Goal: Task Accomplishment & Management: Contribute content

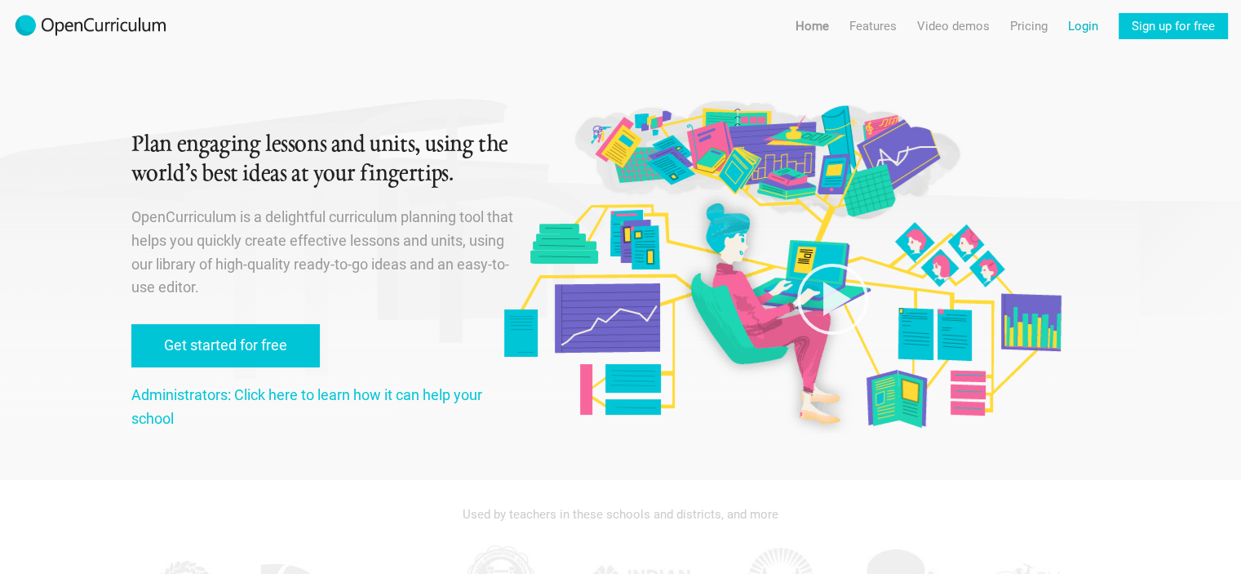
click at [1089, 22] on link "Login" at bounding box center [1083, 26] width 30 height 26
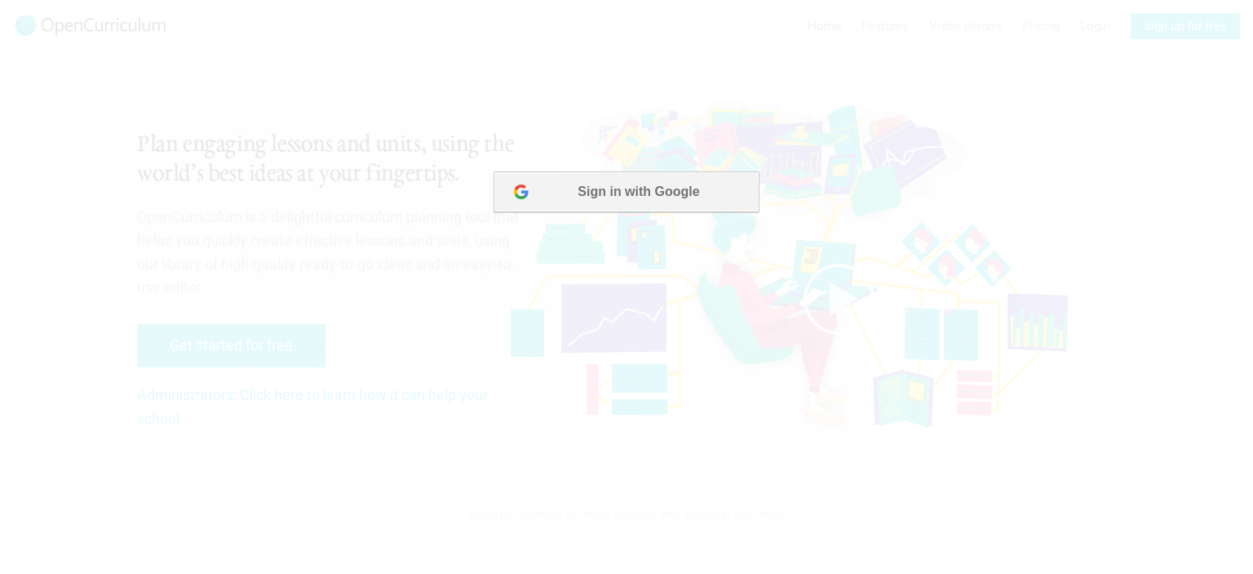
click at [619, 202] on button "Sign in with Google" at bounding box center [626, 191] width 265 height 41
click at [666, 197] on button "Sign in with Google" at bounding box center [626, 191] width 265 height 41
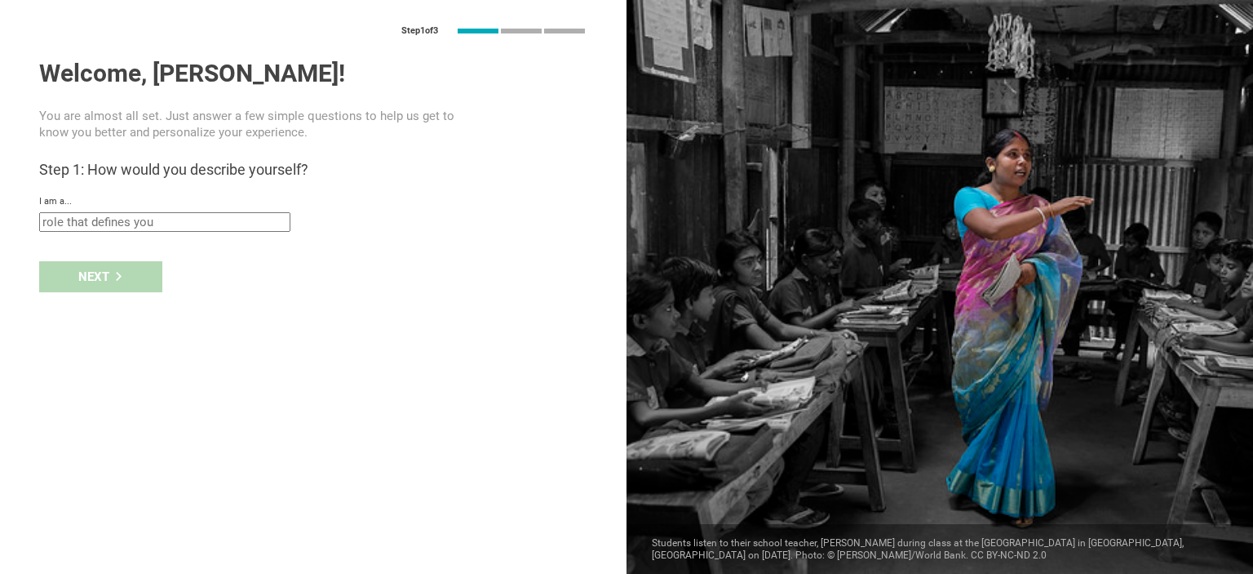
click at [183, 224] on input "text" at bounding box center [164, 222] width 251 height 20
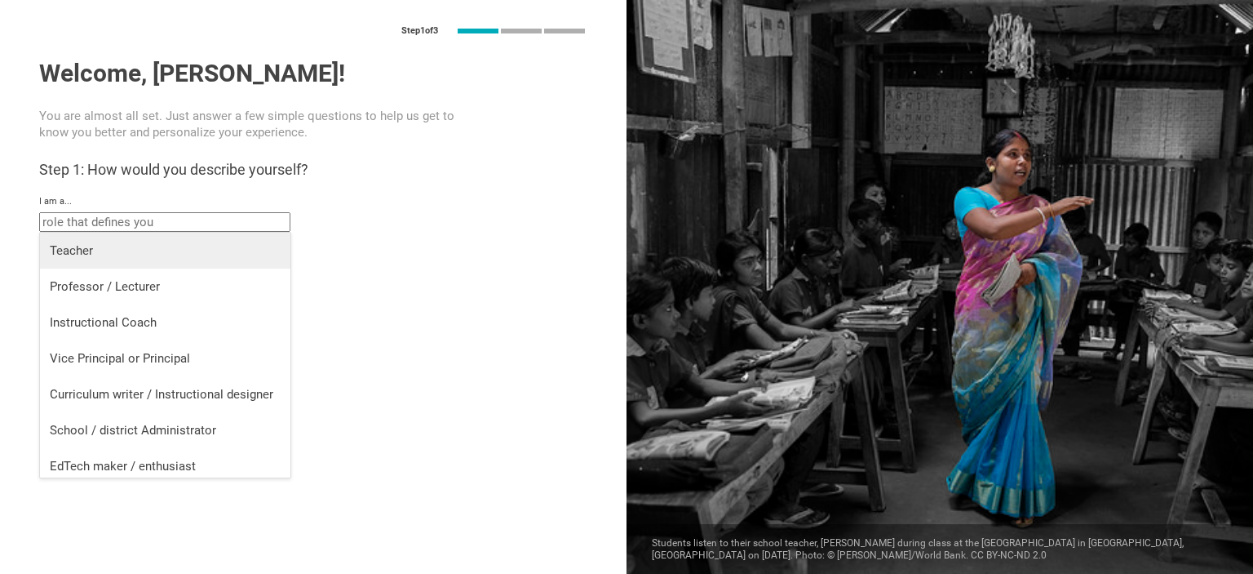
click at [94, 250] on div "Teacher" at bounding box center [165, 250] width 231 height 16
type input "Teacher"
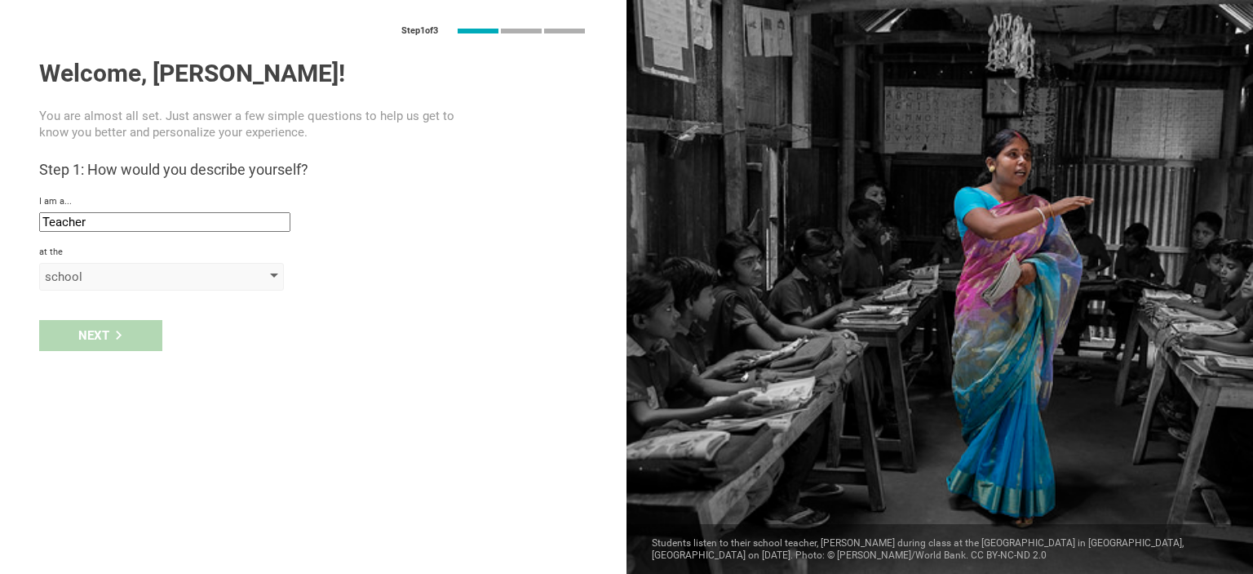
click at [96, 280] on div "school" at bounding box center [138, 276] width 187 height 16
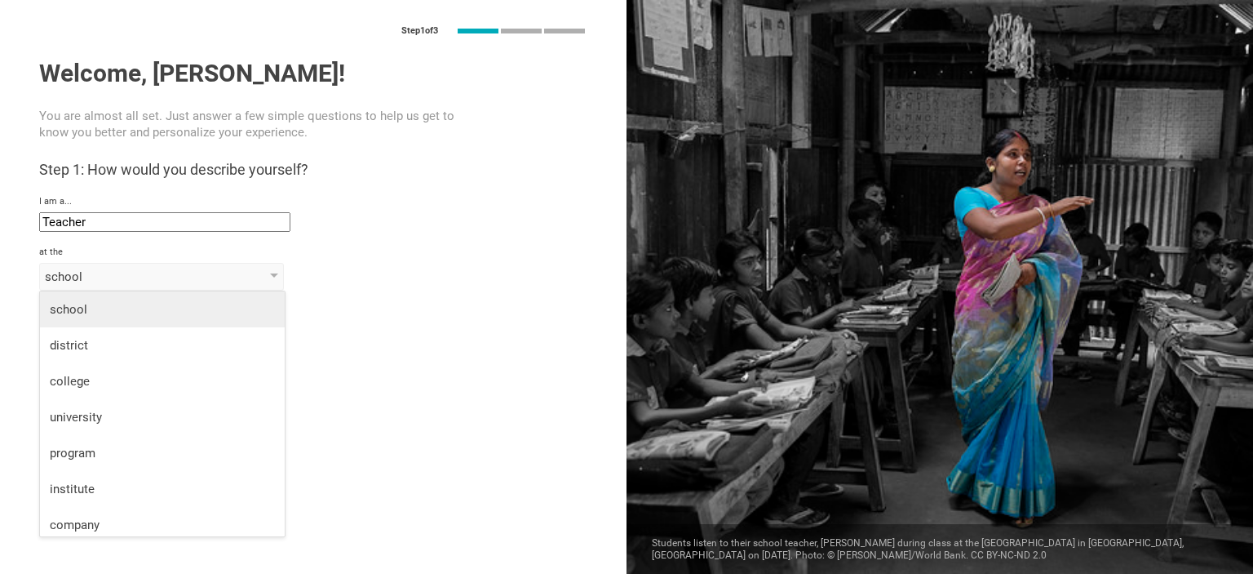
click at [86, 309] on div "school" at bounding box center [162, 309] width 225 height 16
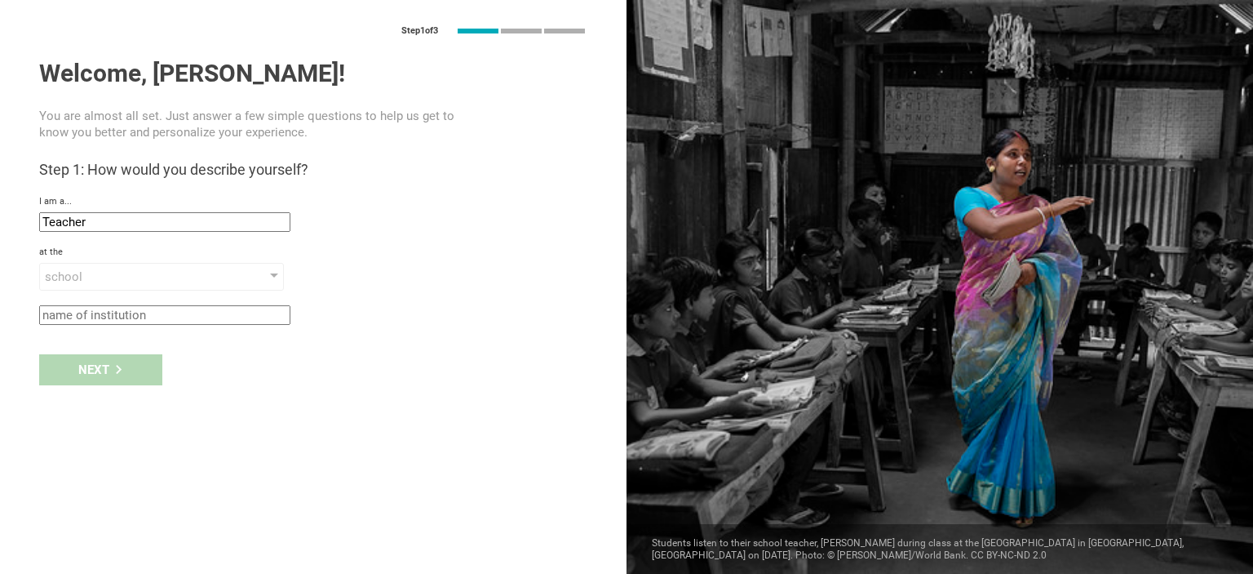
click at [88, 312] on input "text" at bounding box center [164, 315] width 251 height 20
type input "[GEOGRAPHIC_DATA]"
click at [89, 362] on div "Next" at bounding box center [100, 369] width 123 height 31
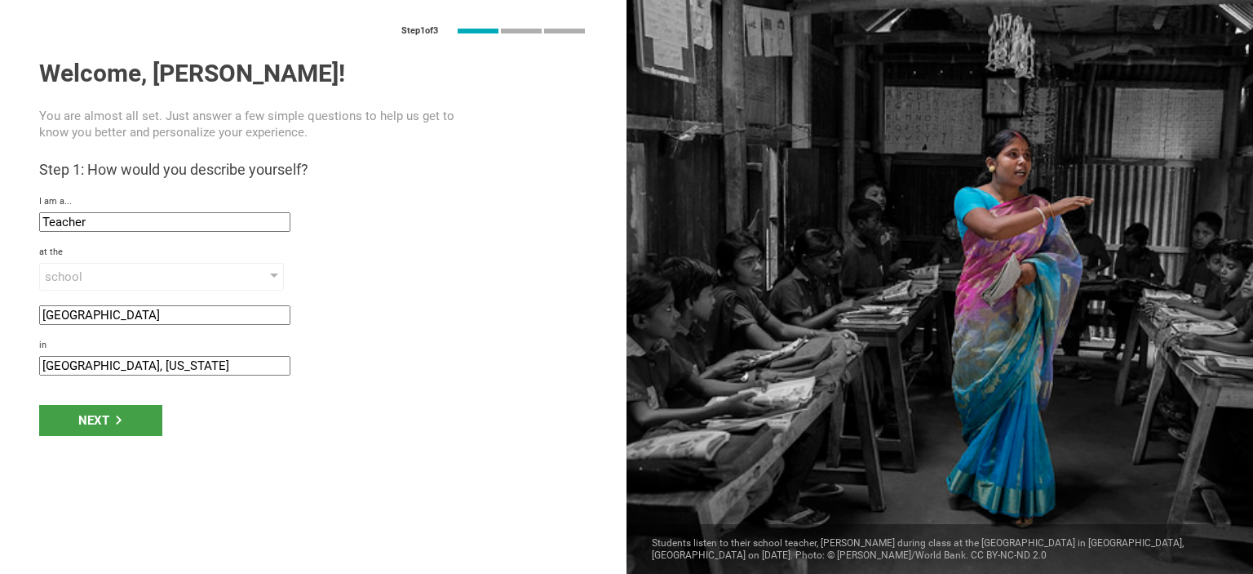
drag, startPoint x: 161, startPoint y: 370, endPoint x: 16, endPoint y: 354, distance: 145.3
click at [16, 354] on div "Step 1 of 3 Welcome, [PERSON_NAME]! You are almost all set. Just answer a few s…" at bounding box center [313, 287] width 627 height 574
type input "Dardanelle, [US_STATE]"
click at [82, 411] on div "Next" at bounding box center [100, 420] width 123 height 31
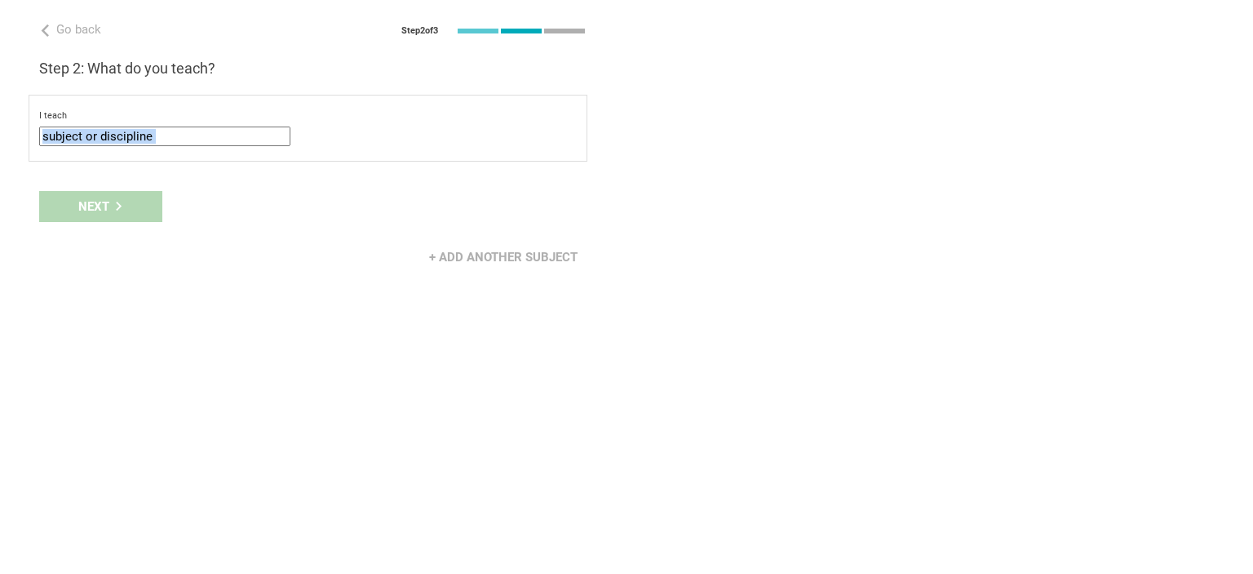
drag, startPoint x: 82, startPoint y: 411, endPoint x: 98, endPoint y: 140, distance: 271.4
click at [98, 140] on div "Go back Step 2 of 3 Welcome, [PERSON_NAME]! You are almost all set. Just answer…" at bounding box center [313, 287] width 627 height 574
click at [98, 140] on input "text" at bounding box center [164, 136] width 251 height 20
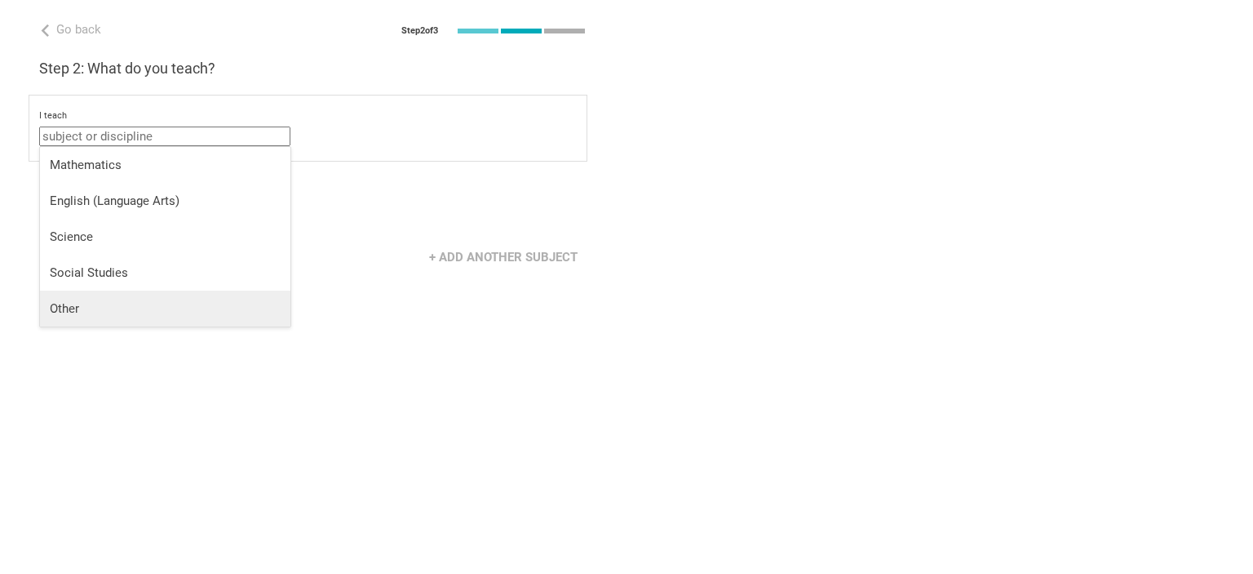
click at [91, 294] on li "Other" at bounding box center [165, 308] width 250 height 36
type input "Other"
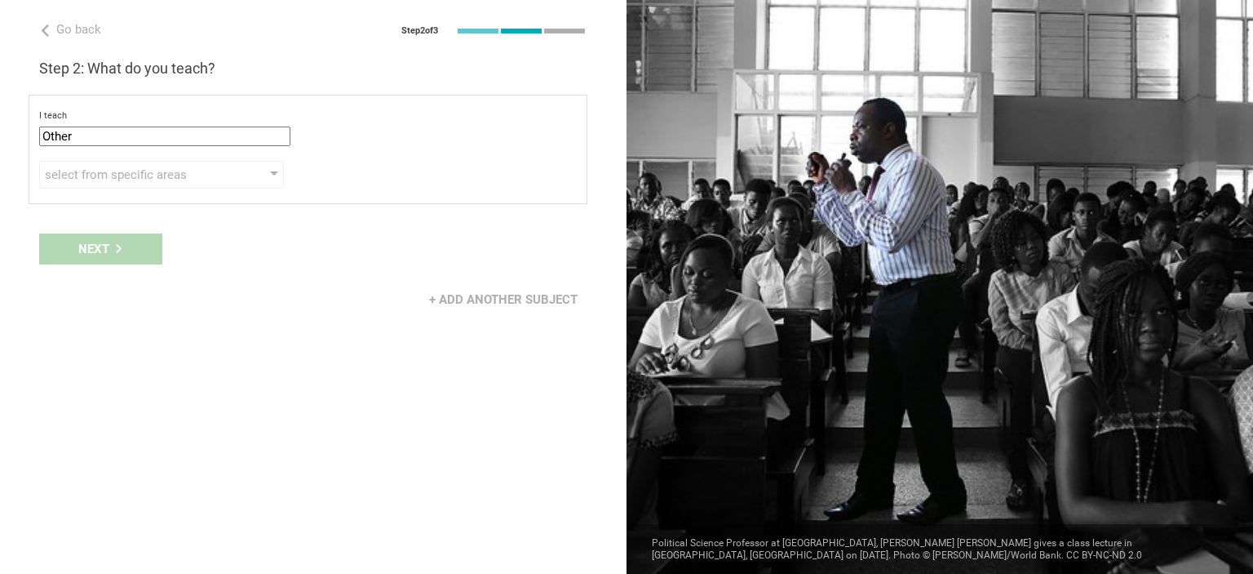
click at [90, 247] on div "Next" at bounding box center [313, 249] width 627 height 51
click at [273, 171] on div at bounding box center [274, 174] width 8 height 7
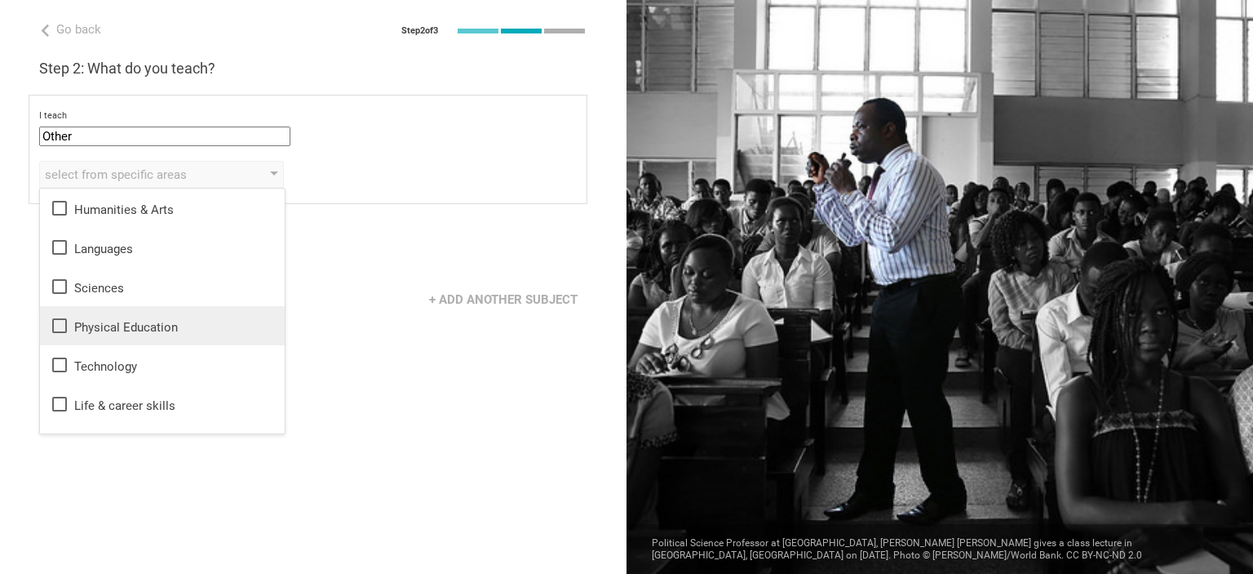
click at [60, 327] on icon at bounding box center [60, 326] width 20 height 20
click at [363, 162] on div "Physical Education Humanities & Arts Languages Sciences Physical Education Tech…" at bounding box center [308, 175] width 538 height 28
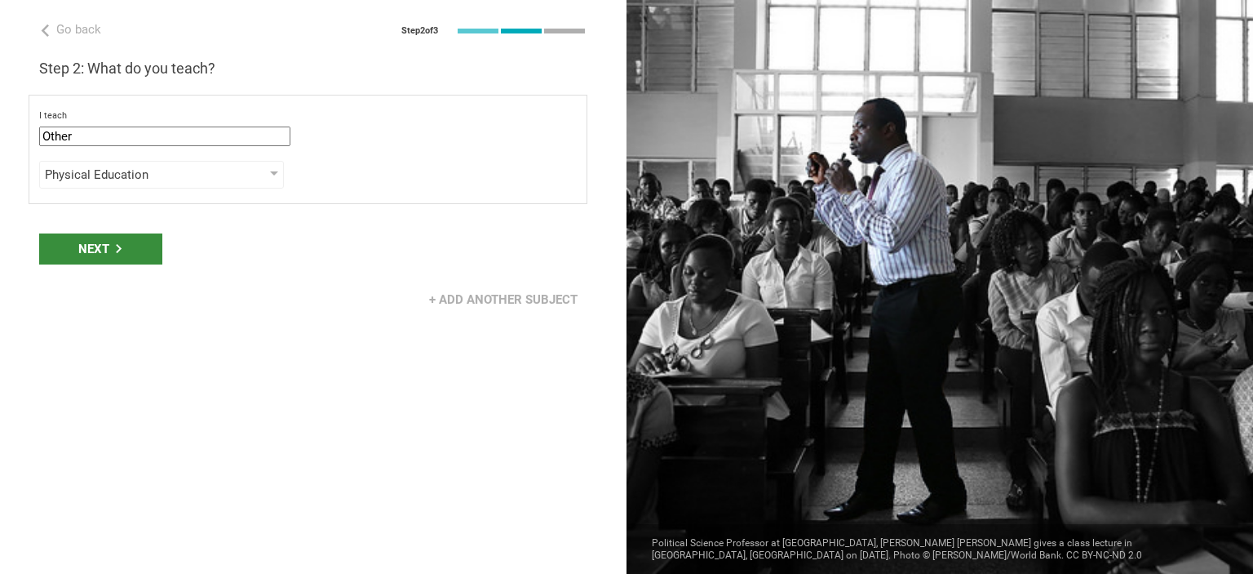
click at [102, 251] on div "Next" at bounding box center [100, 248] width 123 height 31
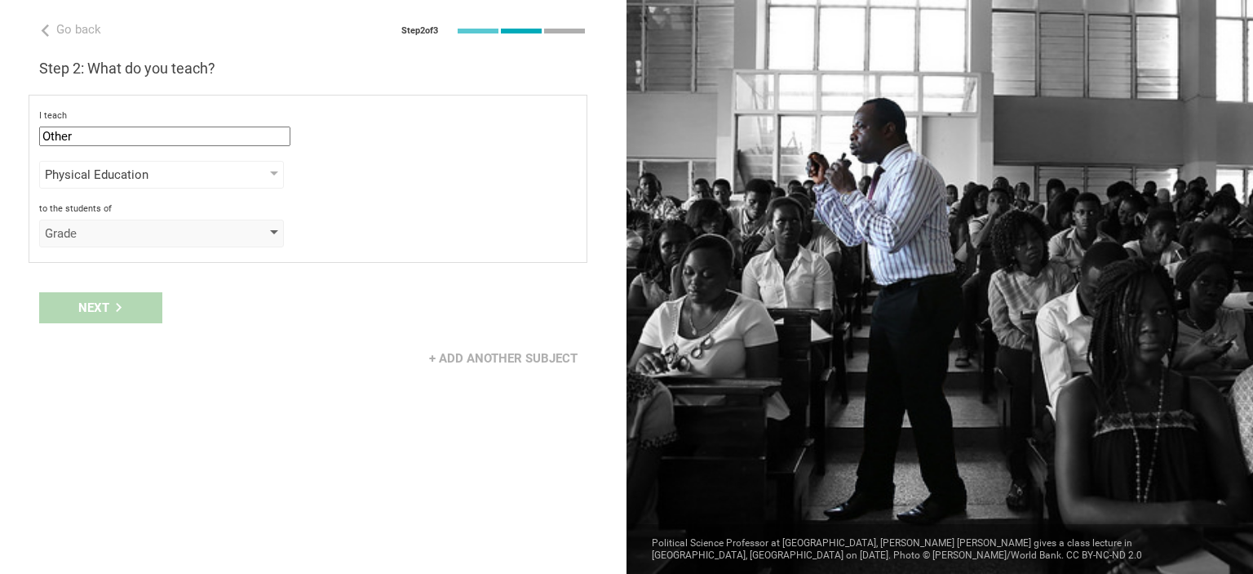
click at [275, 235] on div "Grade" at bounding box center [161, 233] width 245 height 28
click at [245, 297] on div "Class" at bounding box center [162, 301] width 225 height 16
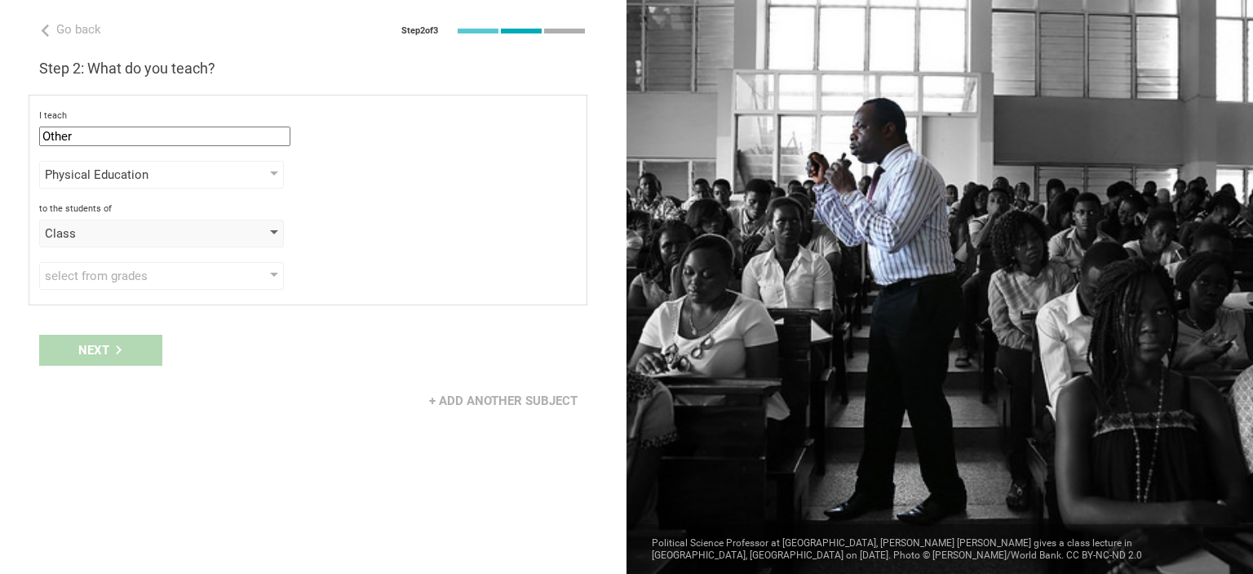
click at [279, 237] on div "Class" at bounding box center [161, 233] width 245 height 28
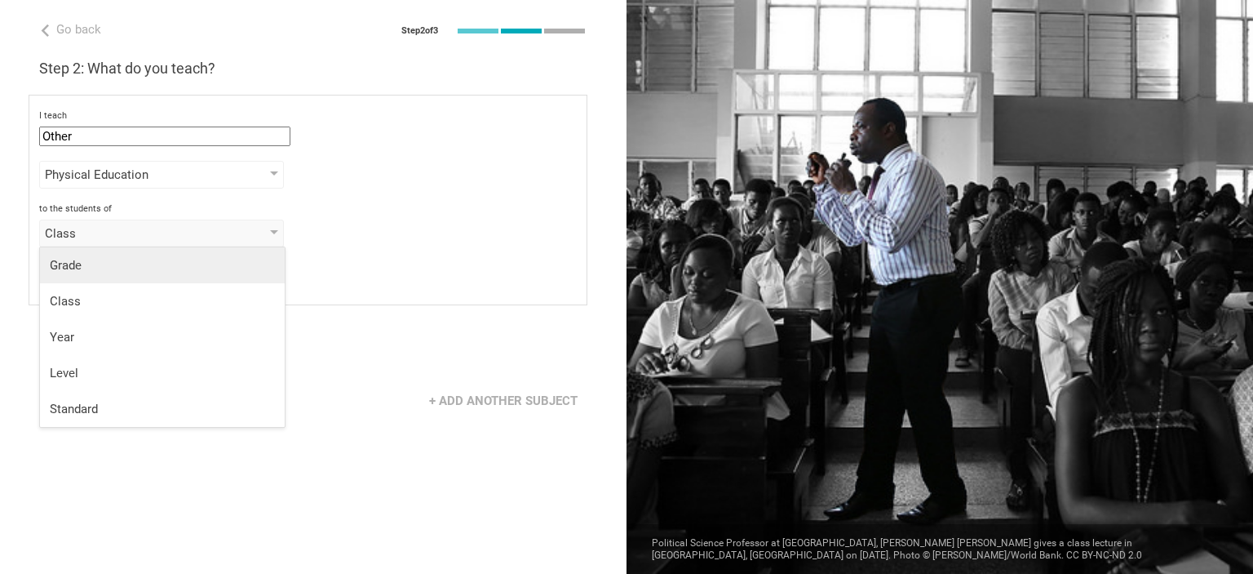
click at [257, 262] on div "Grade" at bounding box center [162, 265] width 225 height 16
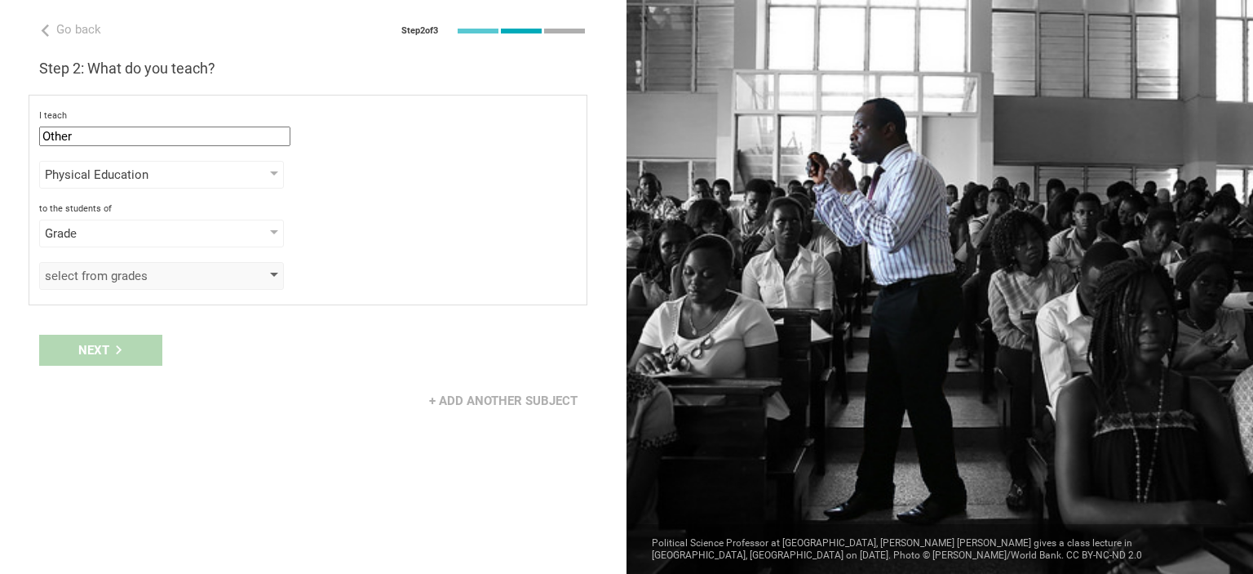
click at [272, 273] on div at bounding box center [274, 276] width 8 height 7
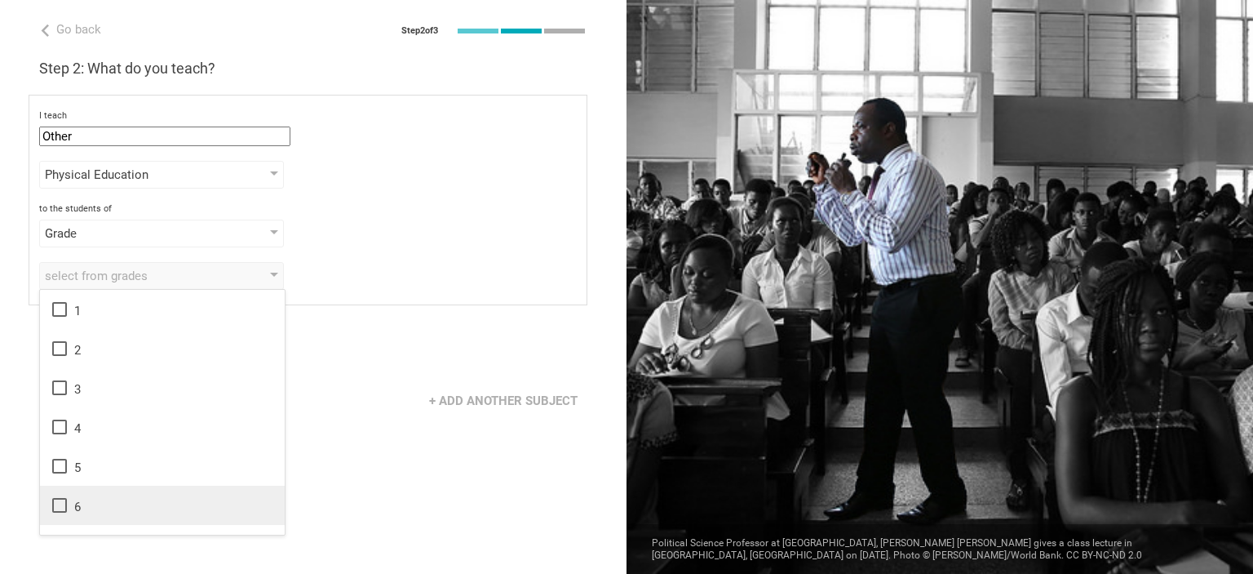
click at [65, 503] on icon at bounding box center [59, 505] width 15 height 15
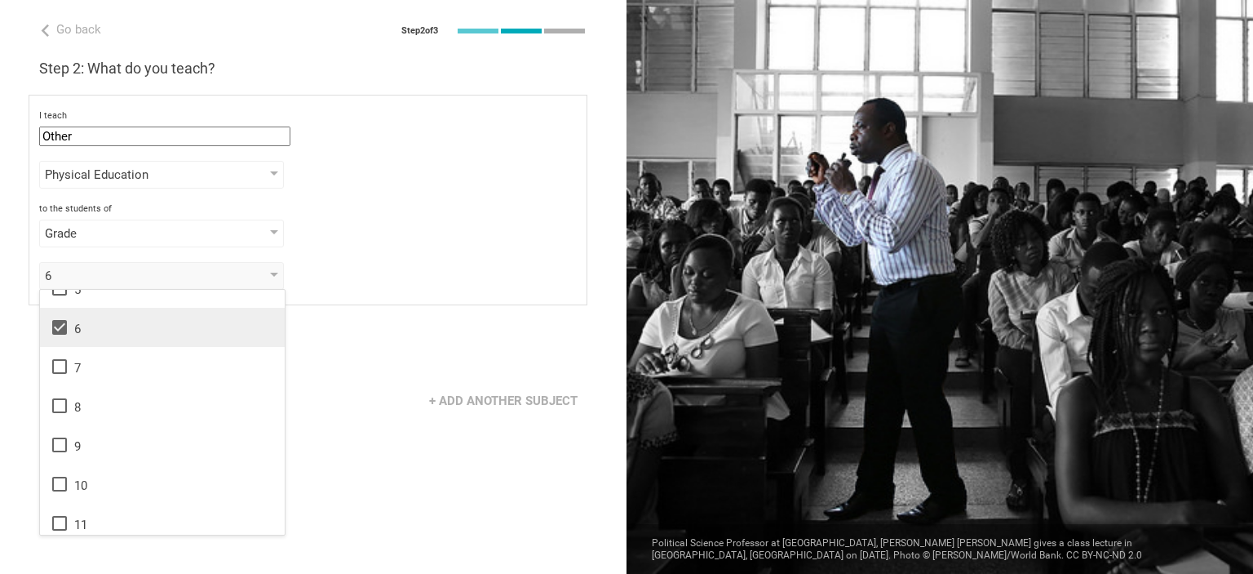
scroll to position [184, 0]
click at [63, 359] on icon at bounding box center [60, 361] width 20 height 20
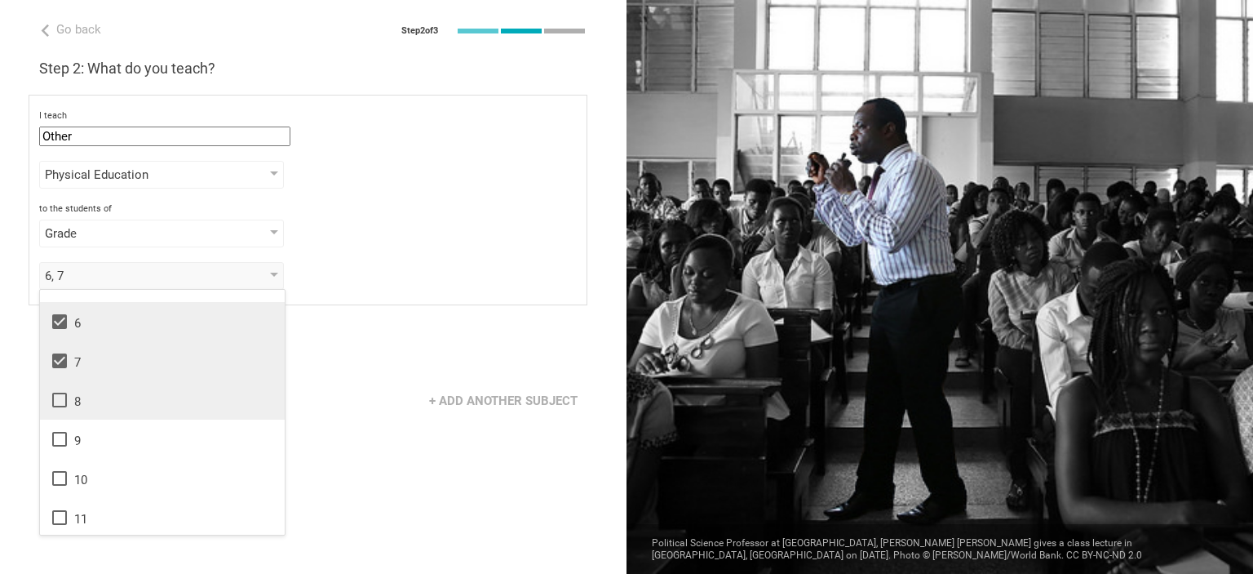
click at [59, 397] on icon at bounding box center [60, 400] width 20 height 20
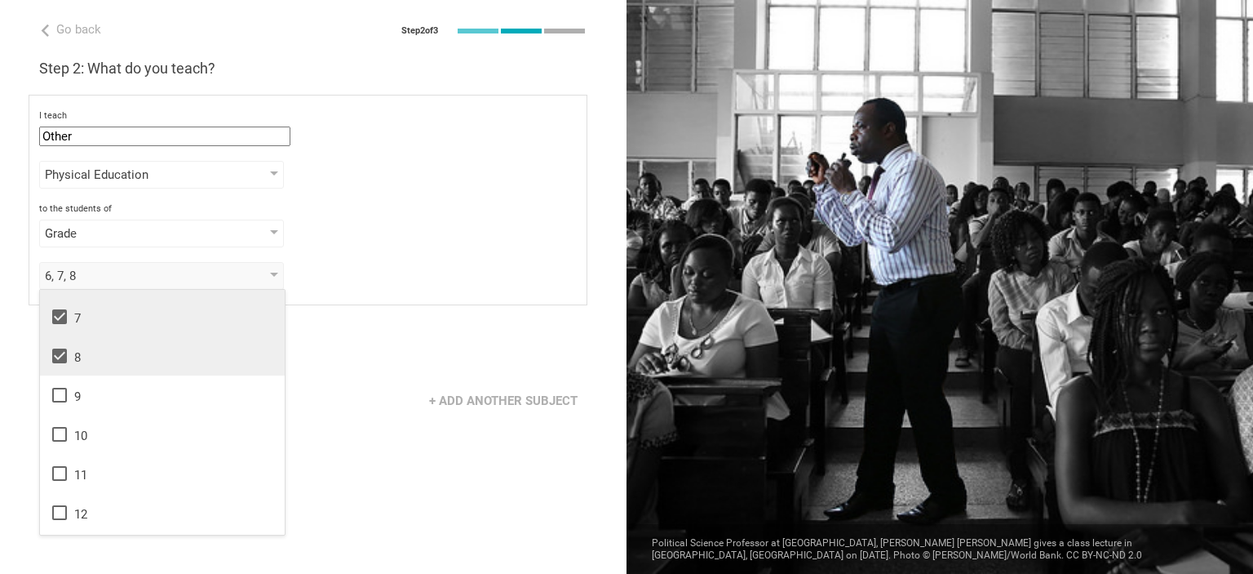
scroll to position [264, 0]
click at [413, 144] on div "I teach Other Mathematics English (Language Arts) Science Social Studies Other" at bounding box center [308, 128] width 538 height 36
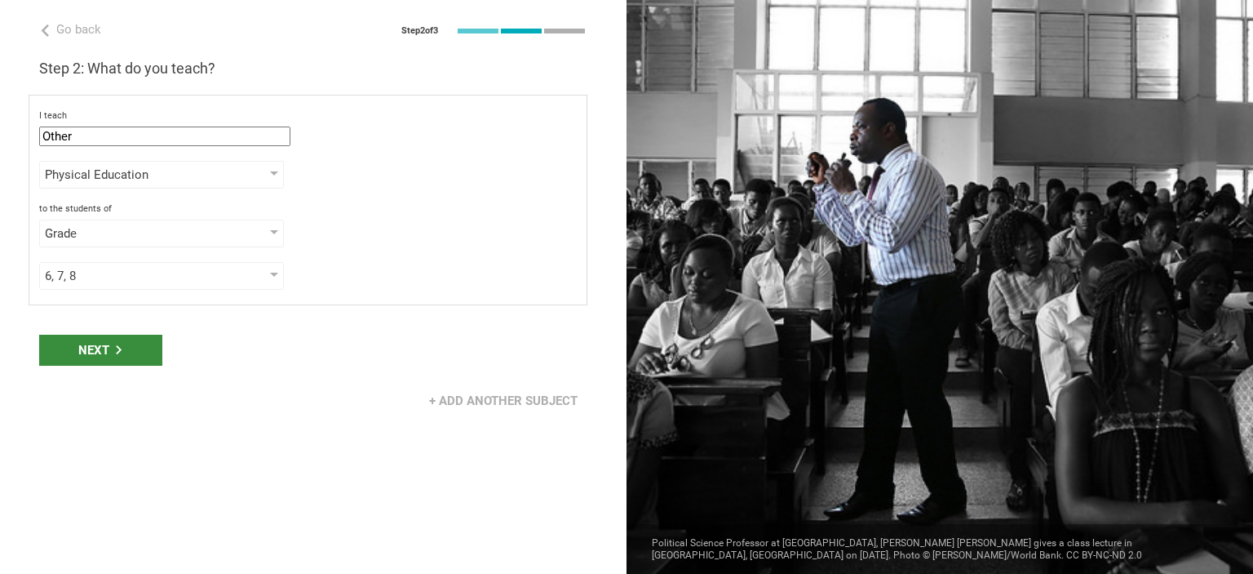
click at [132, 349] on div "Next" at bounding box center [100, 350] width 123 height 31
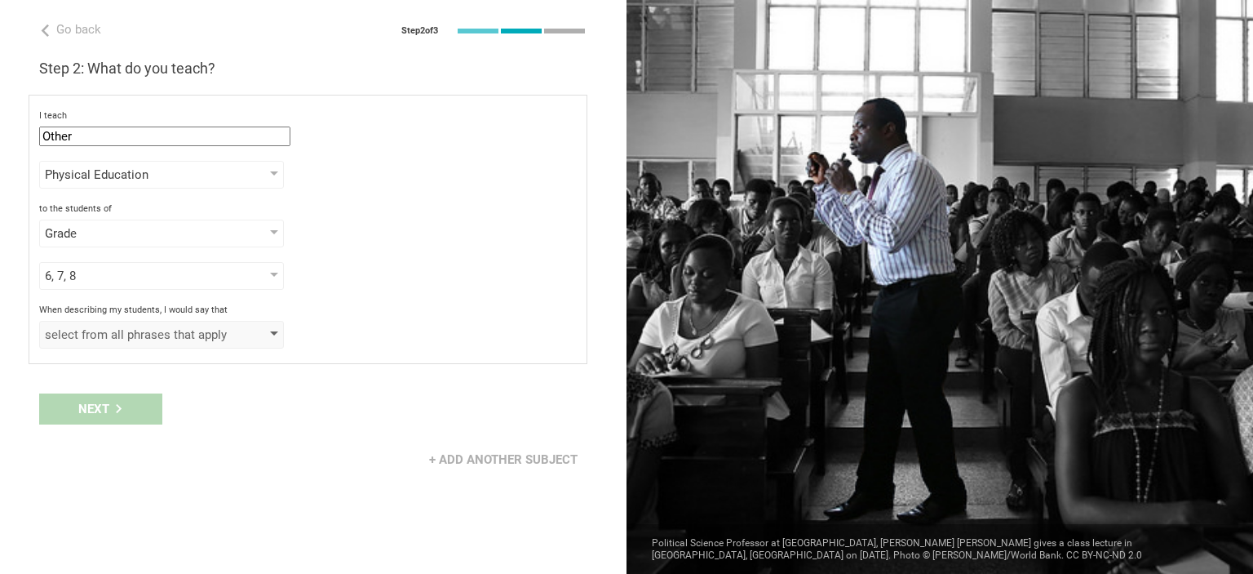
click at [277, 329] on div "select from all phrases that apply" at bounding box center [161, 335] width 245 height 28
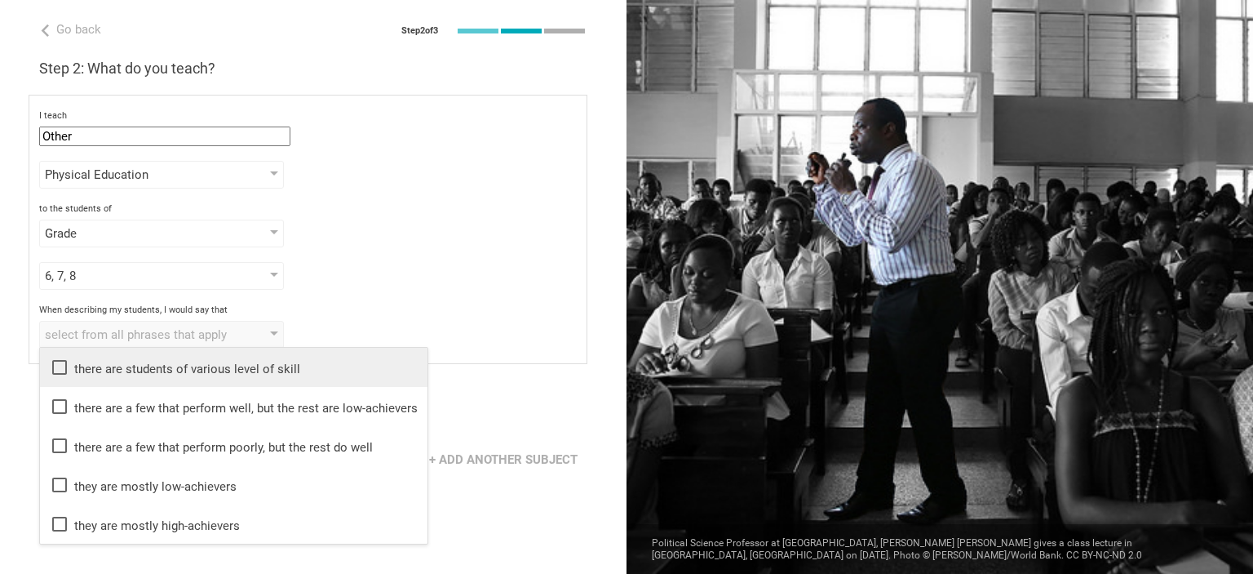
click at [61, 366] on icon at bounding box center [60, 367] width 20 height 20
click at [355, 316] on div "When describing my students, I would say that there are students of various lev…" at bounding box center [308, 326] width 538 height 44
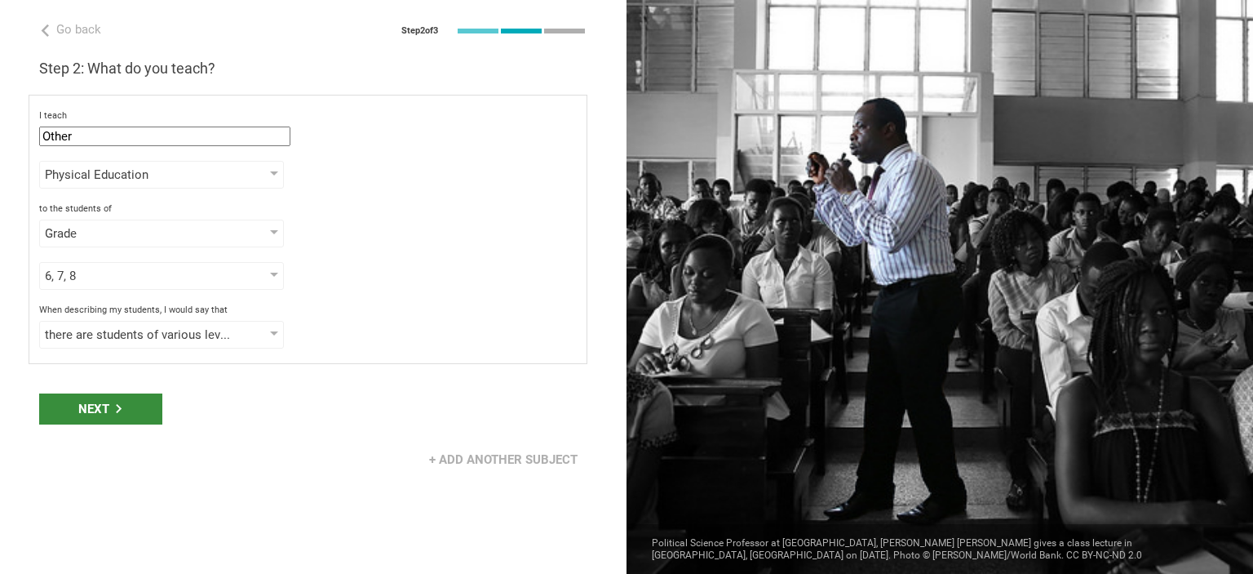
click at [116, 414] on div "Next" at bounding box center [100, 408] width 123 height 31
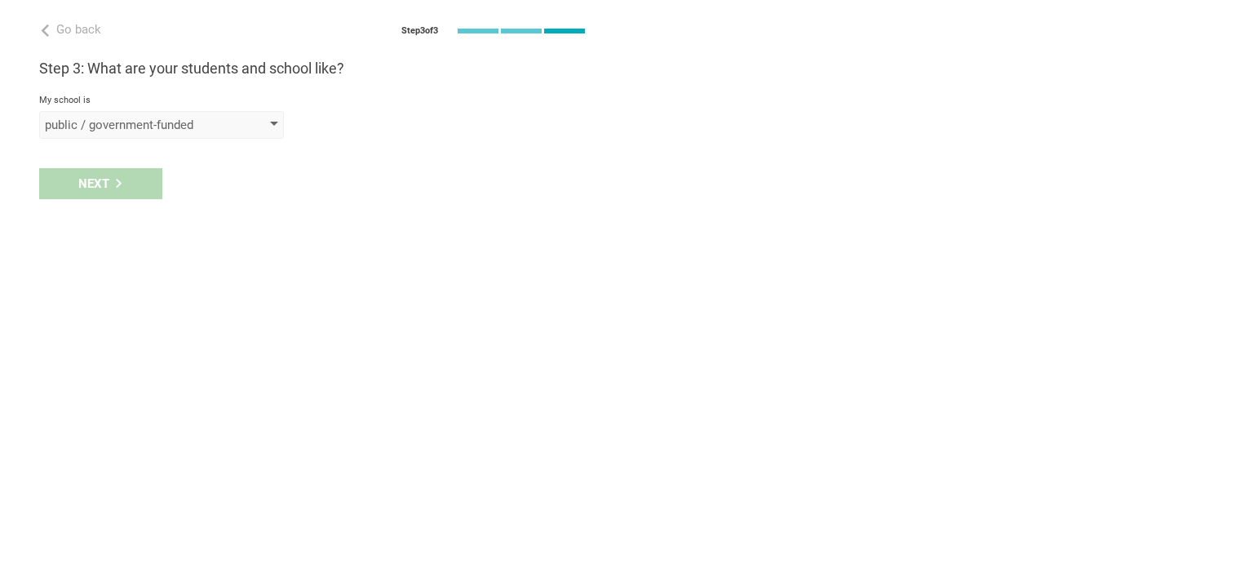
click at [280, 133] on div "public / government-funded" at bounding box center [161, 125] width 245 height 28
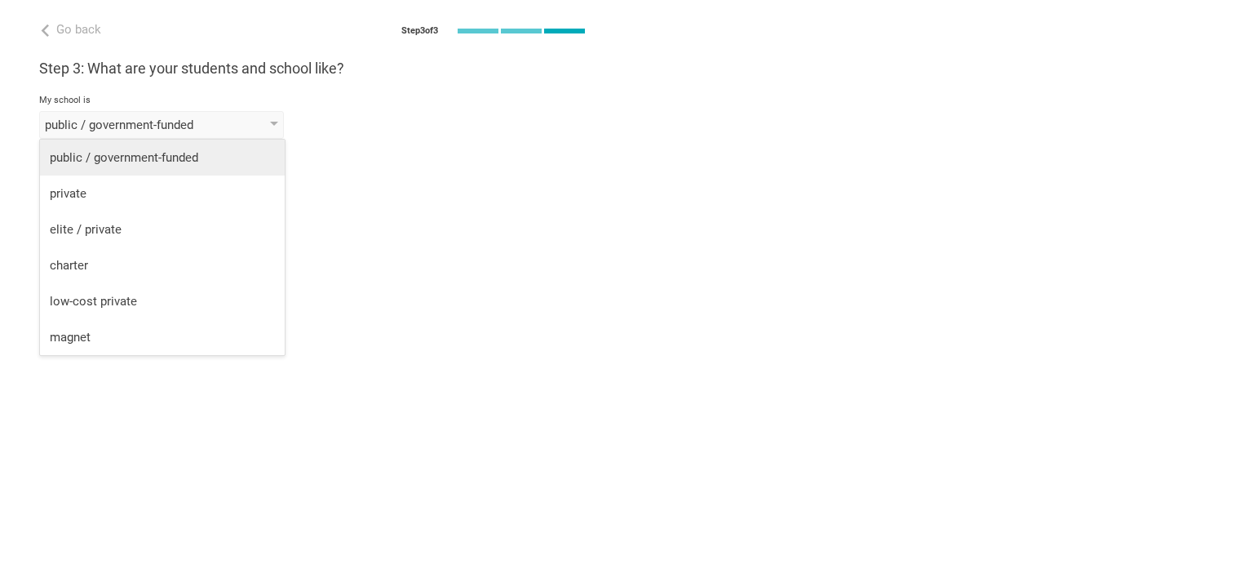
click at [213, 156] on div "public / government-funded" at bounding box center [162, 157] width 225 height 16
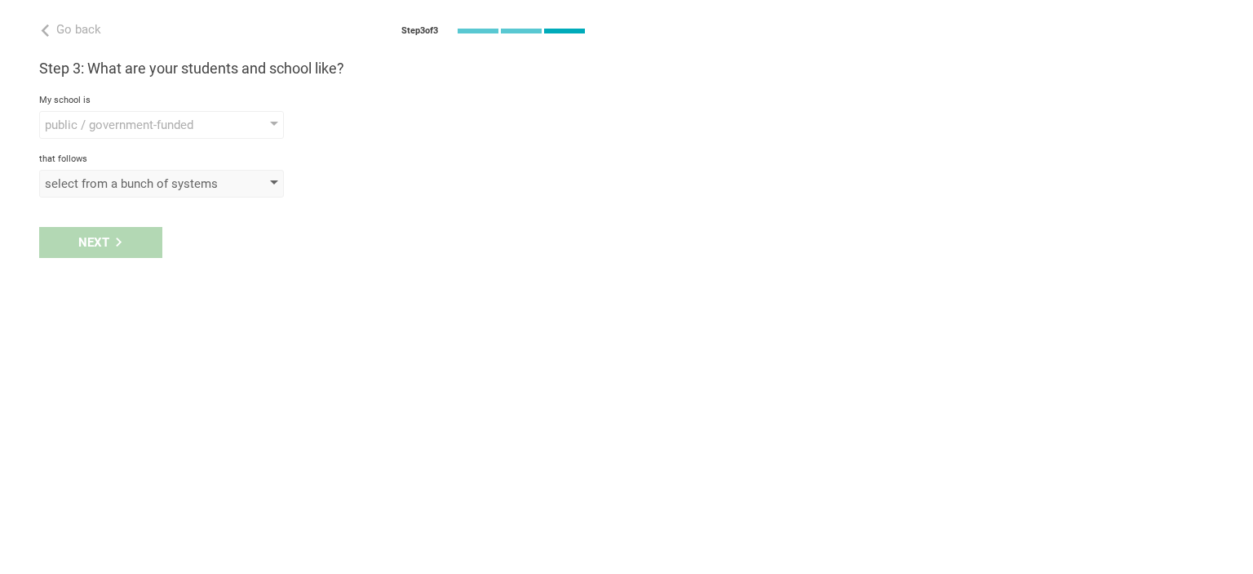
click at [277, 183] on div at bounding box center [274, 183] width 8 height 7
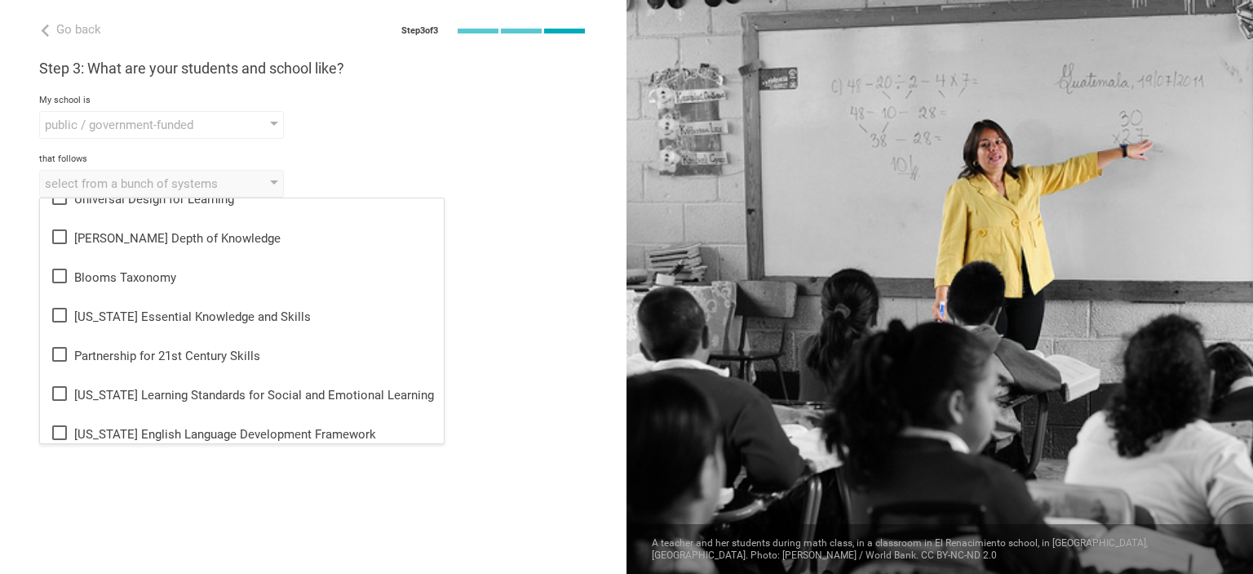
scroll to position [170, 0]
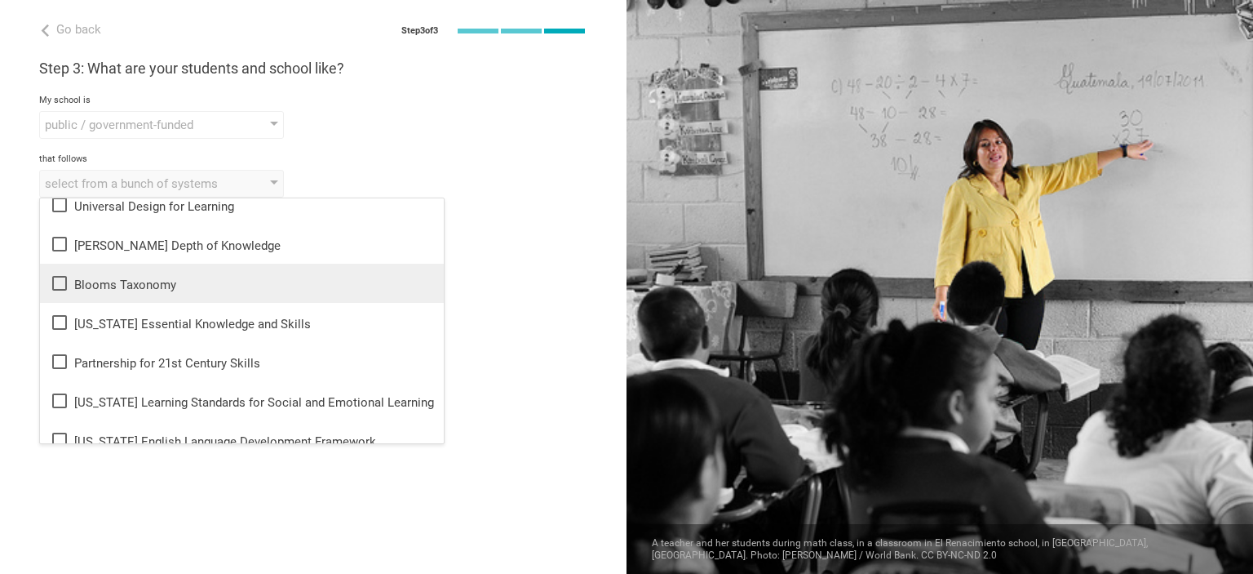
click at [57, 281] on icon at bounding box center [60, 283] width 20 height 20
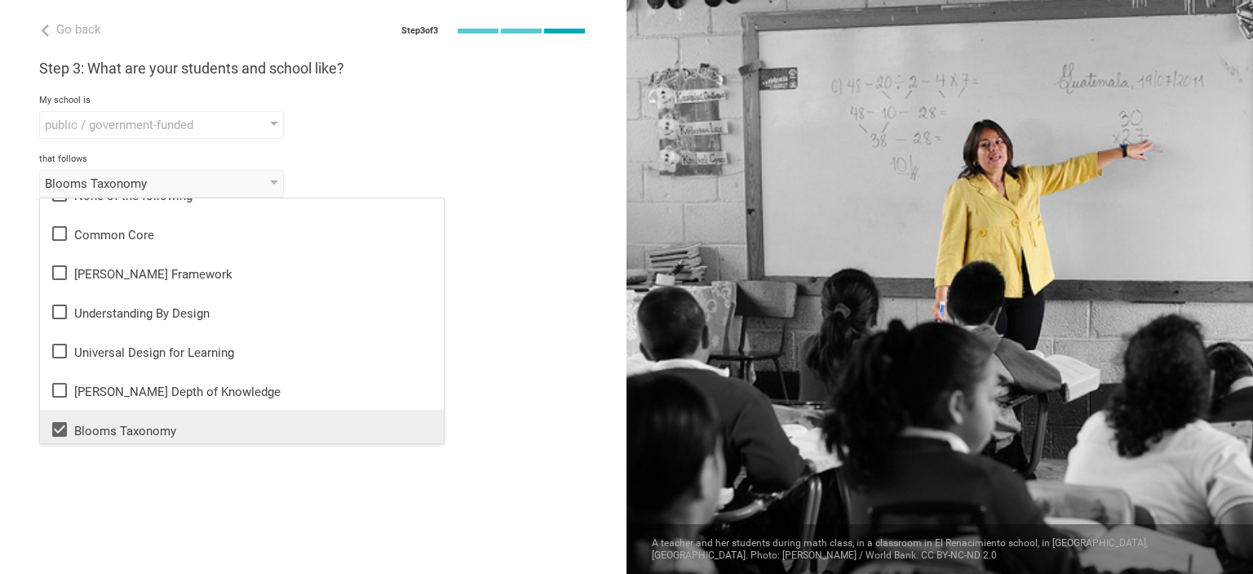
scroll to position [0, 0]
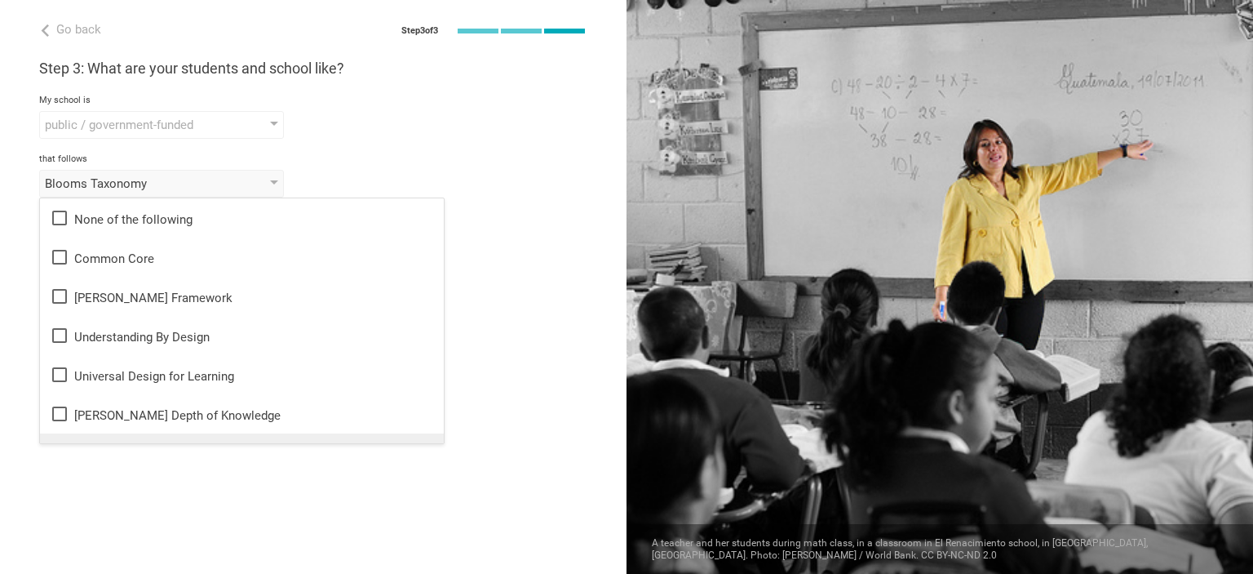
click at [399, 154] on div "that follows" at bounding box center [313, 158] width 548 height 11
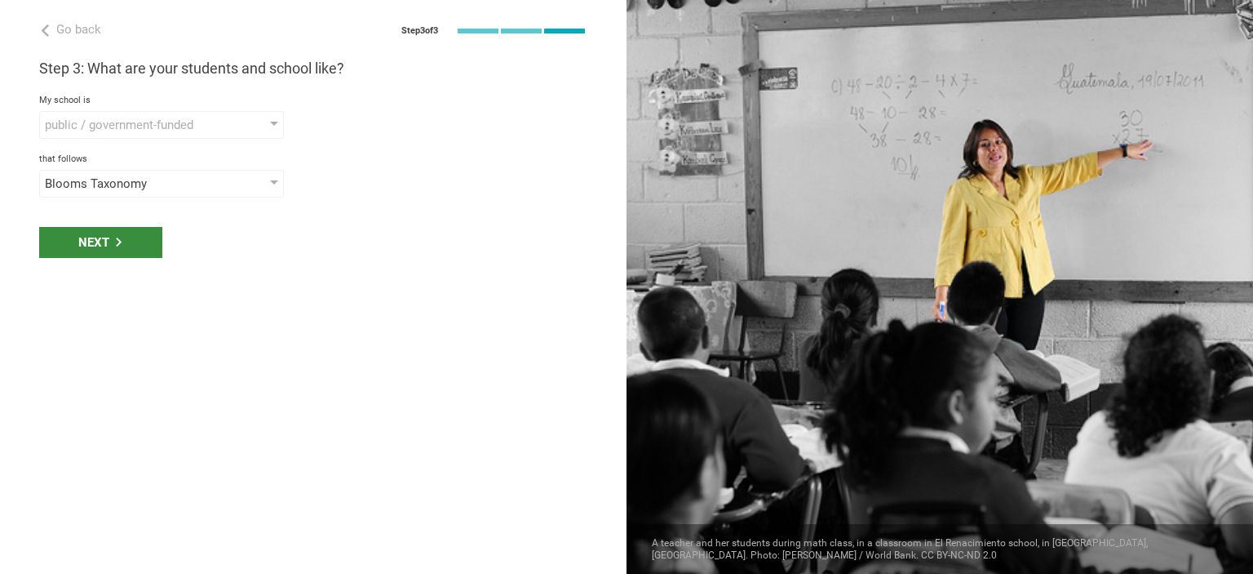
click at [130, 233] on div "Next" at bounding box center [100, 242] width 123 height 31
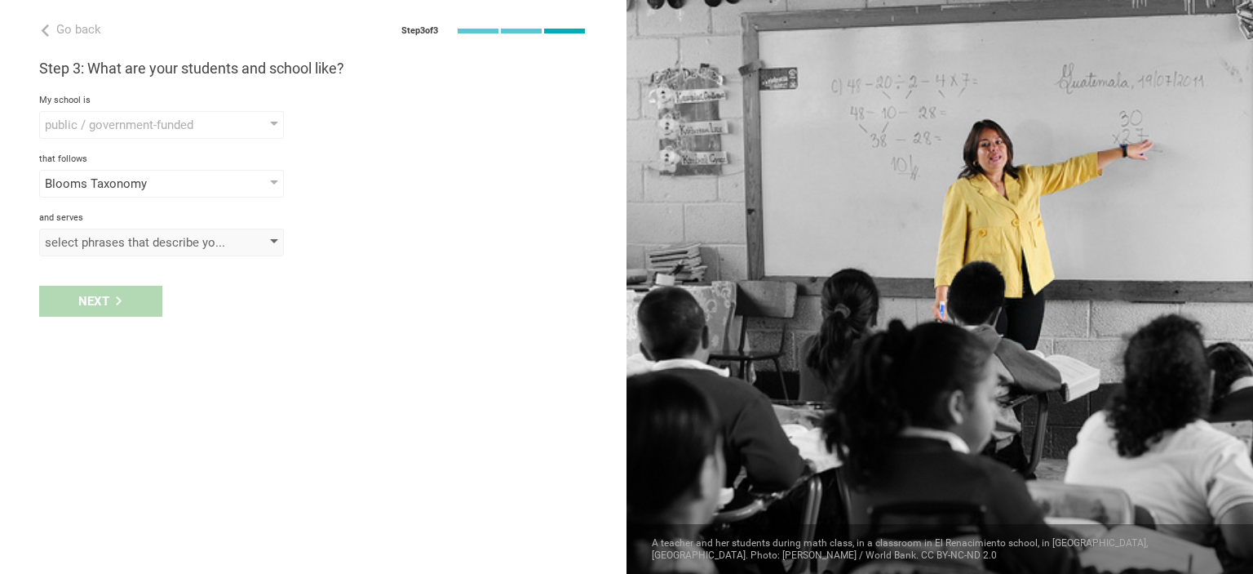
click at [273, 246] on div "select phrases that describe your student population" at bounding box center [161, 242] width 245 height 28
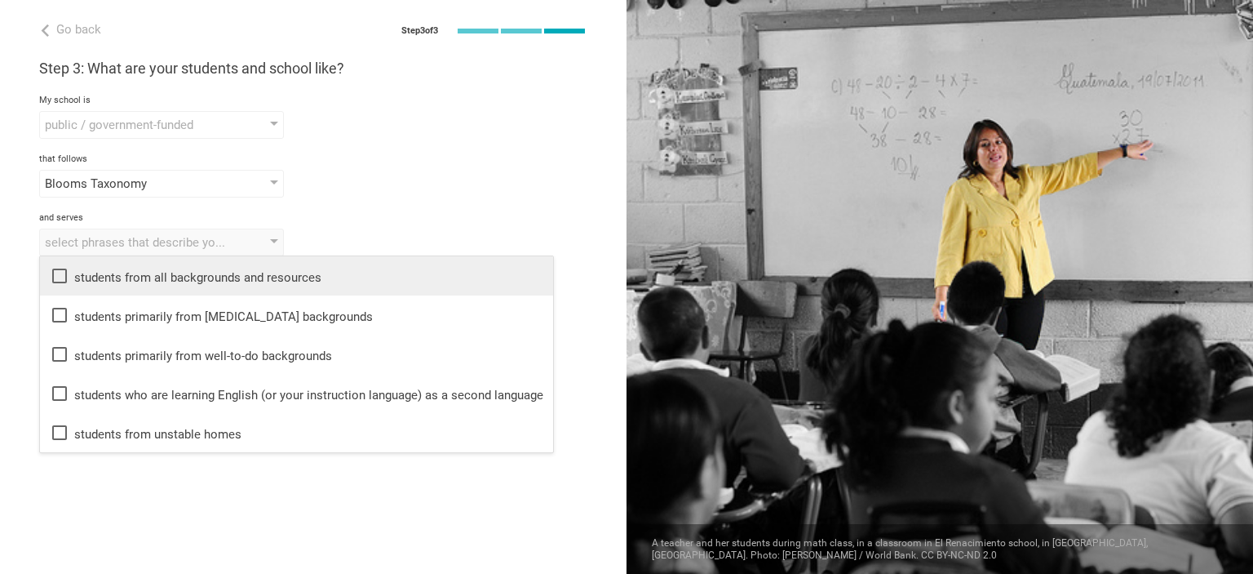
click at [58, 273] on icon at bounding box center [60, 276] width 20 height 20
click at [424, 223] on div "and serves students from all backgrounds and resources students from all backgr…" at bounding box center [313, 234] width 548 height 44
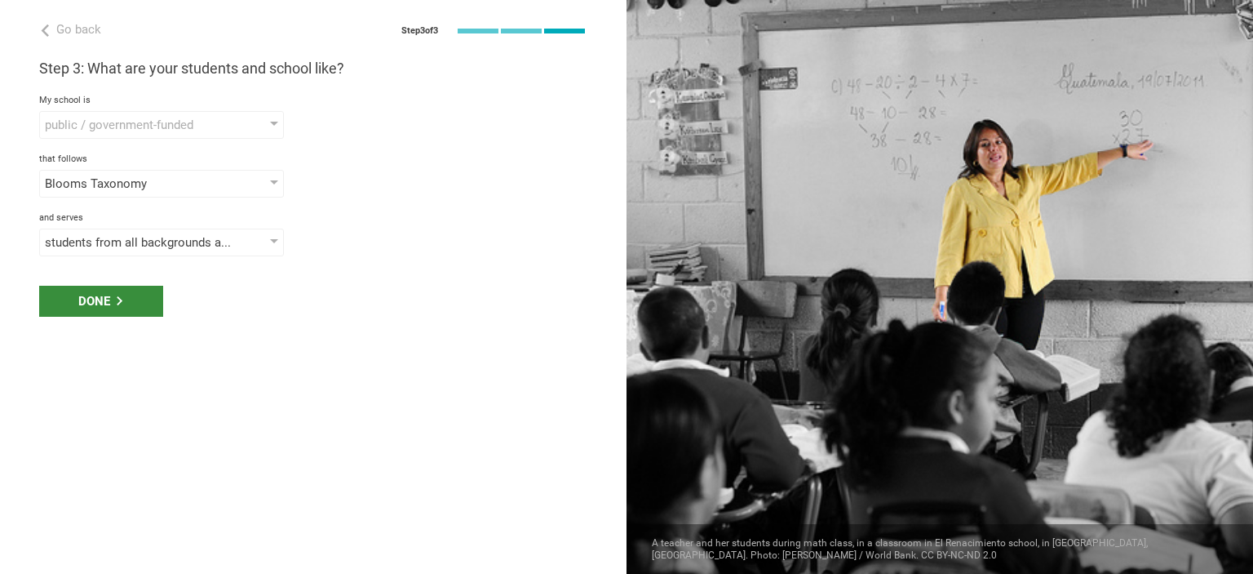
click at [123, 301] on icon at bounding box center [119, 300] width 9 height 9
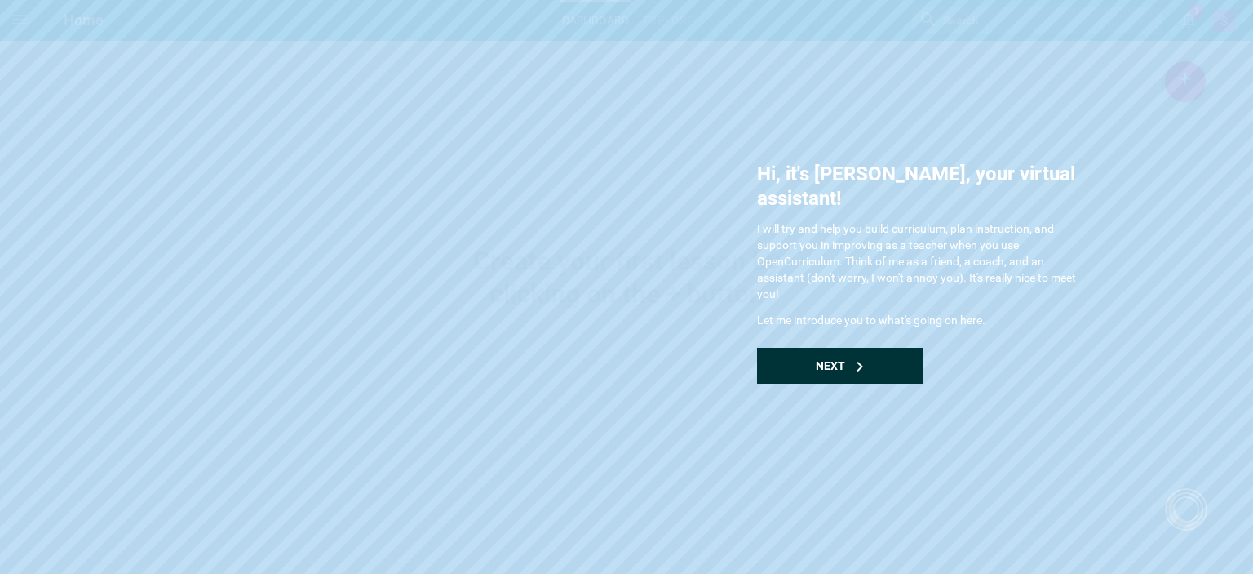
click at [850, 348] on div "Next" at bounding box center [840, 366] width 166 height 36
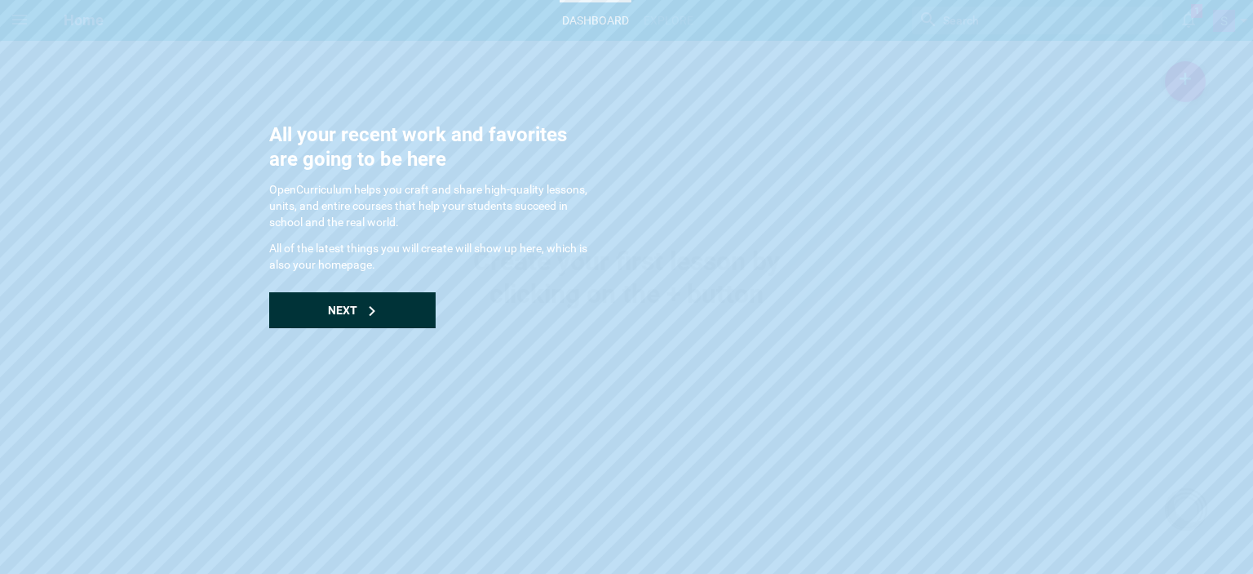
click at [400, 319] on div "Next" at bounding box center [352, 310] width 166 height 36
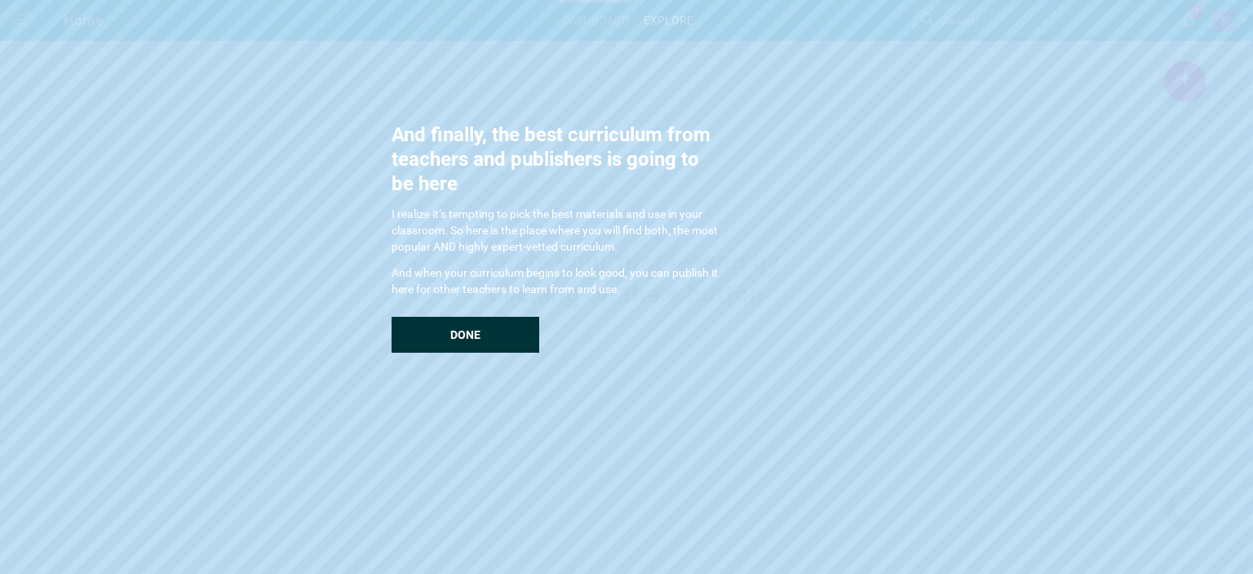
click at [400, 319] on div "Done" at bounding box center [466, 335] width 148 height 36
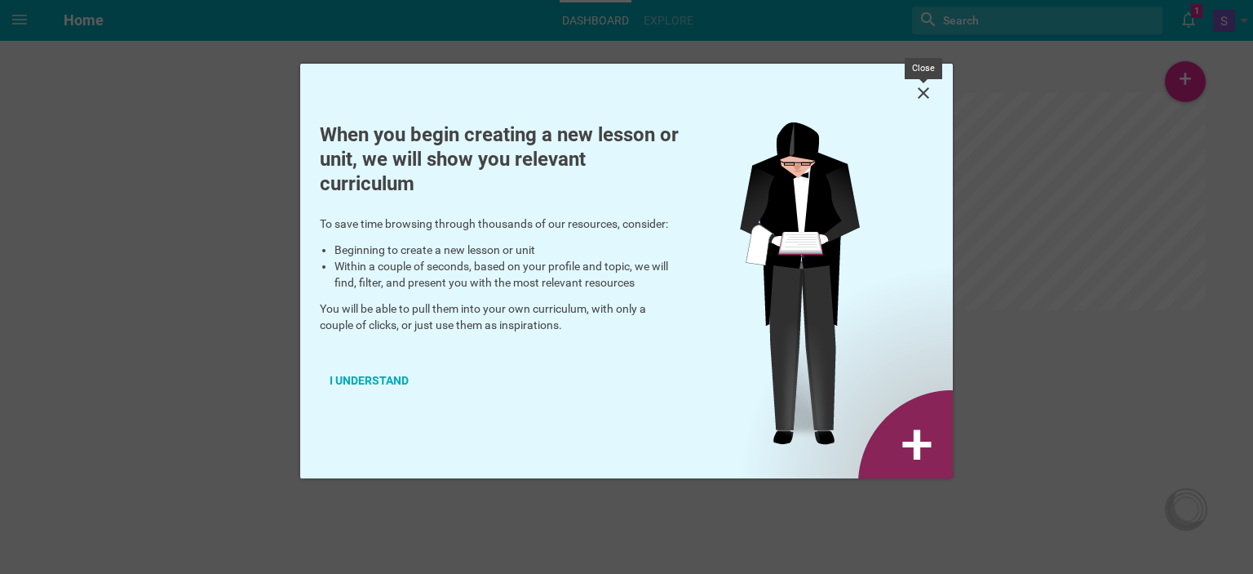
click at [929, 89] on icon at bounding box center [924, 93] width 20 height 20
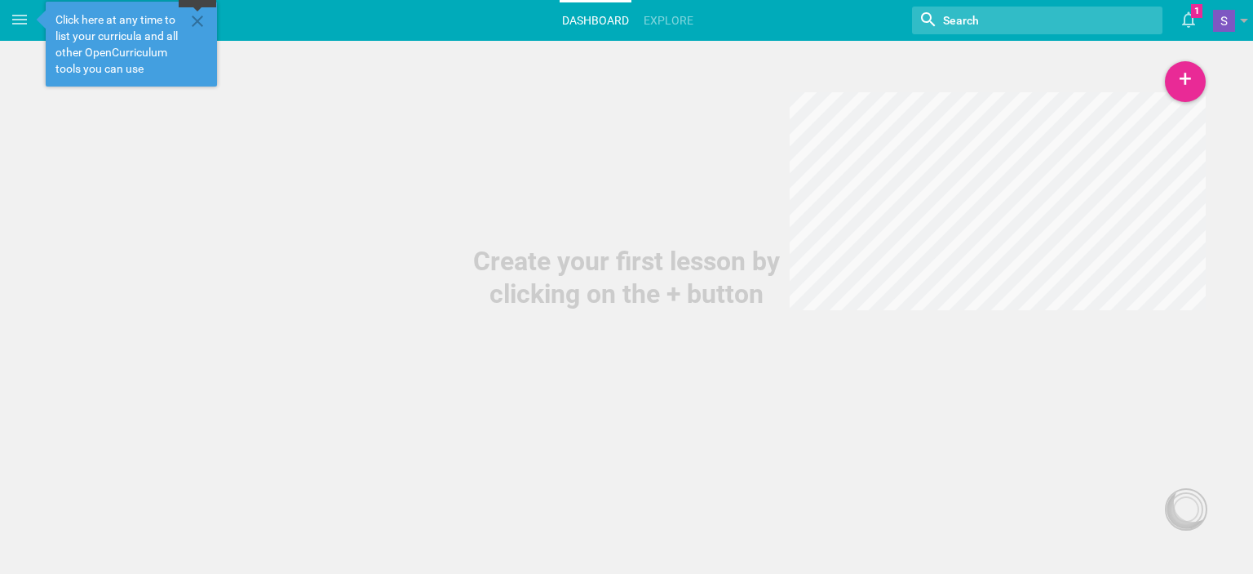
click at [197, 16] on icon at bounding box center [198, 21] width 20 height 20
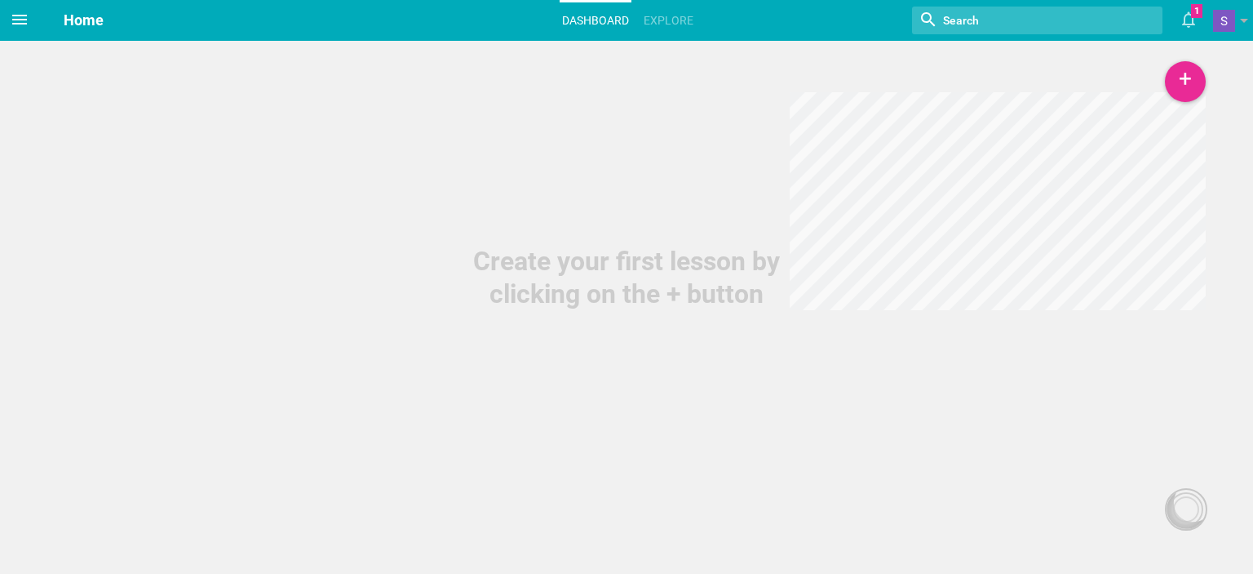
click at [11, 18] on icon at bounding box center [20, 20] width 20 height 20
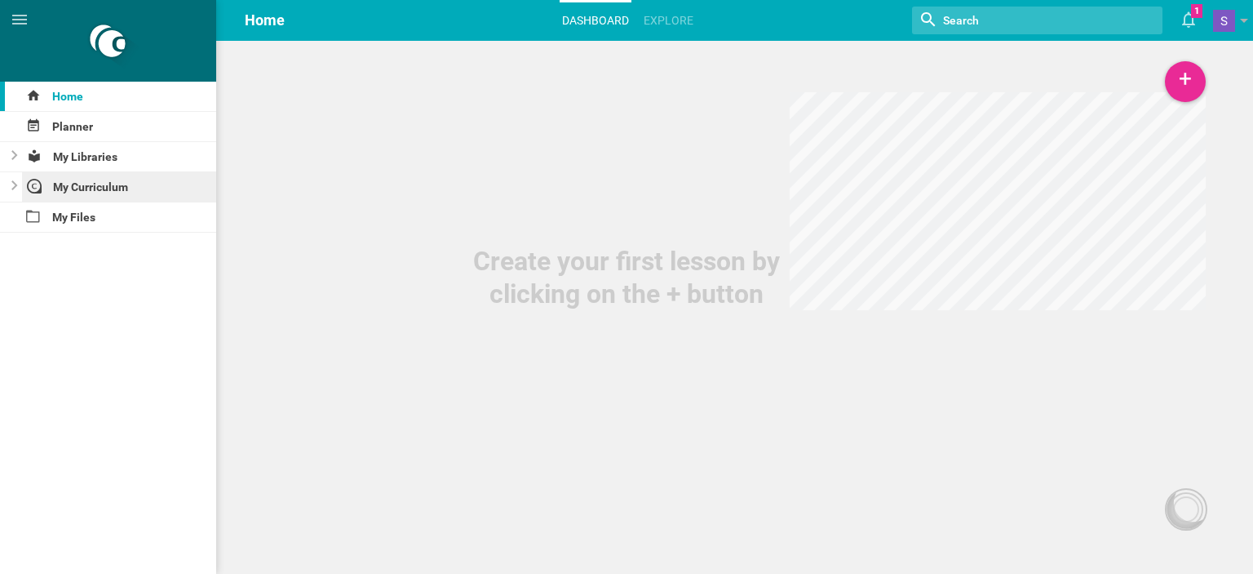
click at [88, 188] on div "My Curriculum" at bounding box center [119, 186] width 195 height 29
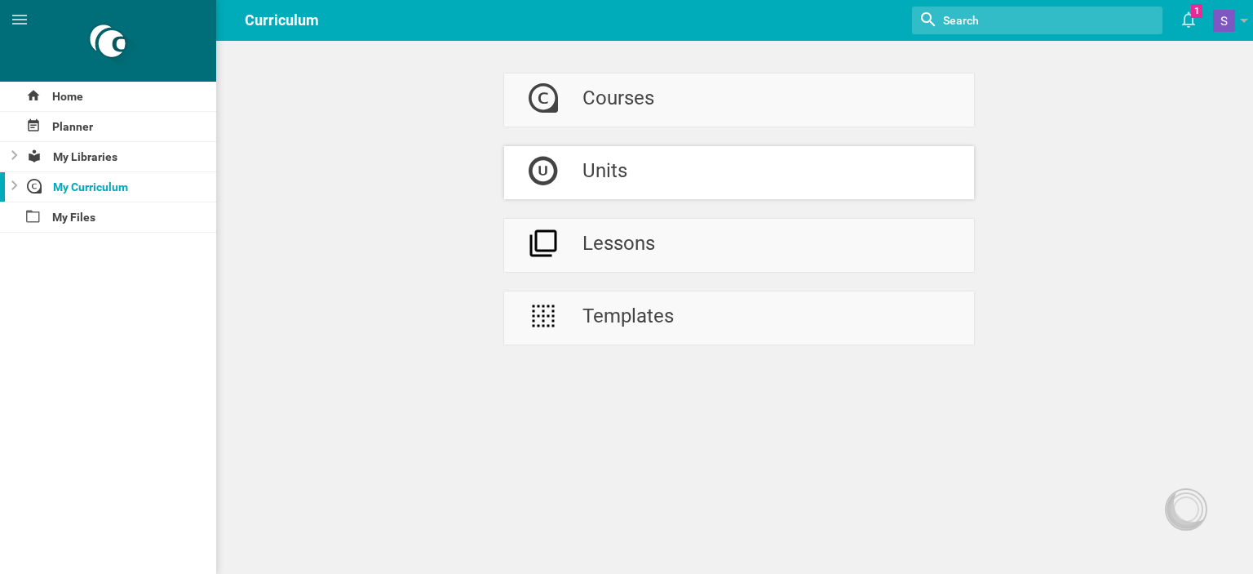
click at [646, 162] on link "Units" at bounding box center [739, 172] width 470 height 53
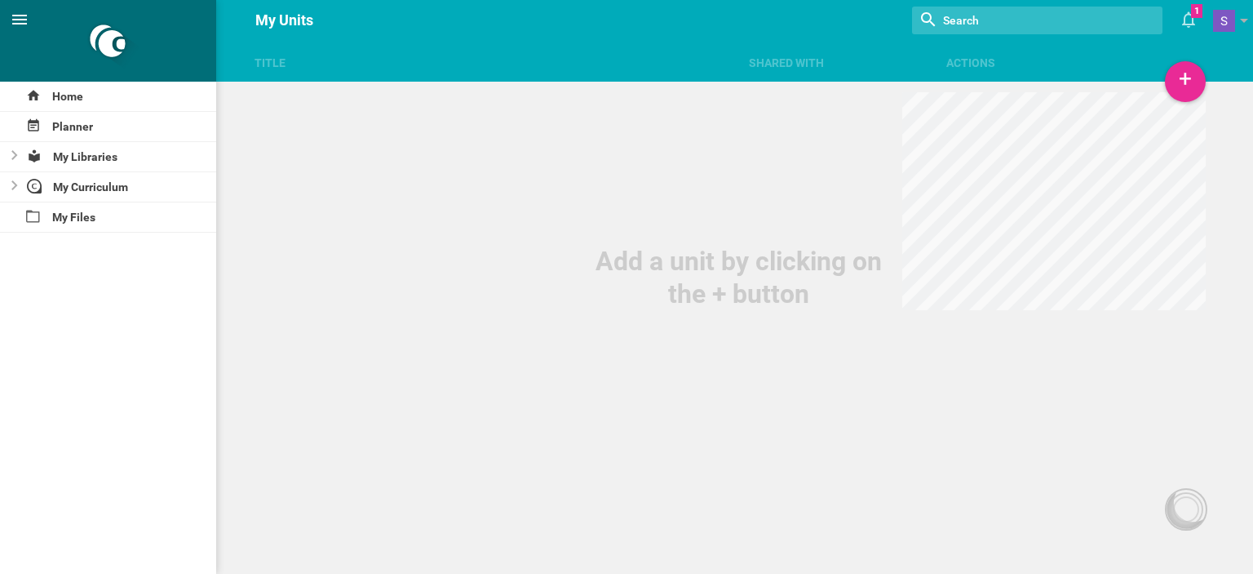
click at [24, 20] on icon at bounding box center [20, 20] width 20 height 20
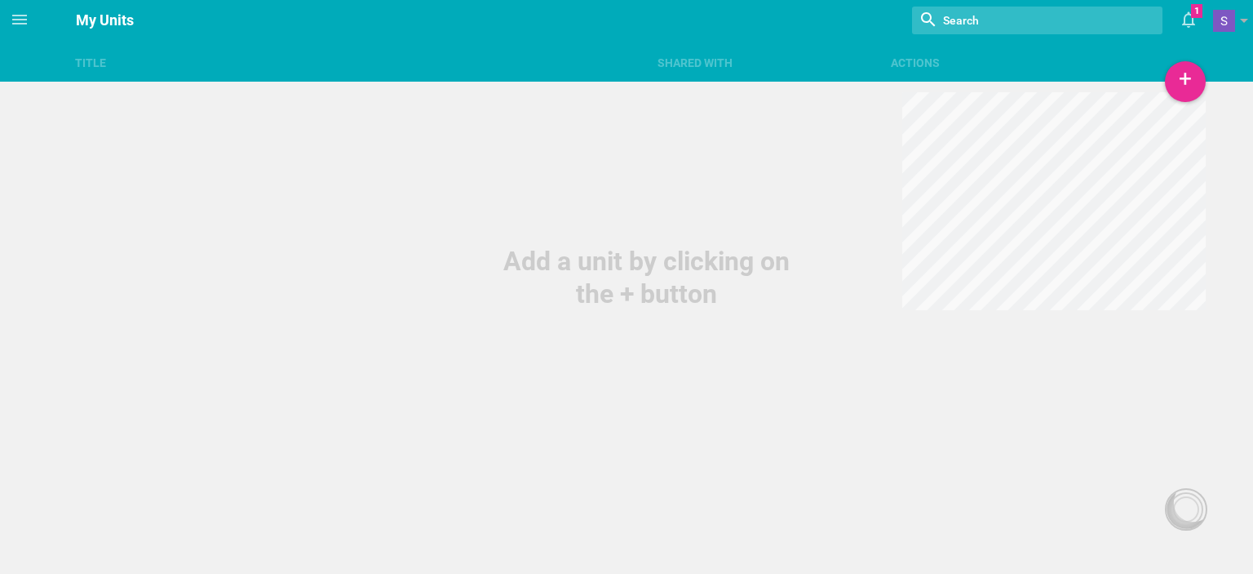
click at [1064, 13] on input "textbox" at bounding box center [1017, 20] width 150 height 21
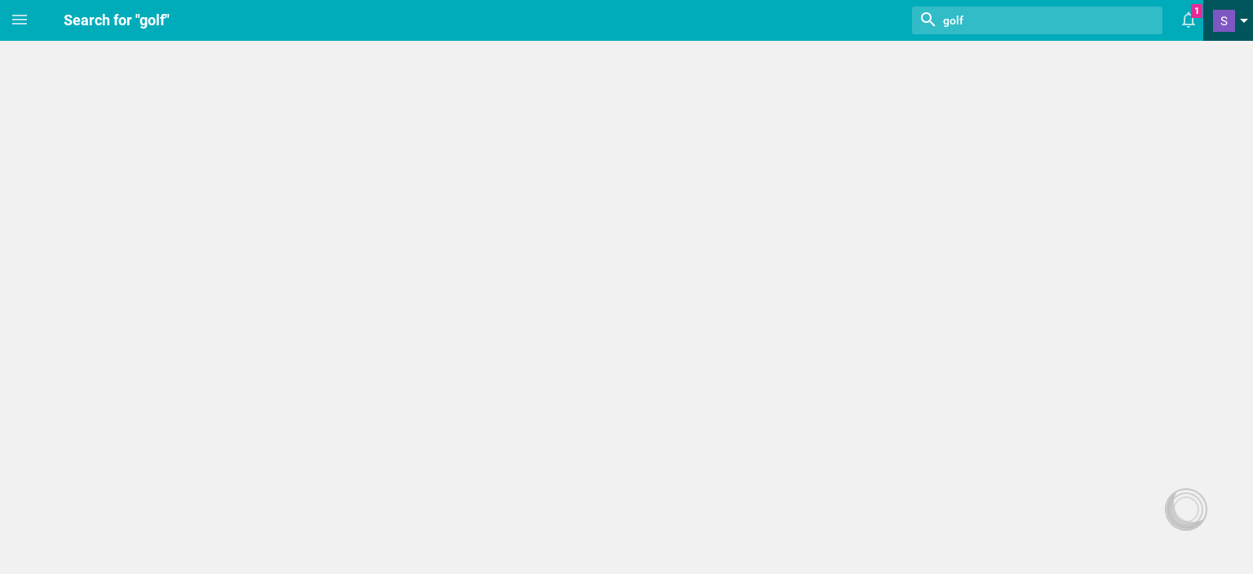
click at [1234, 21] on span at bounding box center [1224, 21] width 22 height 22
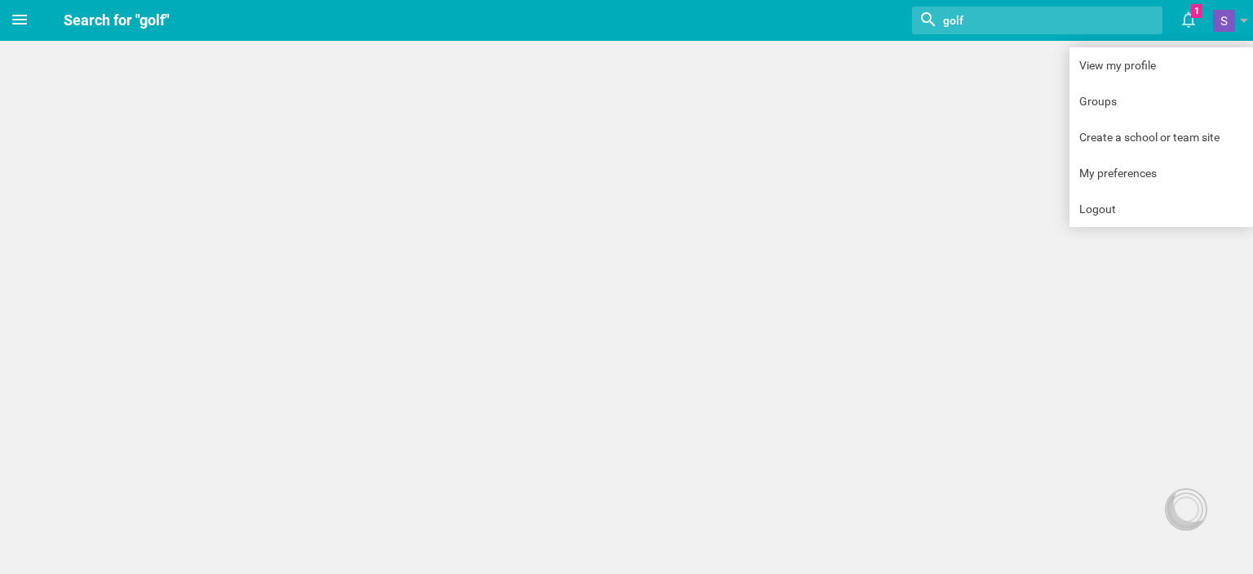
click at [15, 29] on span at bounding box center [19, 19] width 39 height 39
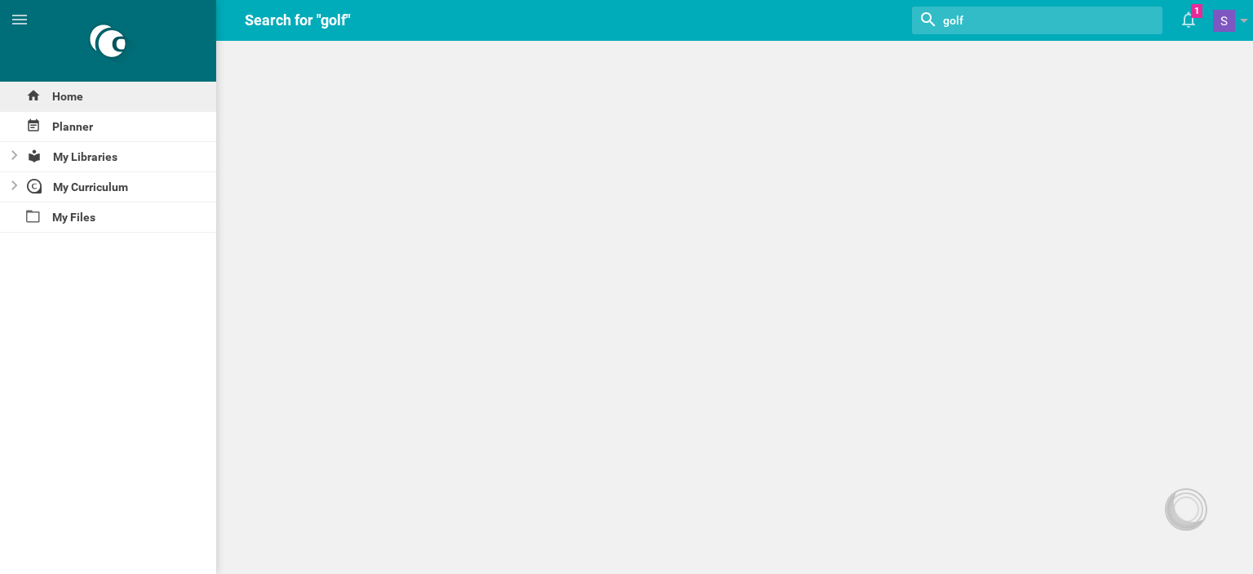
click at [69, 91] on div "Home" at bounding box center [108, 96] width 216 height 29
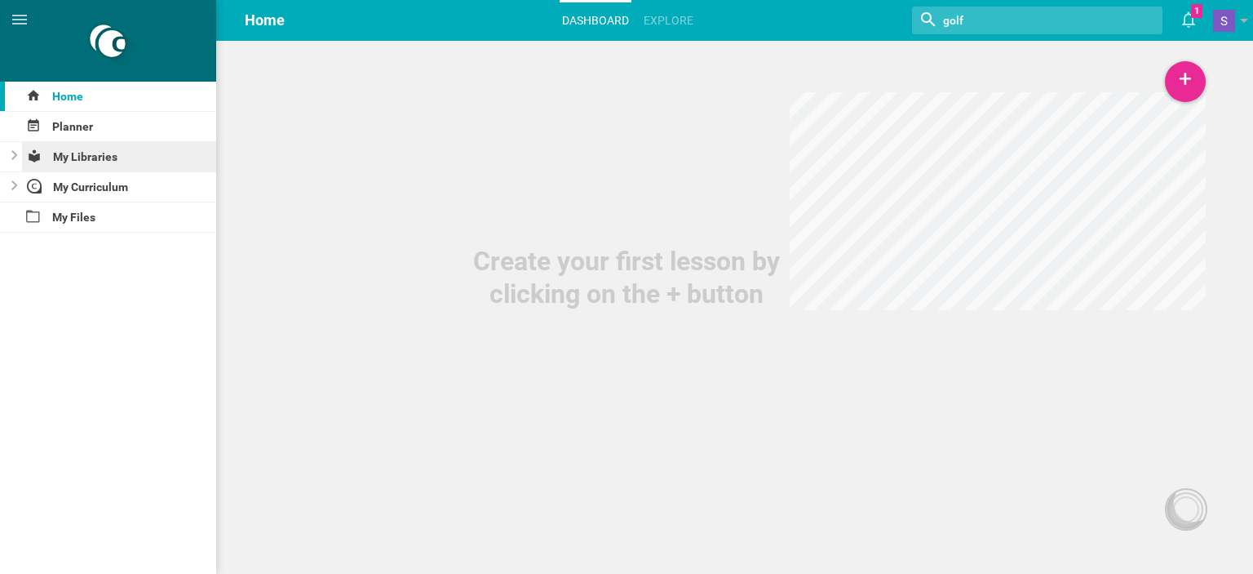
click at [73, 157] on div "My Libraries" at bounding box center [119, 156] width 195 height 29
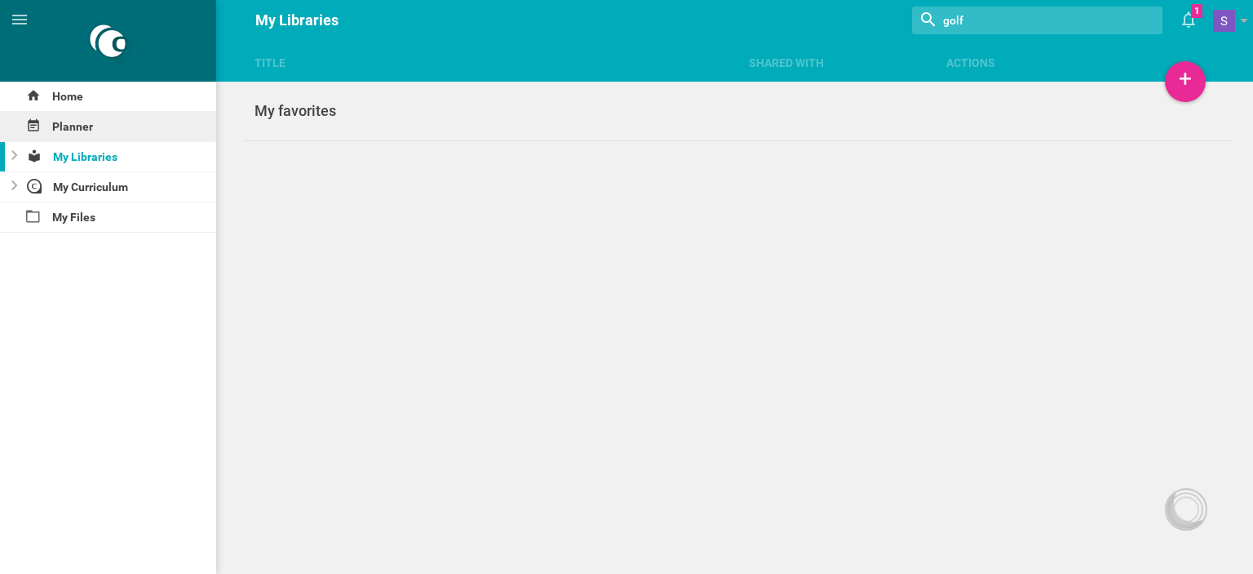
click at [75, 127] on div "Planner" at bounding box center [108, 126] width 216 height 29
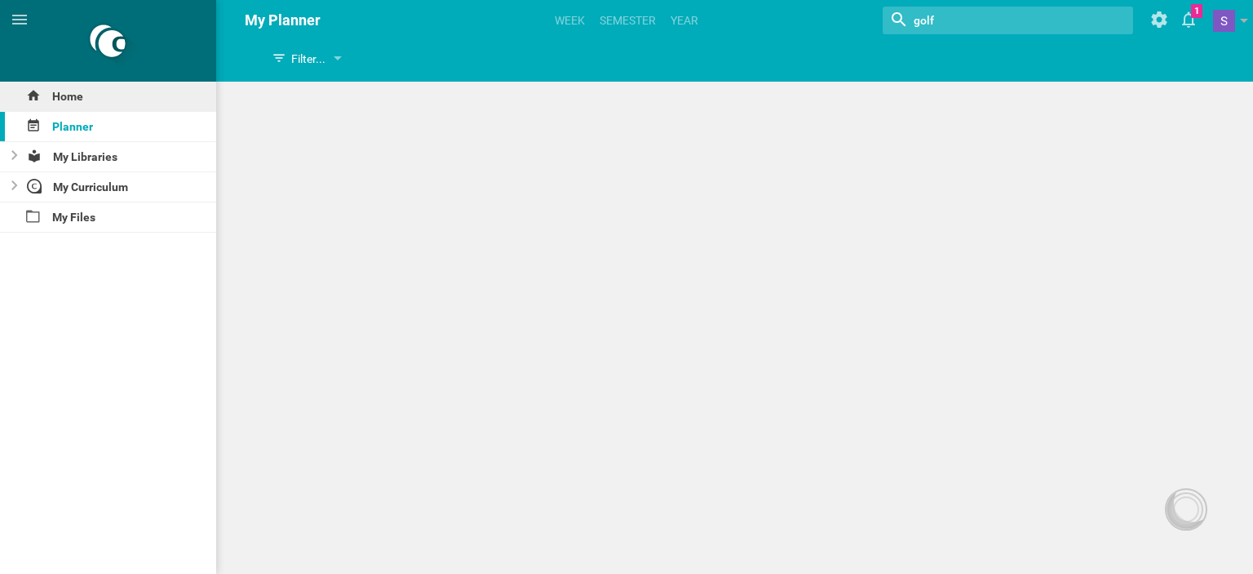
click at [69, 93] on div "Home" at bounding box center [108, 96] width 216 height 29
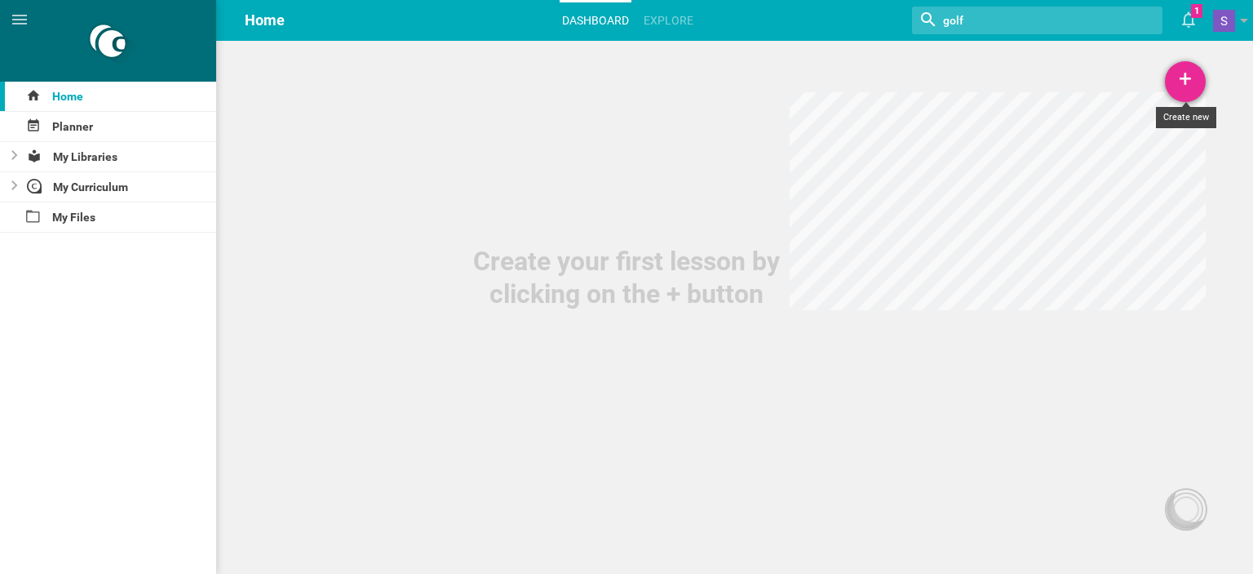
click at [1181, 86] on div "+" at bounding box center [1185, 81] width 41 height 41
click at [667, 21] on link "Explore" at bounding box center [668, 20] width 55 height 36
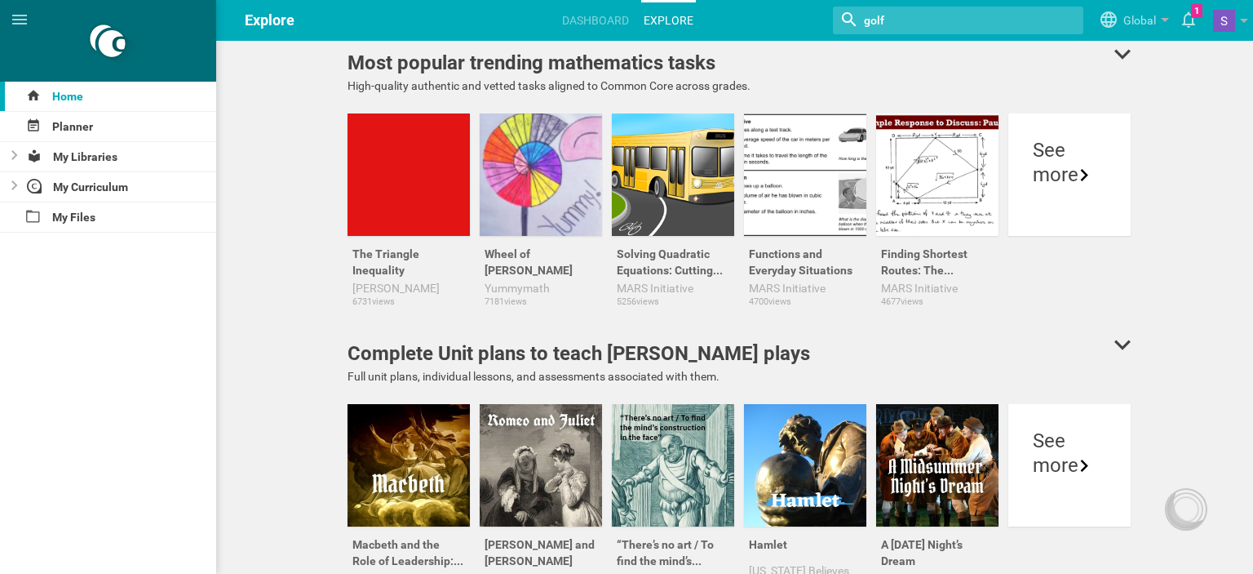
click at [988, 19] on input "textbox" at bounding box center [937, 20] width 150 height 21
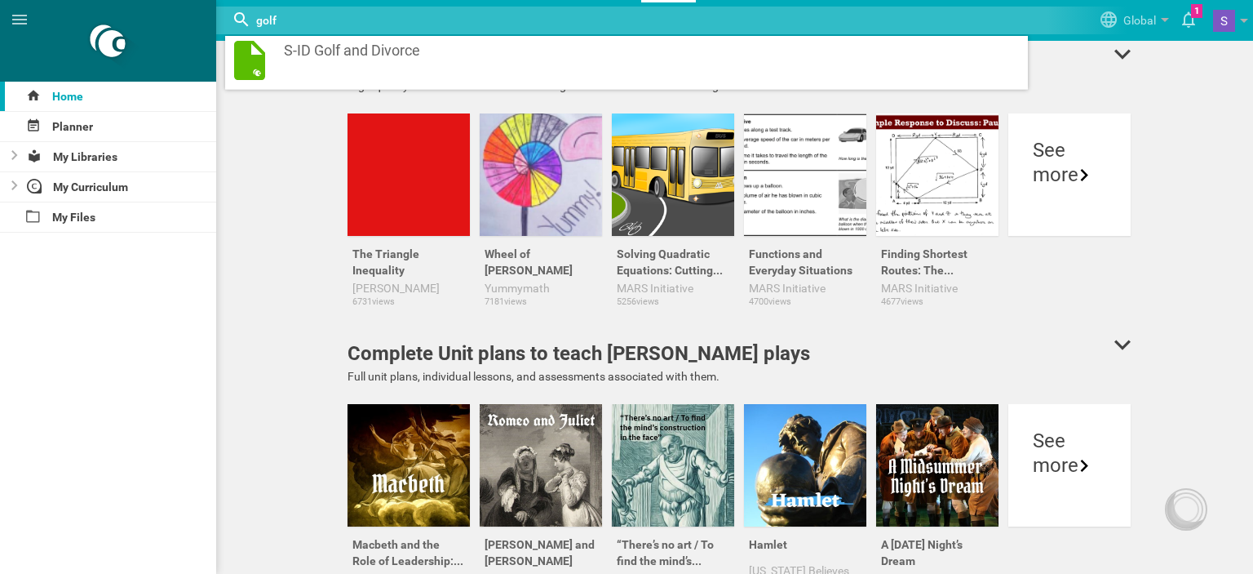
click at [988, 19] on div at bounding box center [626, 21] width 802 height 28
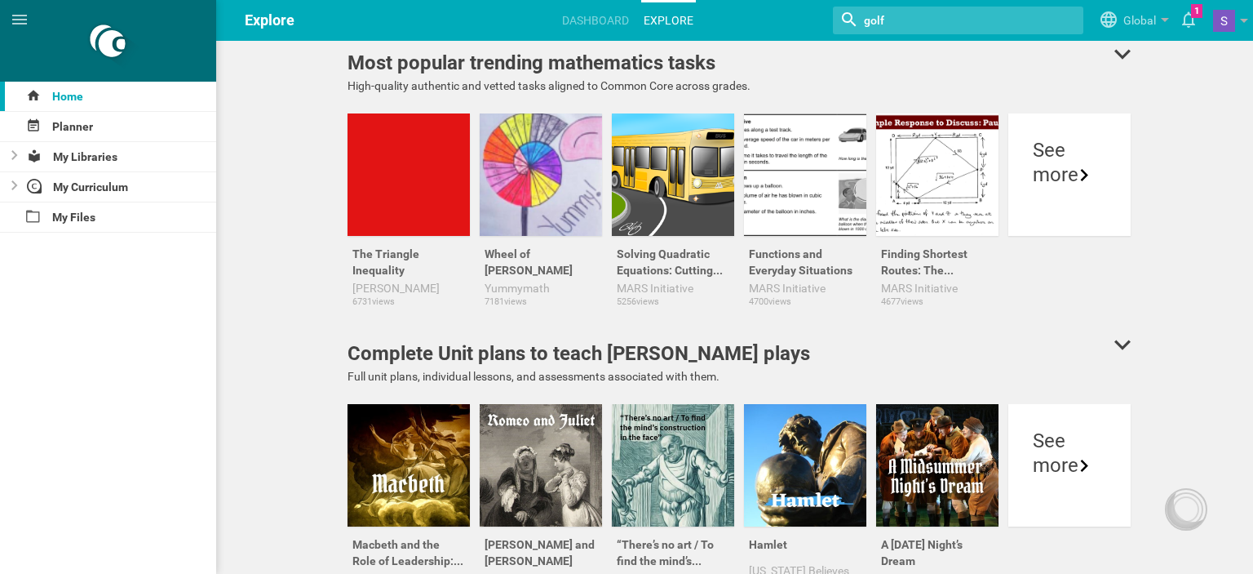
click at [944, 13] on input "textbox" at bounding box center [937, 20] width 150 height 21
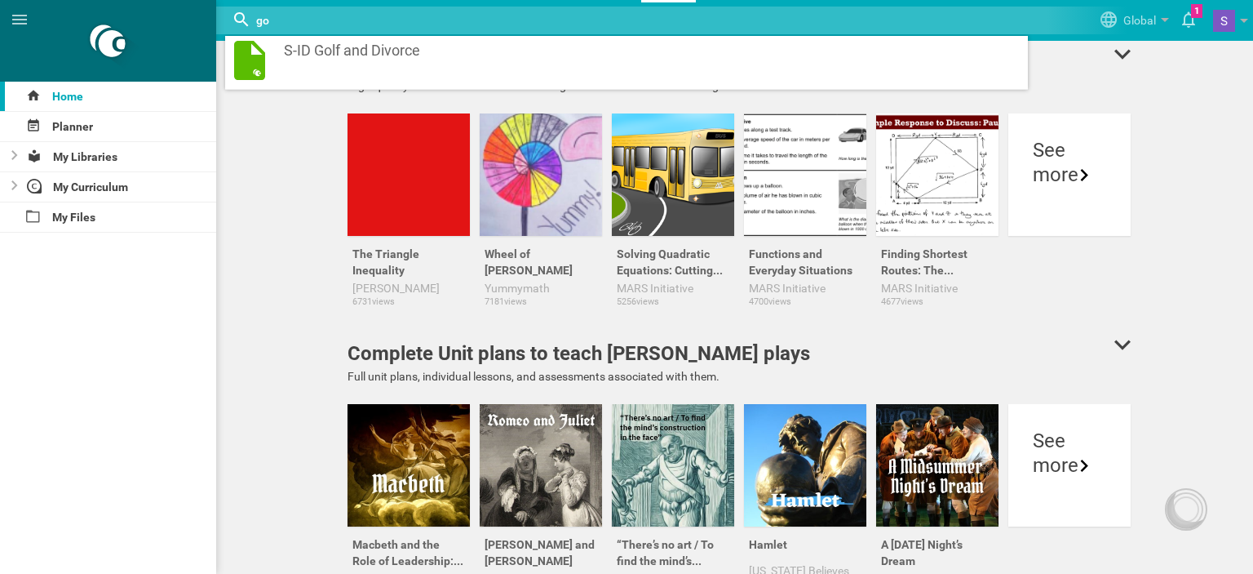
type input "g"
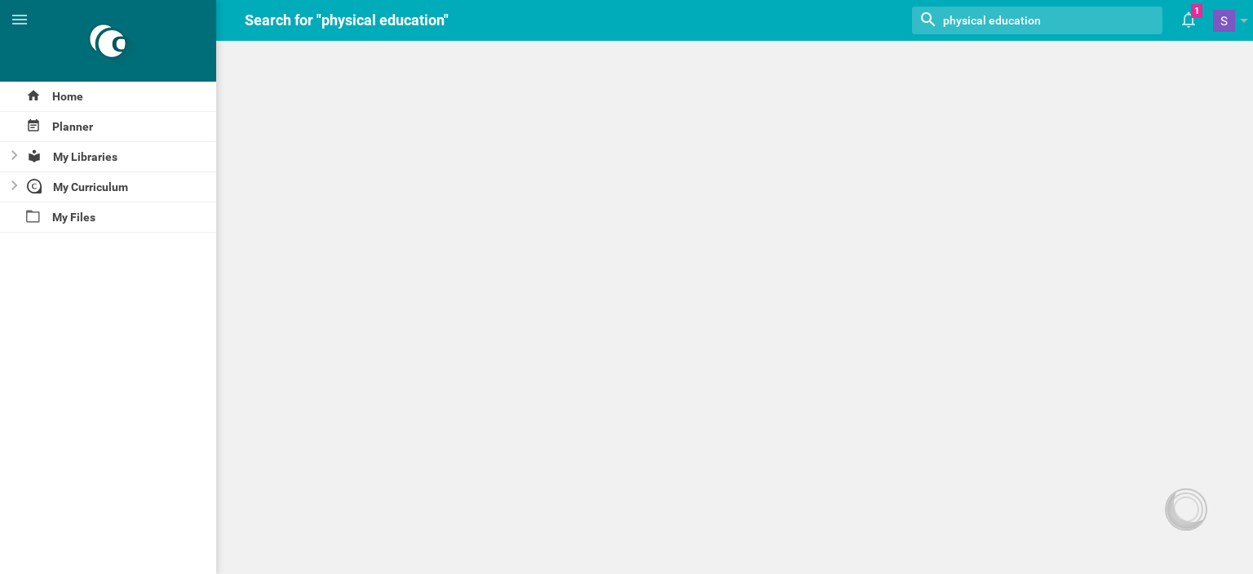
click at [1049, 20] on input "textbox" at bounding box center [1017, 20] width 150 height 21
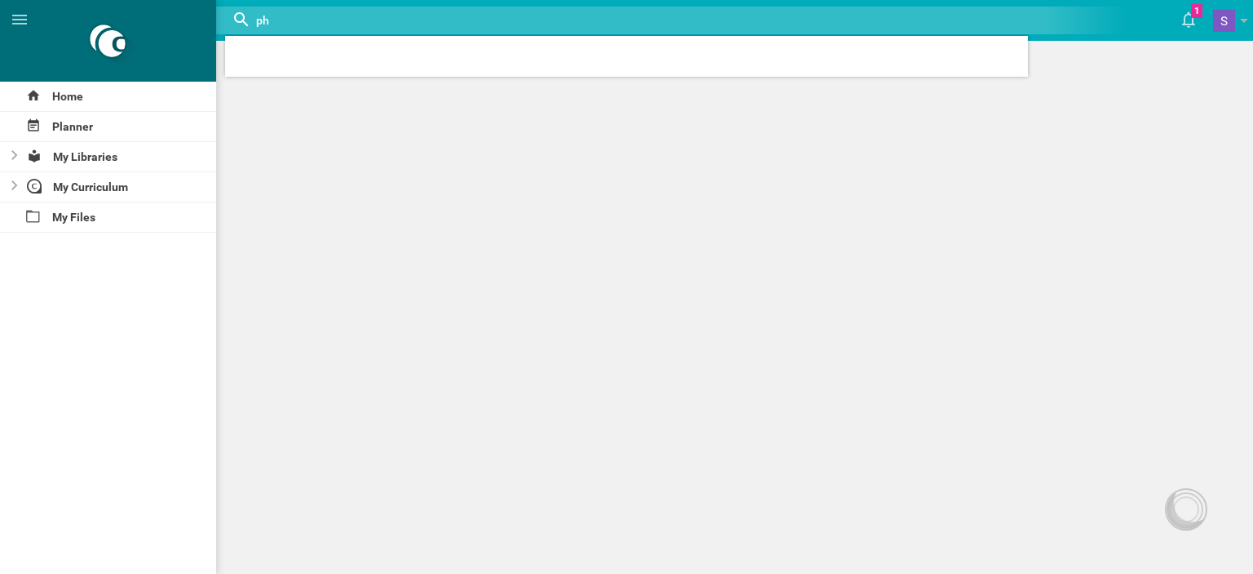
type input "p"
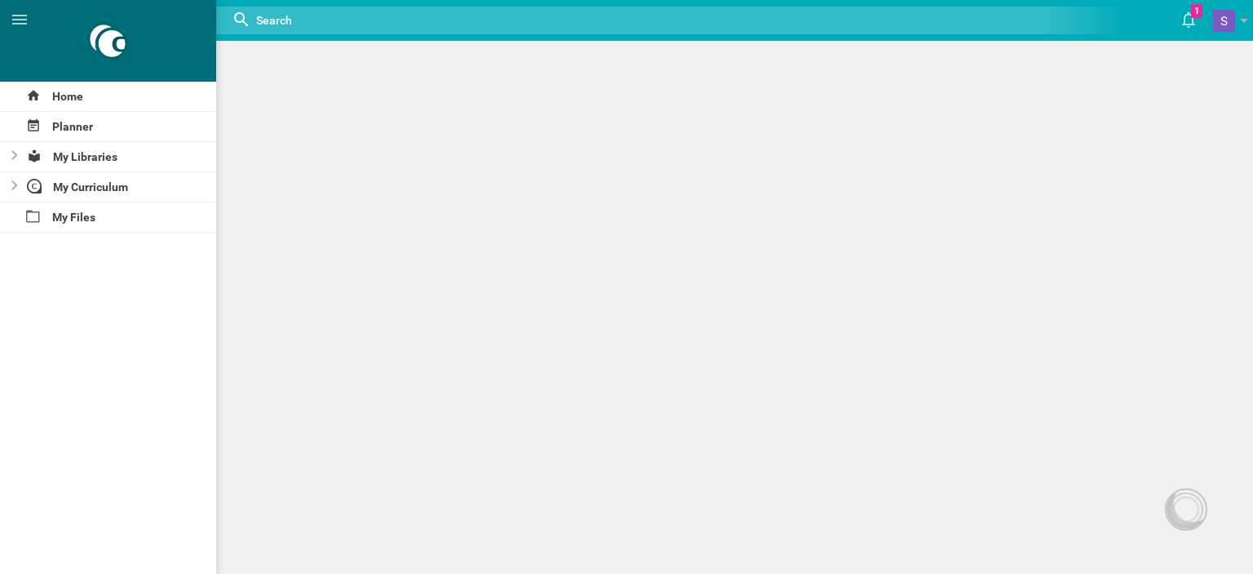
click at [1155, 264] on div "Home Planner My Libraries My Curriculum My Files Search for "physical education…" at bounding box center [626, 287] width 1253 height 574
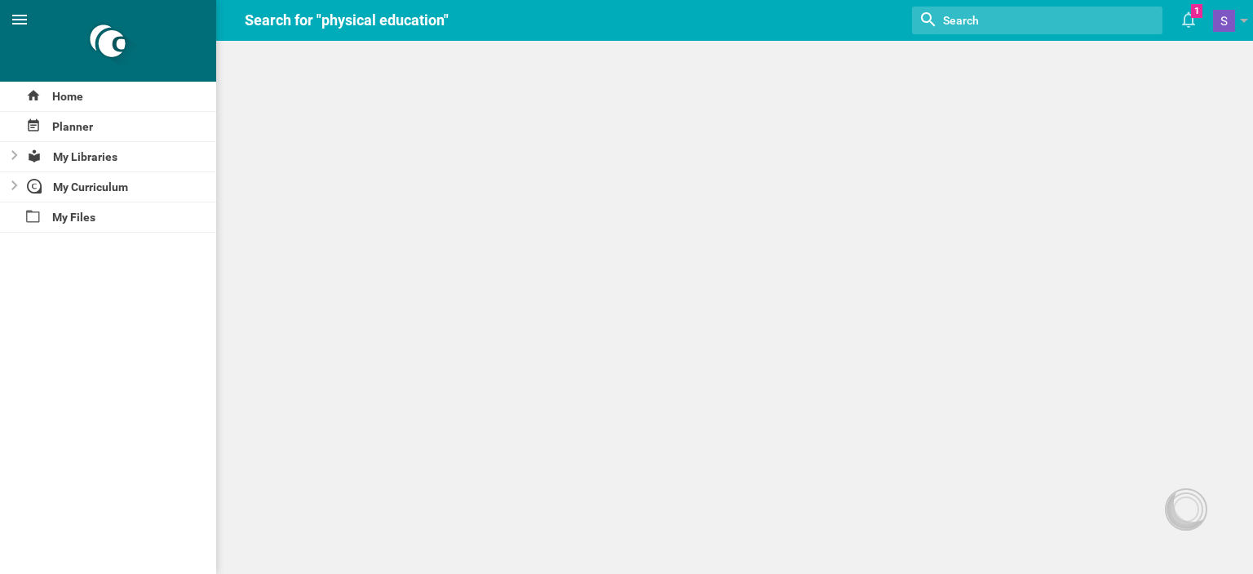
click at [20, 22] on icon at bounding box center [20, 20] width 20 height 20
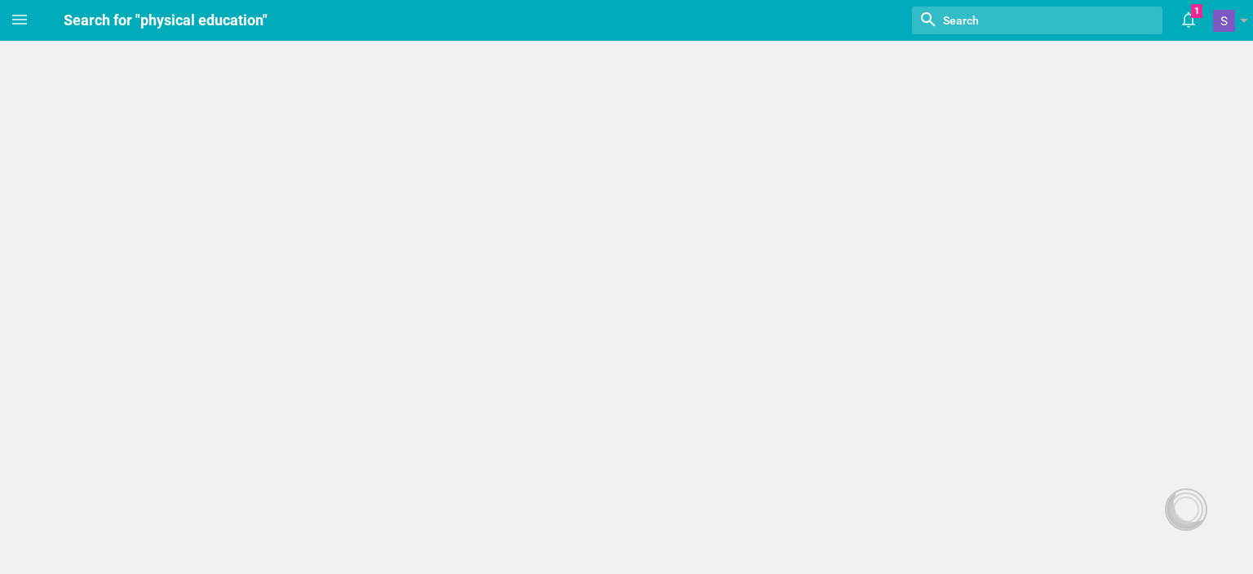
click at [188, 24] on span "Search for "physical education"" at bounding box center [166, 19] width 204 height 17
click at [284, 6] on hgroup "Search for "physical education" Nothing found with term "" 1 Moe is now followi…" at bounding box center [646, 20] width 1214 height 41
click at [1192, 19] on icon at bounding box center [1188, 20] width 13 height 16
click at [33, 19] on span at bounding box center [19, 19] width 39 height 39
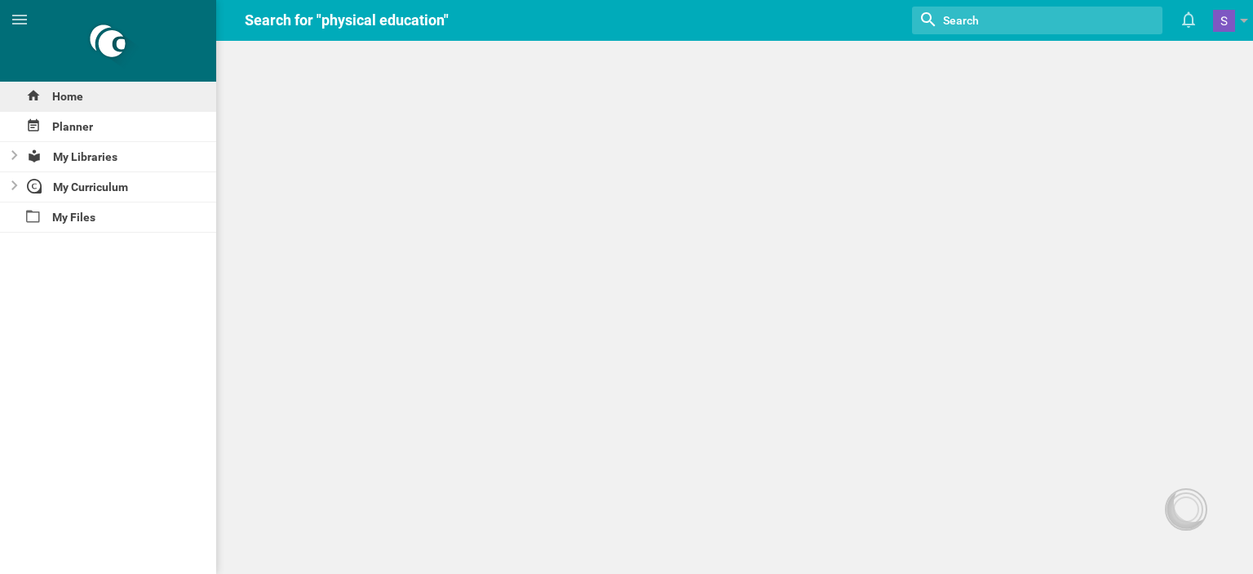
click at [86, 95] on div "Home" at bounding box center [108, 96] width 216 height 29
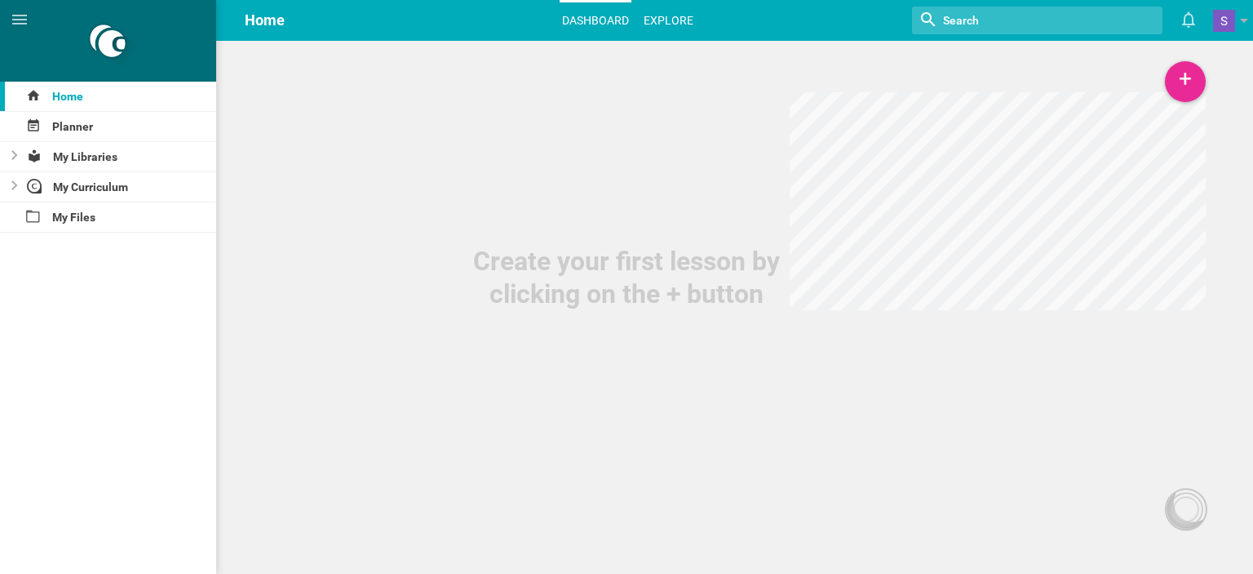
click at [677, 22] on link "Explore" at bounding box center [668, 20] width 55 height 36
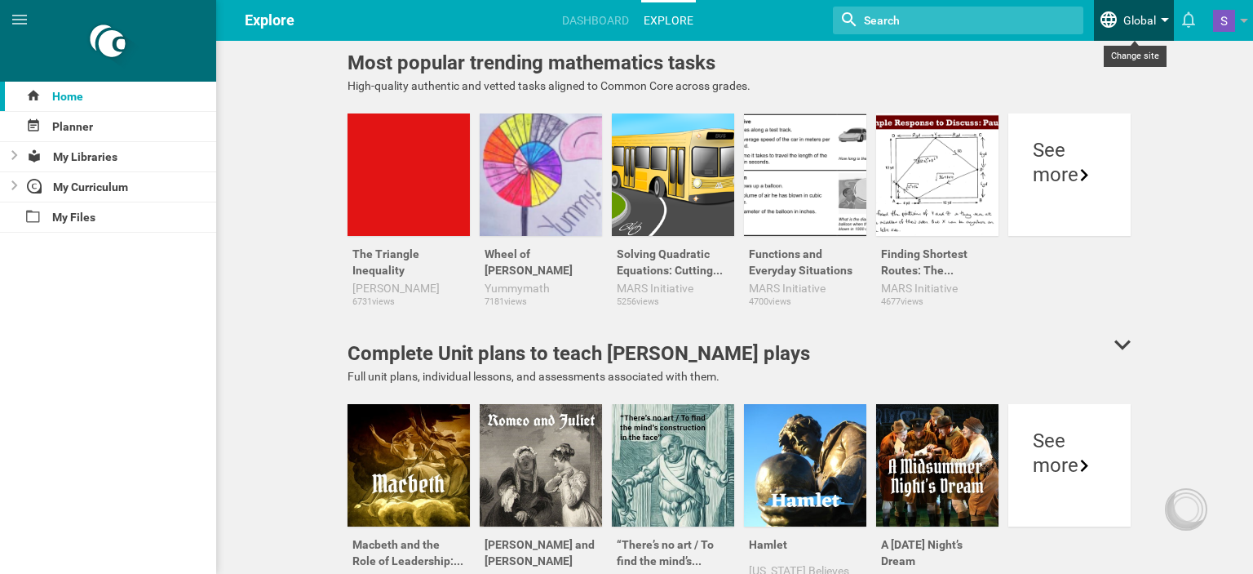
click at [1167, 19] on span at bounding box center [1165, 23] width 8 height 11
click at [1115, 54] on icon at bounding box center [1123, 54] width 16 height 13
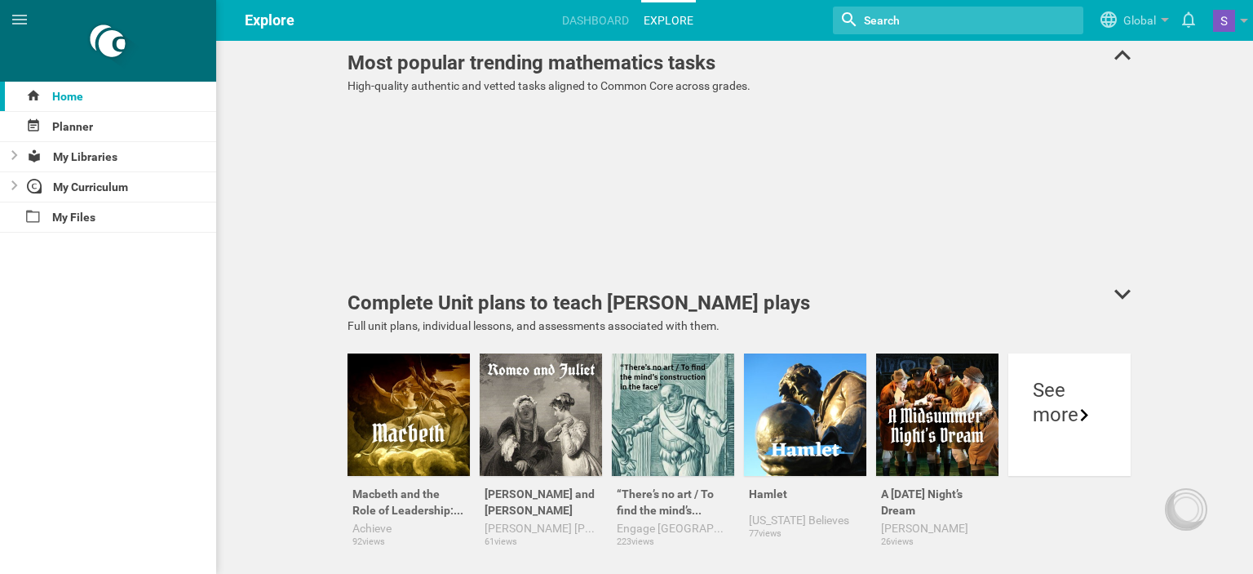
click at [1115, 54] on icon at bounding box center [1123, 55] width 16 height 10
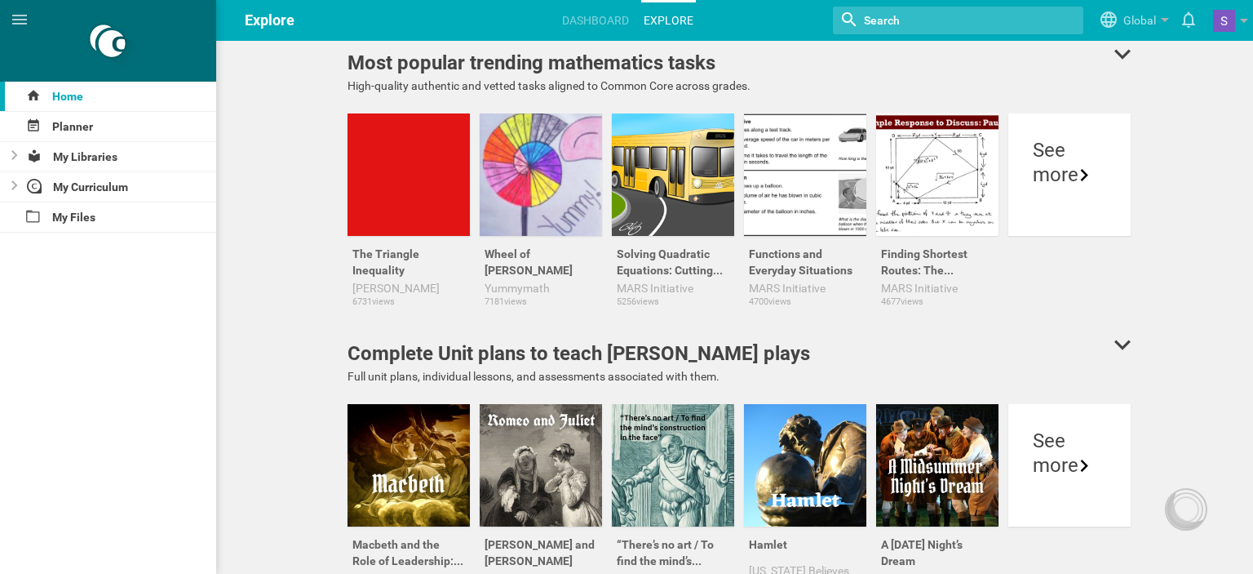
click at [1115, 348] on icon at bounding box center [1123, 344] width 16 height 10
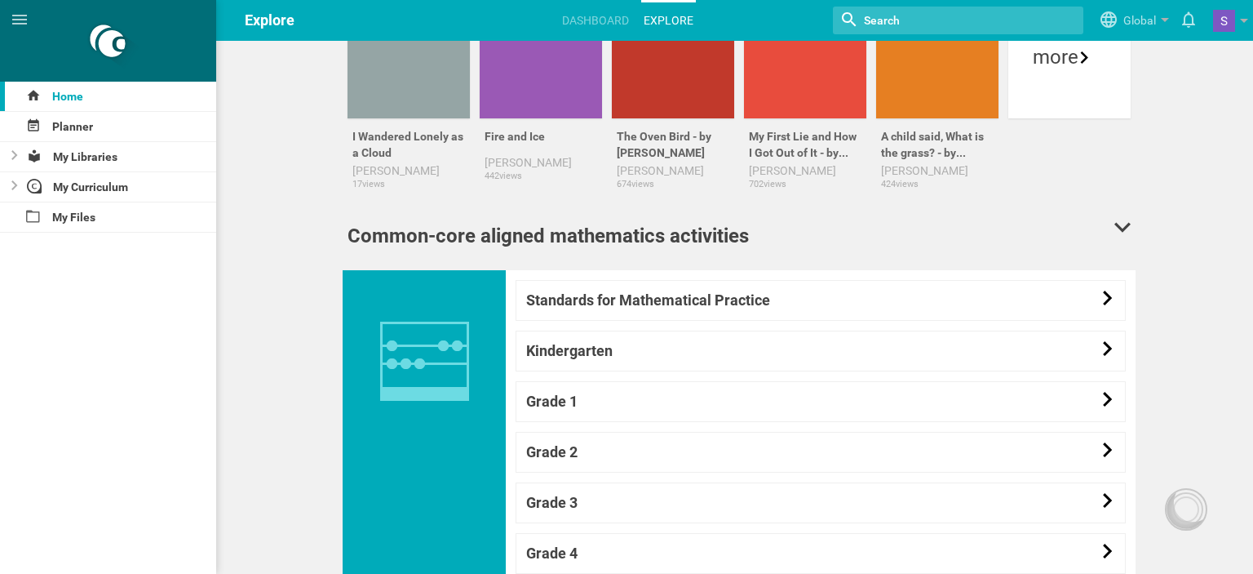
scroll to position [1136, 0]
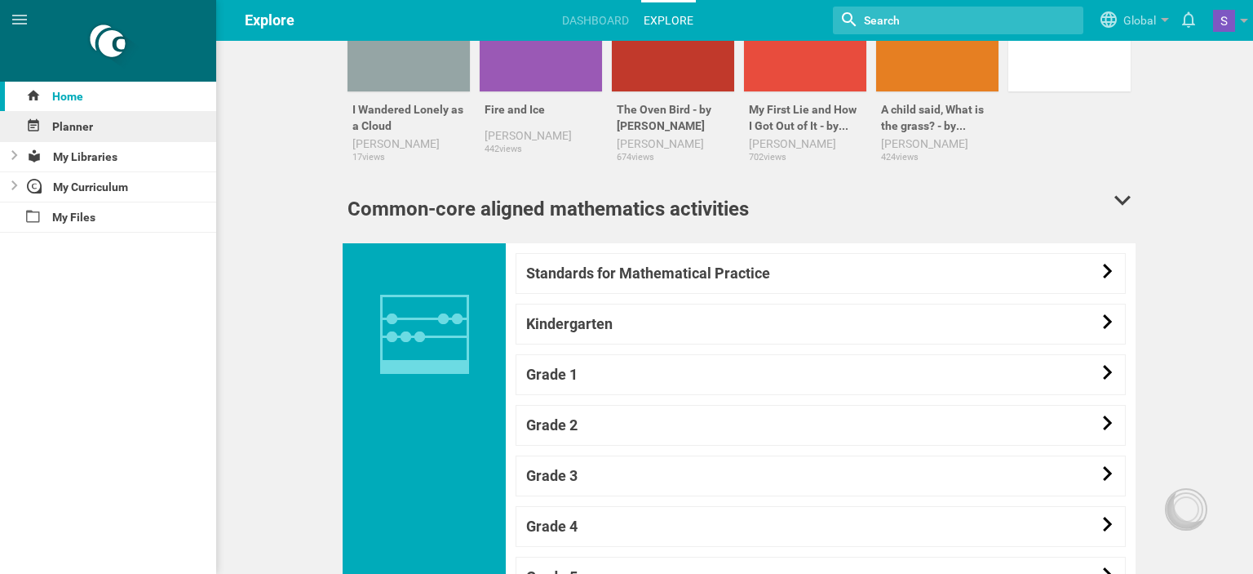
click at [59, 123] on div "Planner" at bounding box center [108, 126] width 216 height 29
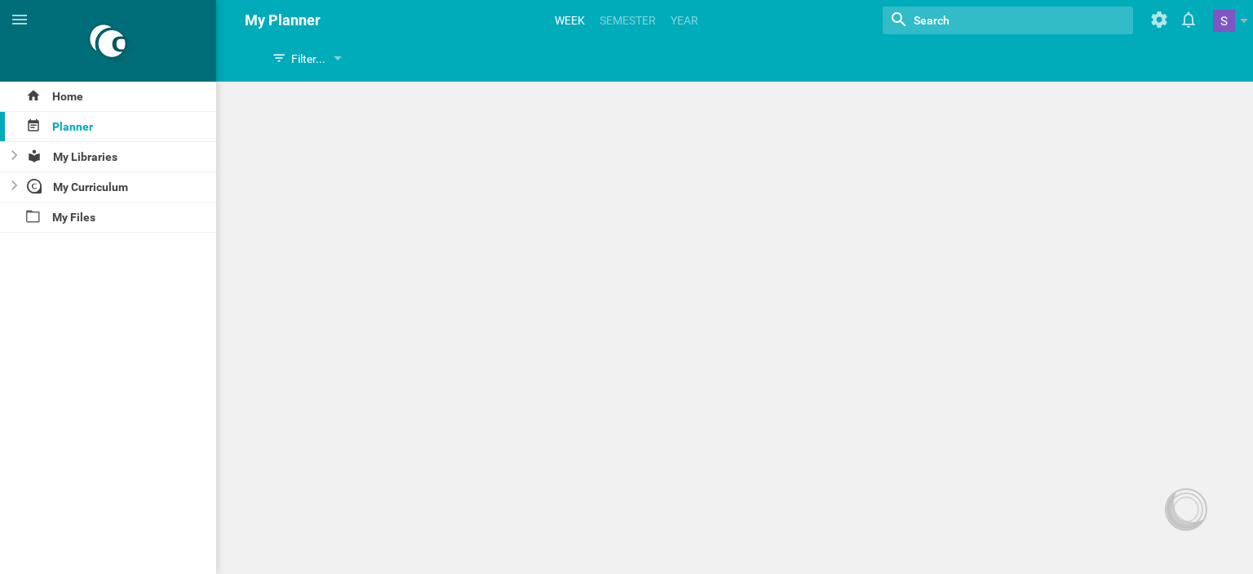
click at [573, 16] on link "Week" at bounding box center [569, 20] width 35 height 36
click at [480, 59] on div "Filter..." at bounding box center [454, 58] width 83 height 29
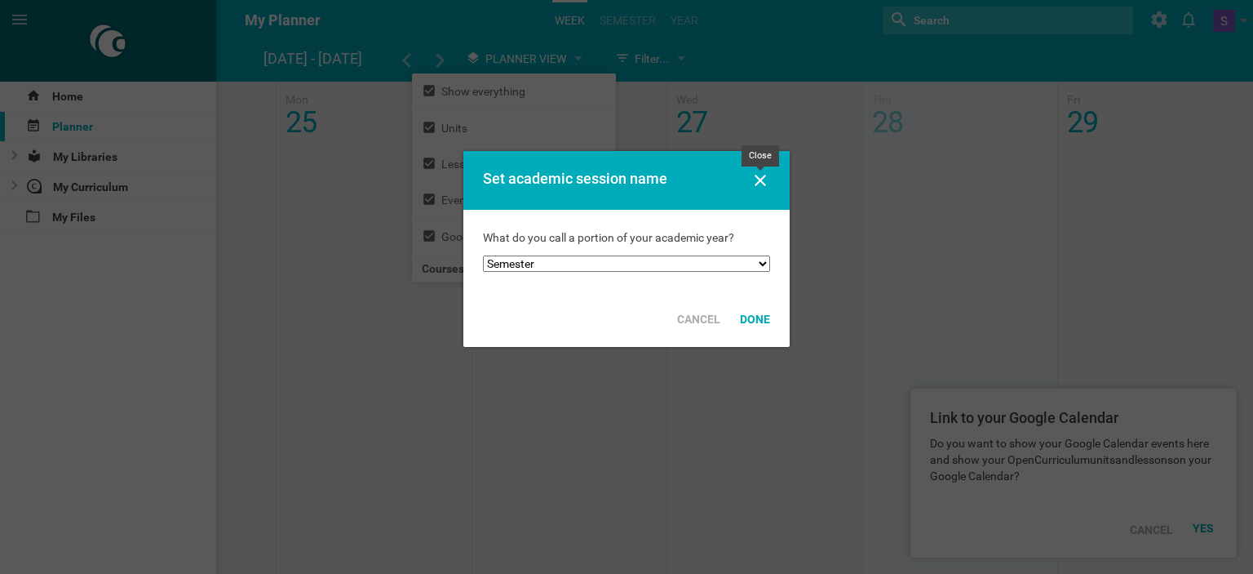
click at [764, 179] on icon at bounding box center [761, 181] width 20 height 20
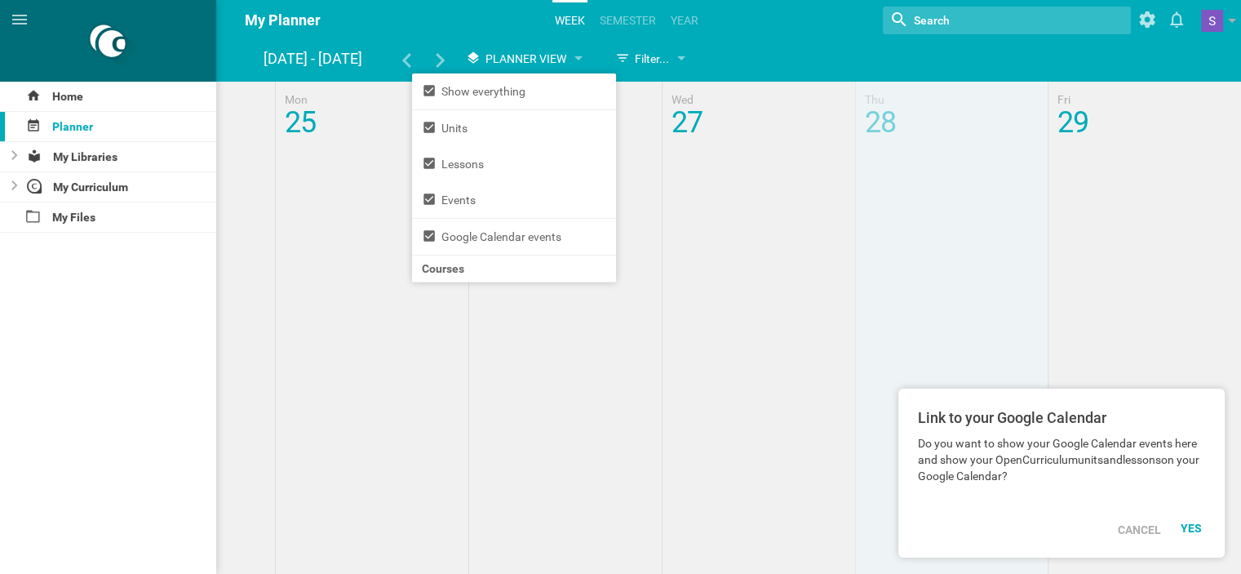
click at [738, 188] on div at bounding box center [732, 490] width 1017 height 816
click at [1145, 528] on div "Cancel" at bounding box center [1139, 530] width 63 height 36
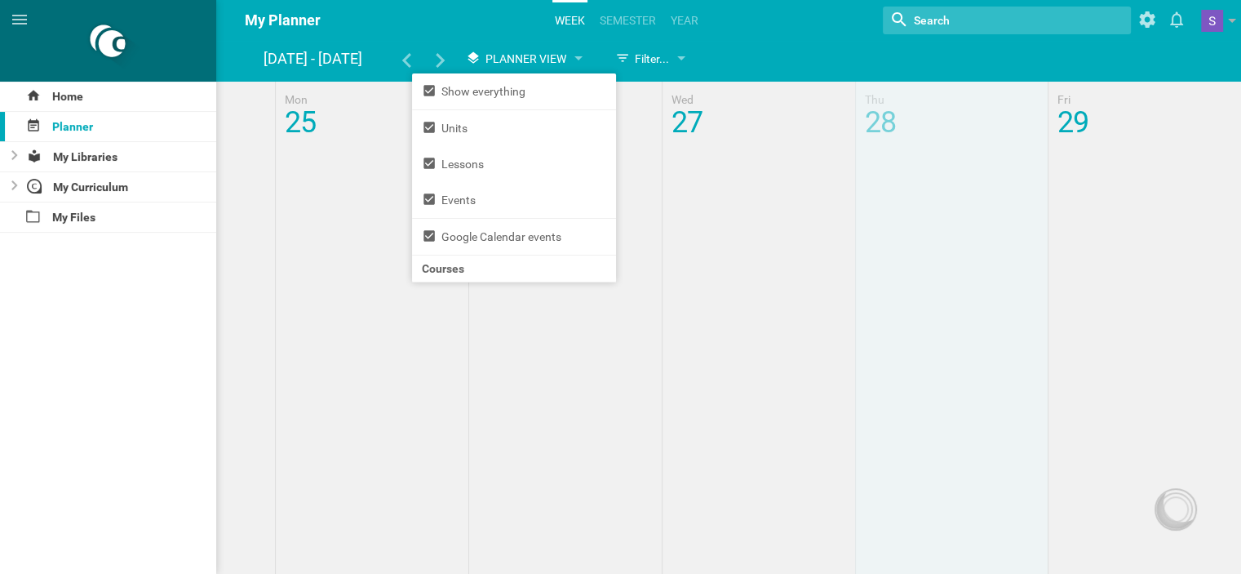
click at [755, 51] on hgroup "Aug 25 - 29 Planner View Filter... Show everything Units Lessons Events Google …" at bounding box center [741, 61] width 954 height 34
click at [434, 59] on icon at bounding box center [440, 60] width 15 height 15
click at [449, 39] on hgroup "My Planner Week Semester Year Nothing found with term "" Show weekends Show / h…" at bounding box center [732, 20] width 1017 height 41
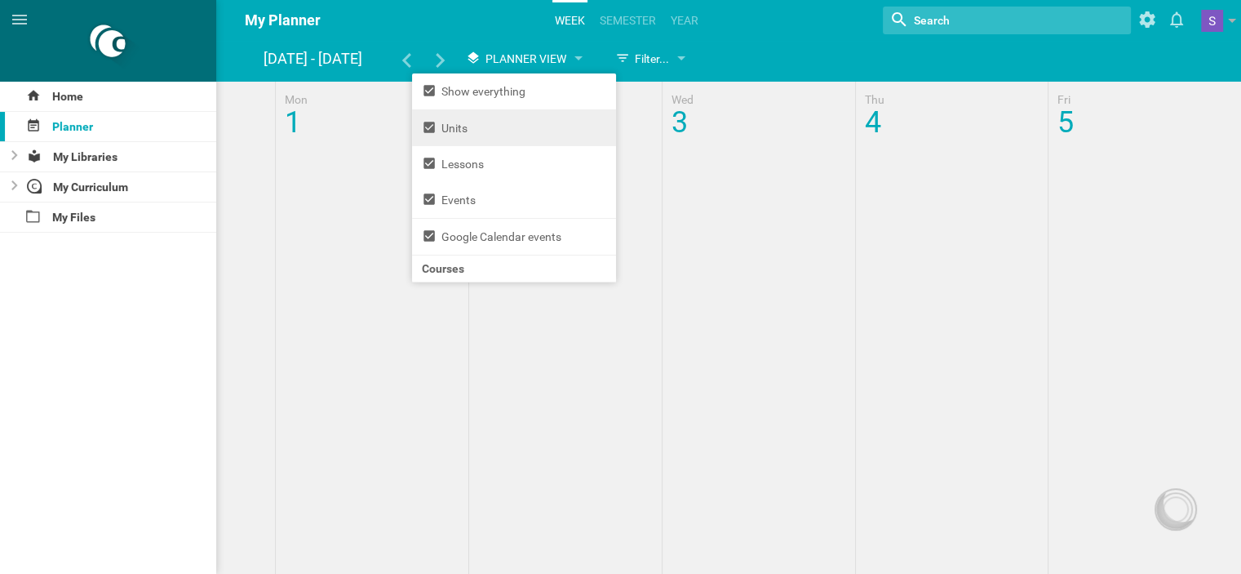
click at [458, 126] on li "Units" at bounding box center [514, 128] width 204 height 36
click at [432, 91] on icon at bounding box center [429, 90] width 15 height 15
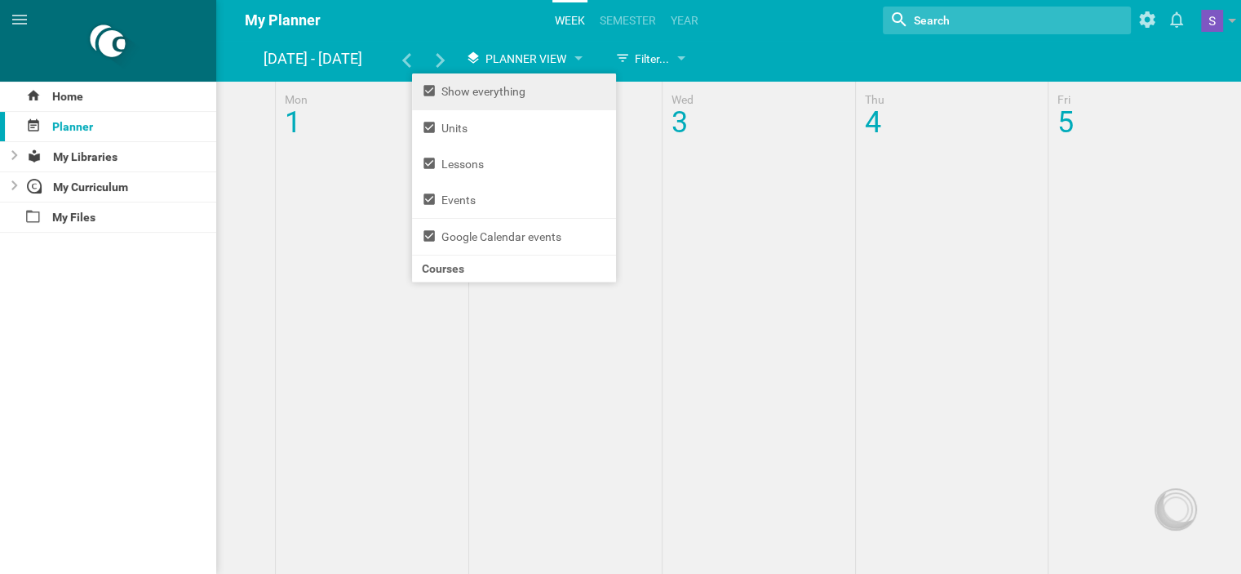
click at [476, 19] on hgroup "My Planner Week Semester Year Nothing found with term "" Show weekends Show / h…" at bounding box center [732, 20] width 1017 height 41
click at [811, 52] on hgroup "Sep 1 - 5 Planner View Filter... Show everything Units Lessons Events Google Ca…" at bounding box center [741, 61] width 954 height 34
click at [809, 49] on hgroup "Sep 1 - 5 Planner View Filter... Show everything Units Lessons Events Google Ca…" at bounding box center [741, 61] width 954 height 34
click at [503, 276] on li "Courses" at bounding box center [514, 268] width 204 height 26
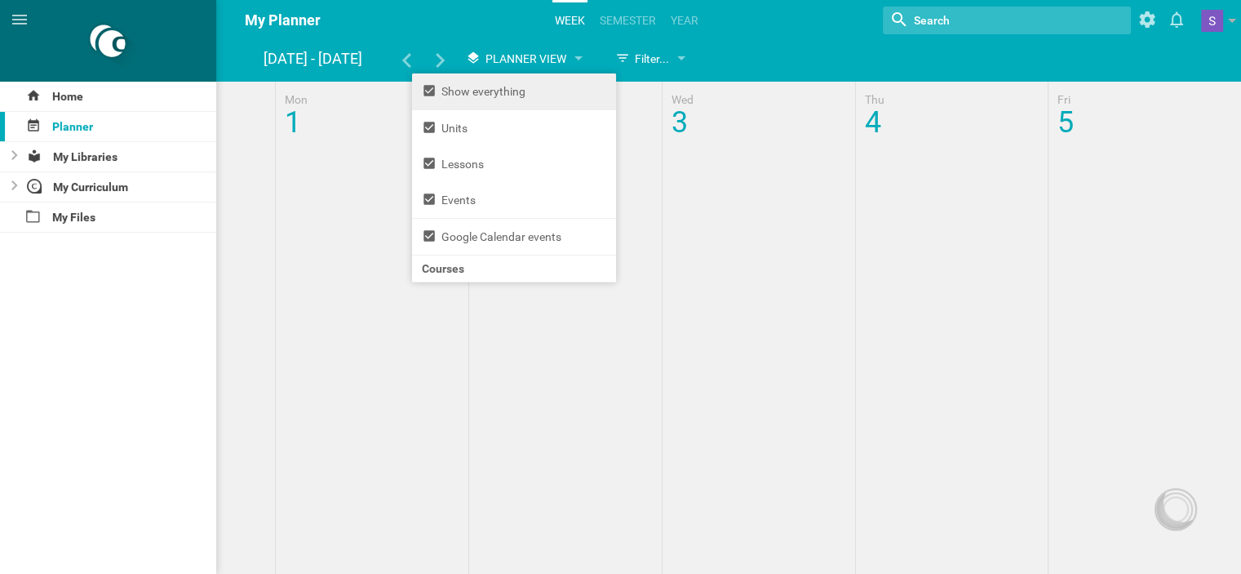
click at [451, 93] on li "Show everything" at bounding box center [514, 91] width 204 height 36
click at [429, 93] on icon at bounding box center [429, 90] width 15 height 15
click at [435, 273] on li "Courses" at bounding box center [514, 268] width 204 height 26
click at [580, 56] on div at bounding box center [578, 59] width 8 height 7
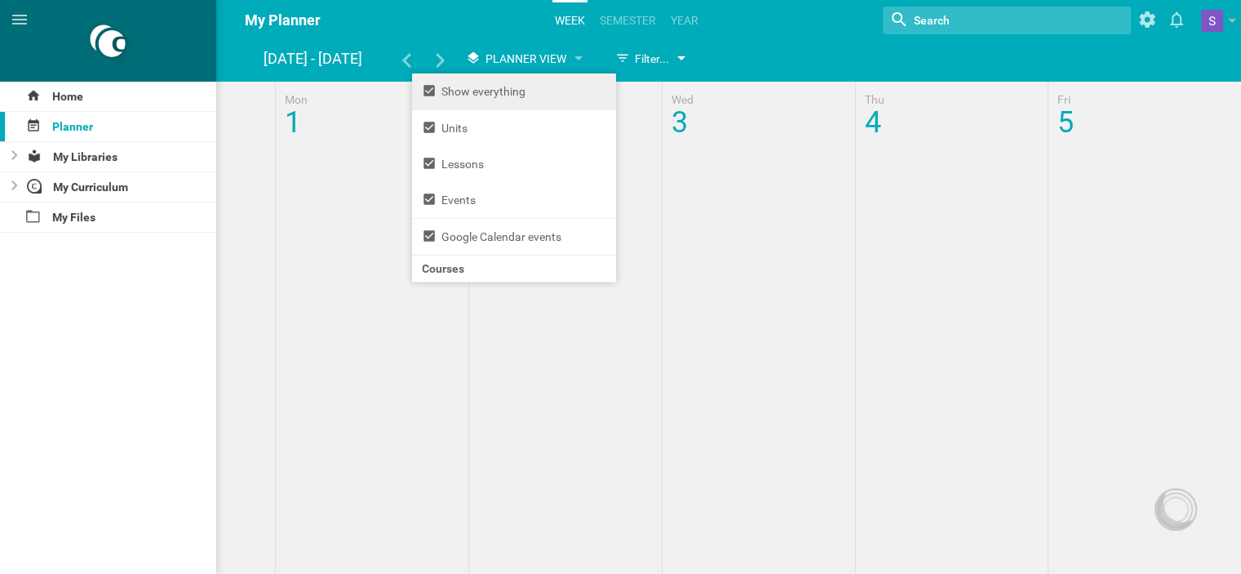
click at [681, 55] on div "Filter..." at bounding box center [648, 58] width 83 height 29
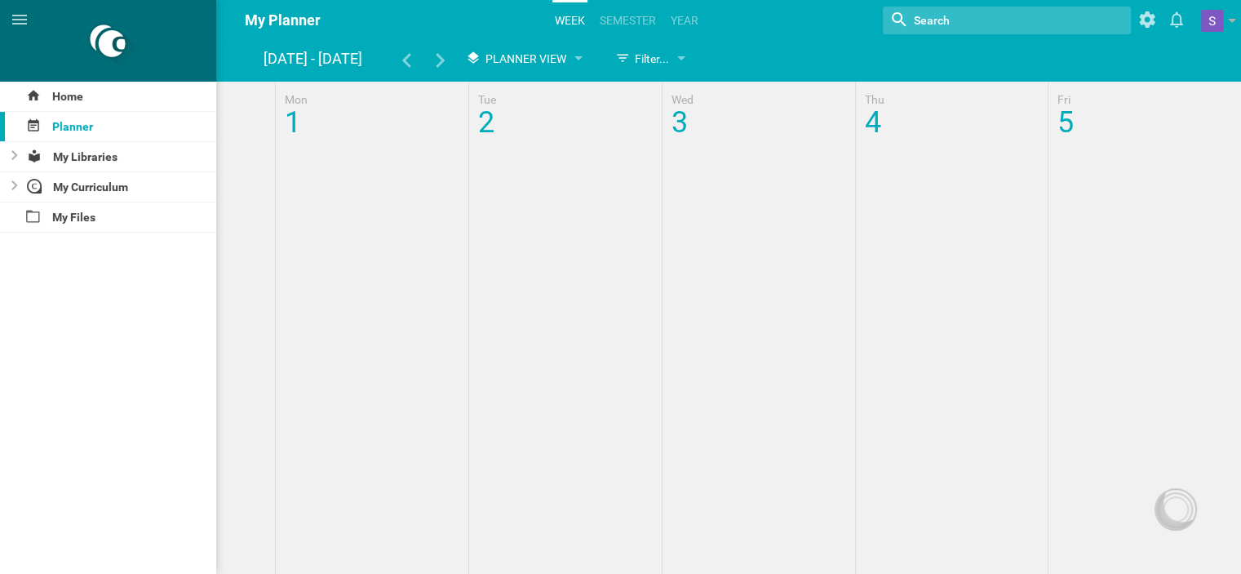
click at [496, 122] on div at bounding box center [732, 113] width 1017 height 62
click at [493, 122] on div at bounding box center [732, 113] width 1017 height 62
click at [105, 152] on div "My Libraries" at bounding box center [119, 156] width 195 height 29
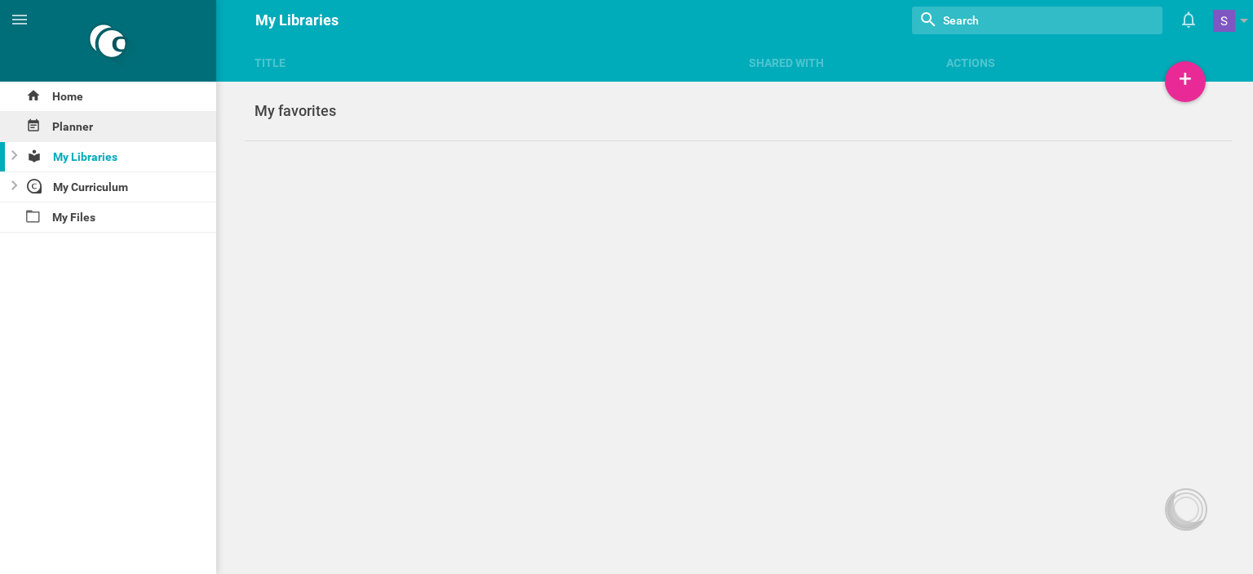
click at [85, 123] on div "Planner" at bounding box center [108, 126] width 216 height 29
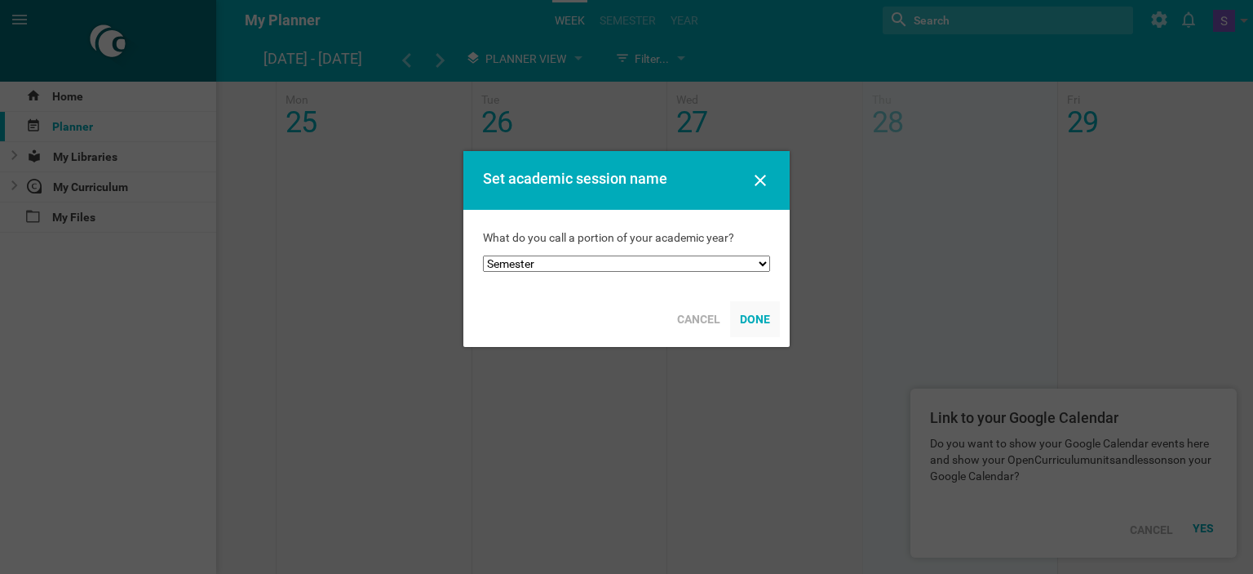
click at [751, 327] on div "Done" at bounding box center [755, 319] width 50 height 36
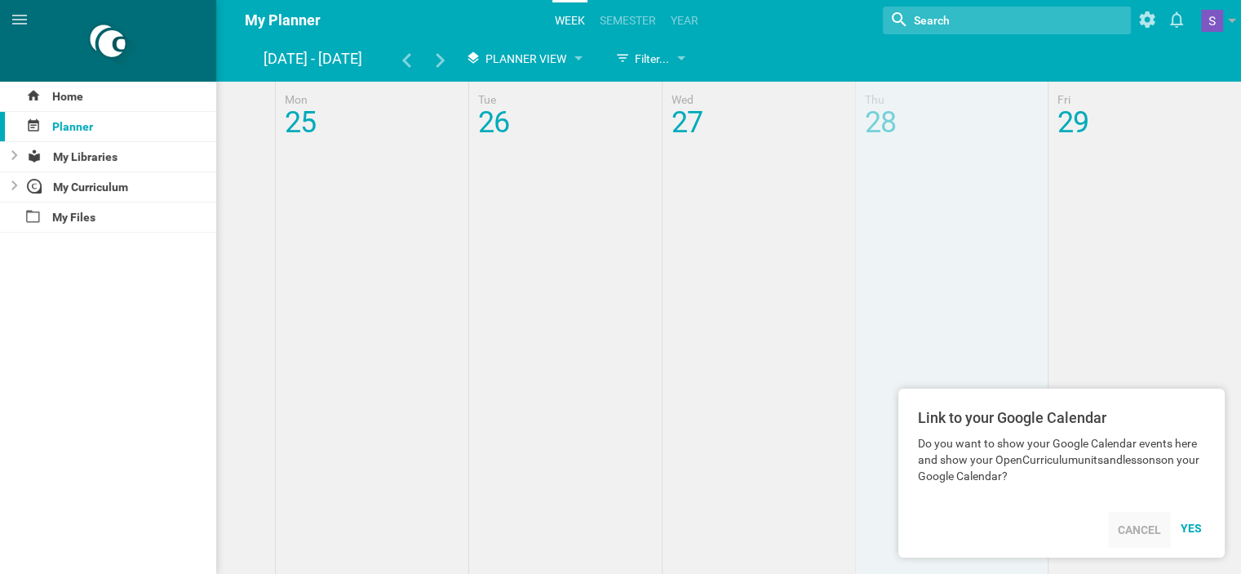
click at [1121, 528] on div "Cancel" at bounding box center [1139, 530] width 63 height 36
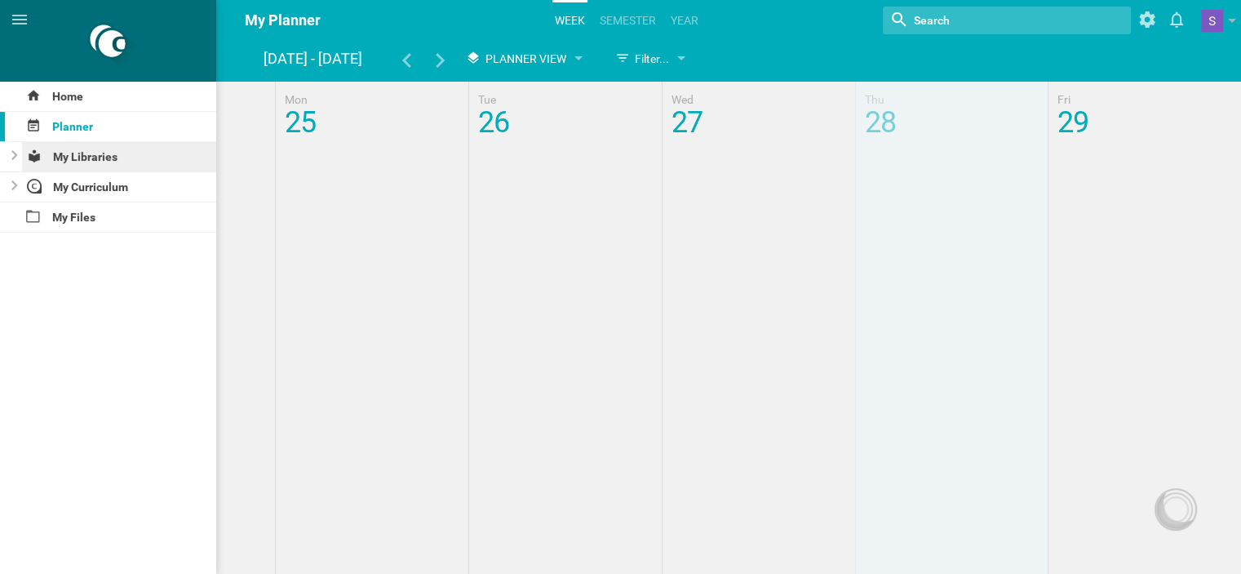
click at [49, 159] on div "My Libraries" at bounding box center [119, 156] width 195 height 29
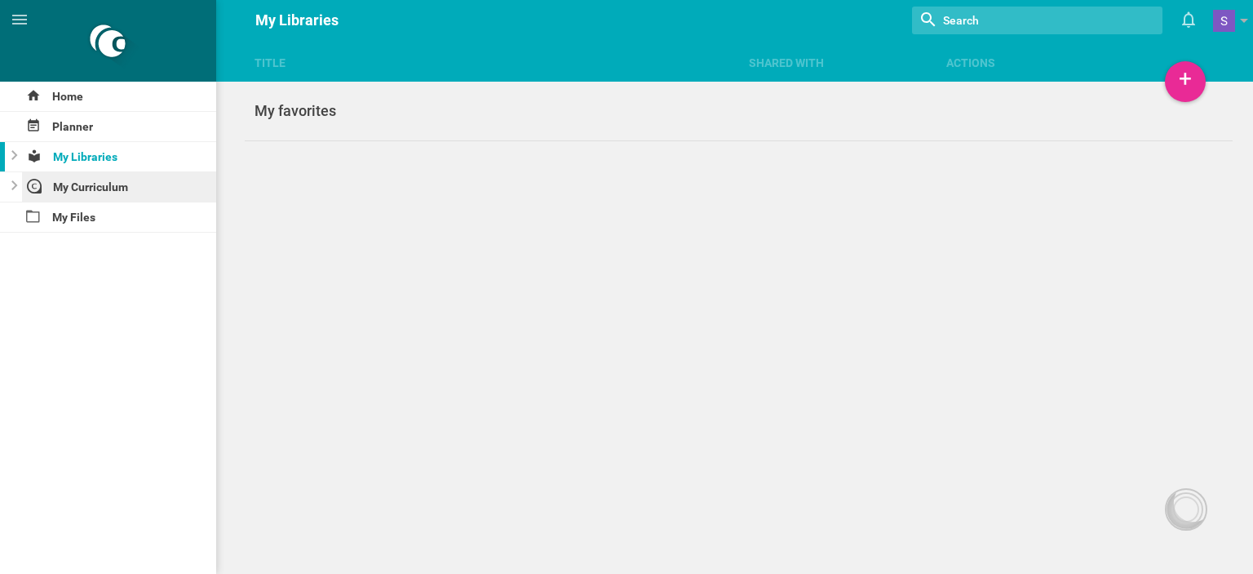
click at [60, 185] on div "My Curriculum" at bounding box center [119, 186] width 195 height 29
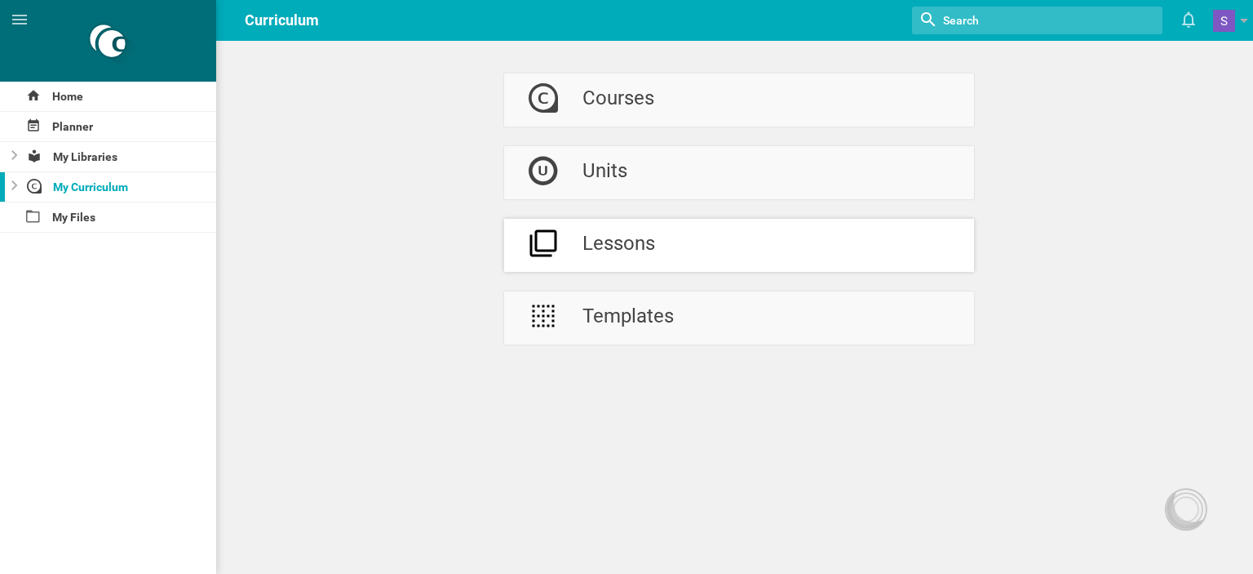
click at [633, 231] on div "Lessons" at bounding box center [619, 245] width 73 height 53
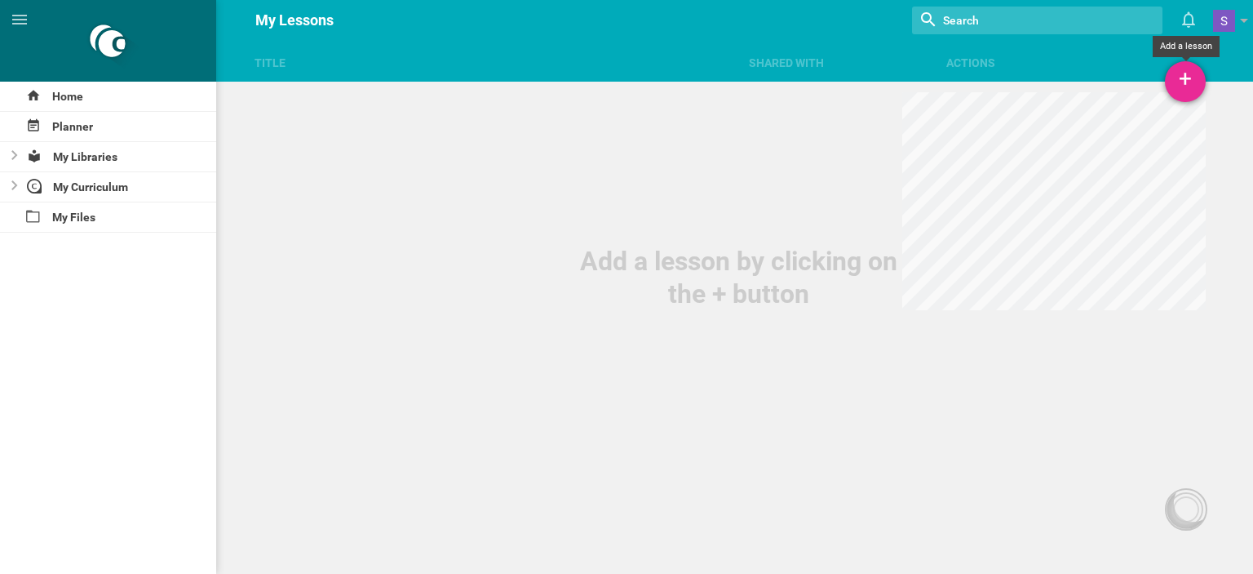
click at [1195, 75] on div "+" at bounding box center [1185, 81] width 41 height 41
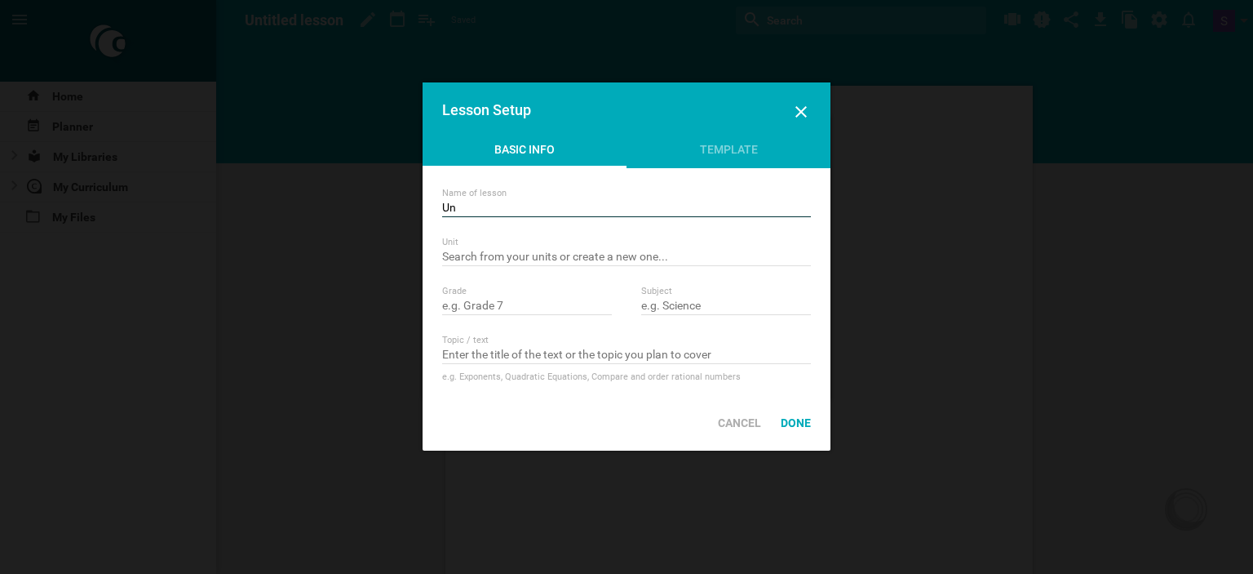
type input "U"
type input "Fitness Testing (Sit-ups)"
click at [507, 257] on input "text" at bounding box center [626, 258] width 369 height 16
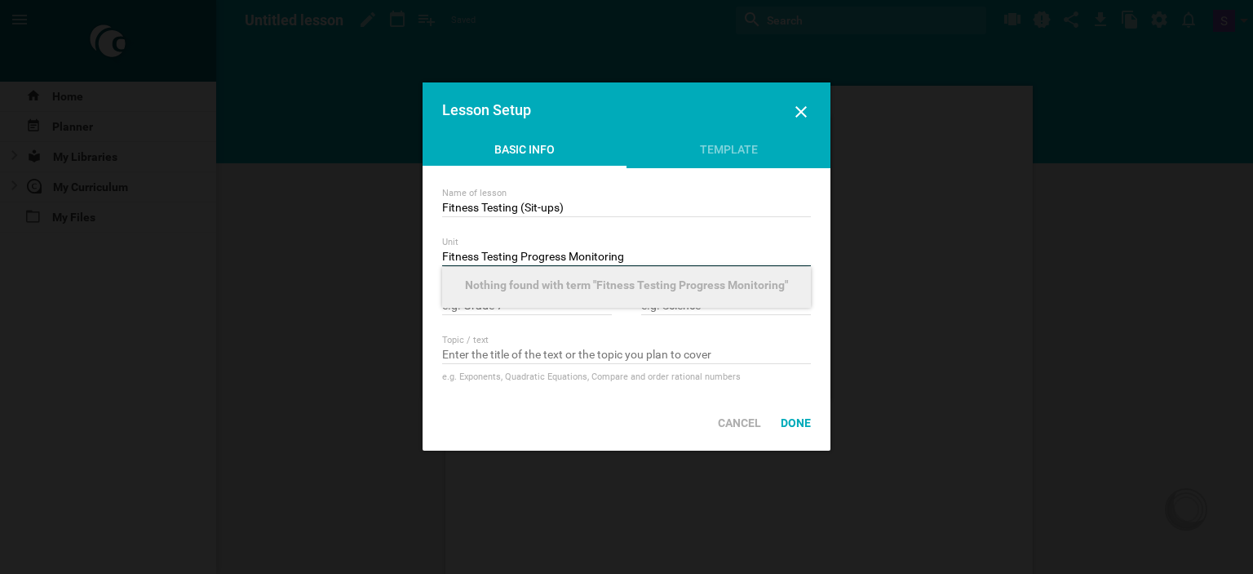
type input "Fitness Testing Progress Monitoring"
click at [682, 246] on div "Unit" at bounding box center [626, 242] width 369 height 11
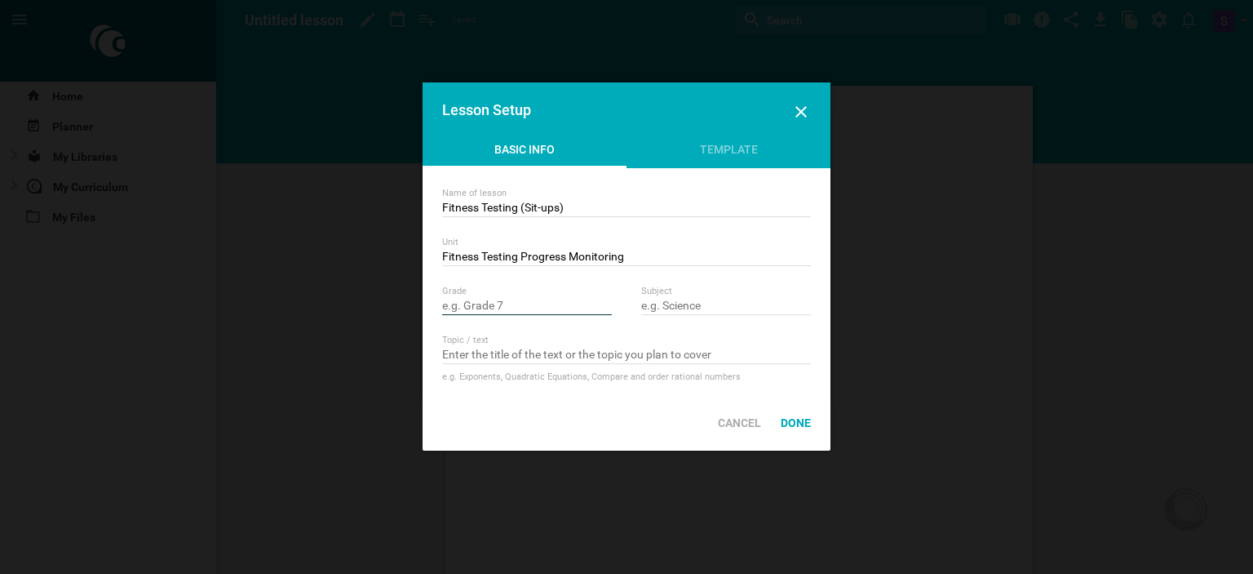
click at [511, 311] on input "text" at bounding box center [527, 307] width 170 height 16
type input "6th-8th"
click at [698, 311] on input "text" at bounding box center [726, 307] width 170 height 16
type input "PE"
click at [578, 352] on input "text" at bounding box center [626, 356] width 369 height 16
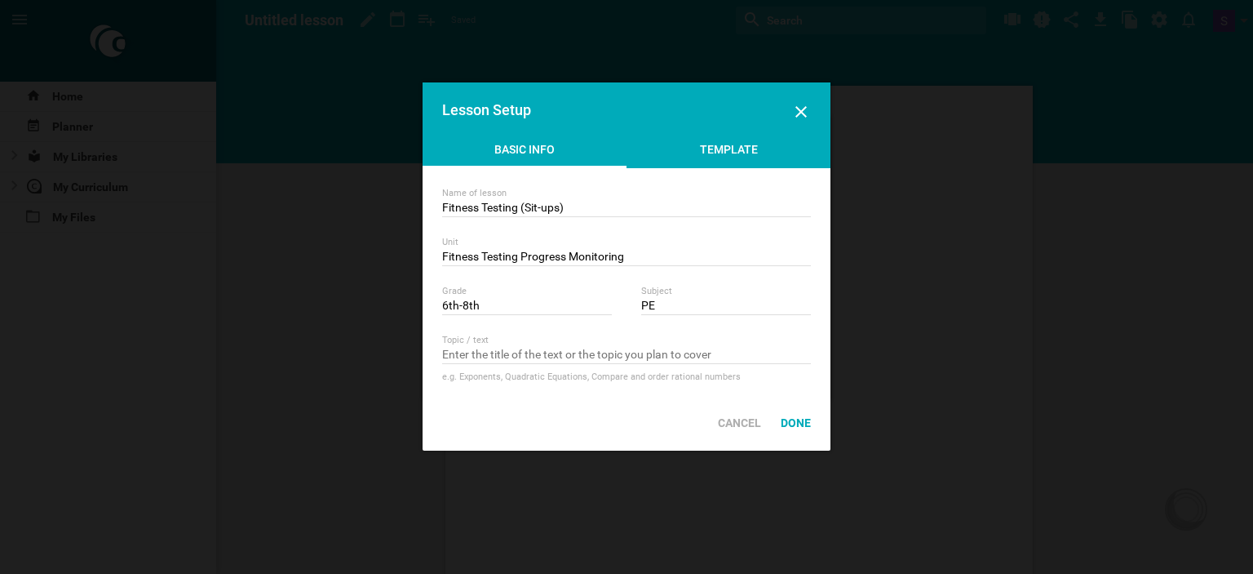
click at [702, 148] on div "Template" at bounding box center [729, 153] width 204 height 24
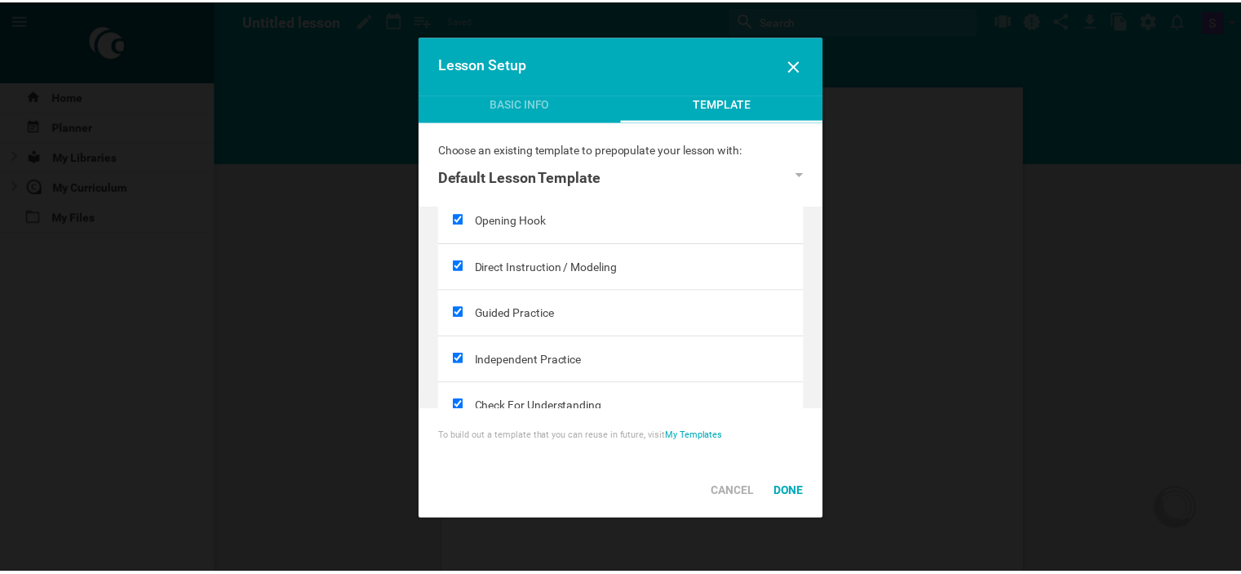
scroll to position [218, 0]
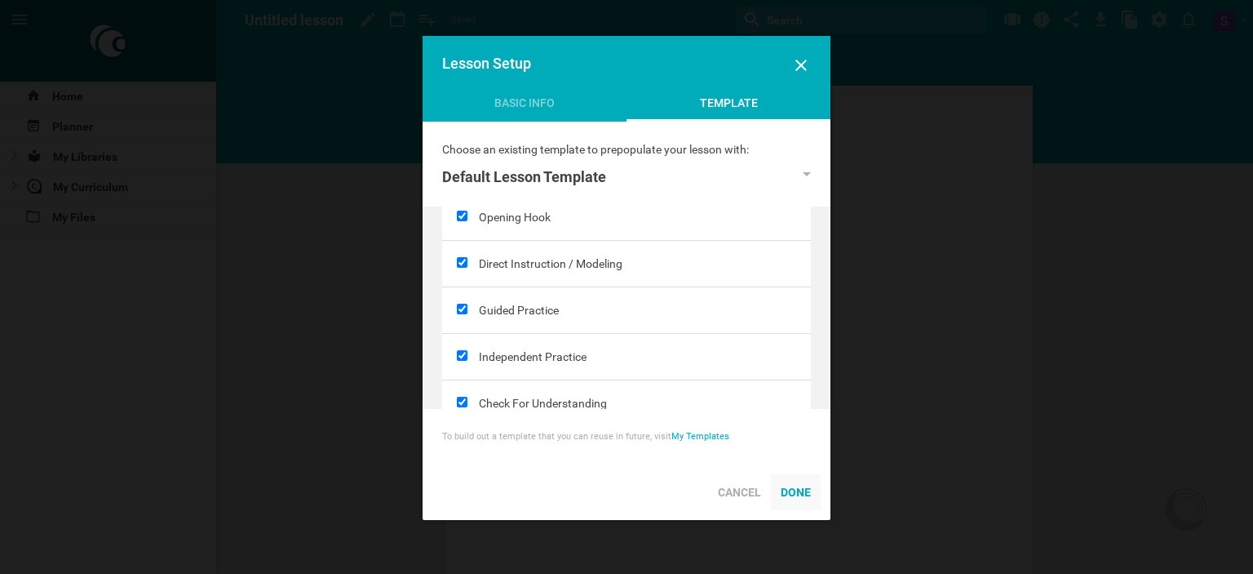
click at [790, 489] on div "Done" at bounding box center [796, 492] width 50 height 36
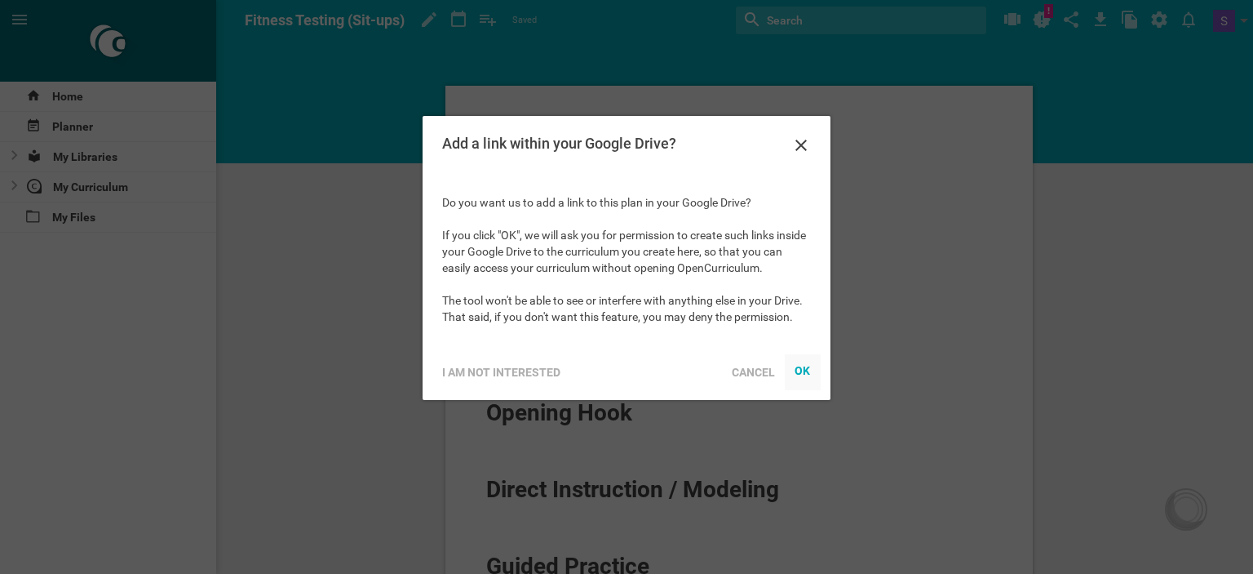
click at [791, 372] on div at bounding box center [803, 372] width 36 height 36
click at [809, 371] on div "OK" at bounding box center [803, 370] width 16 height 13
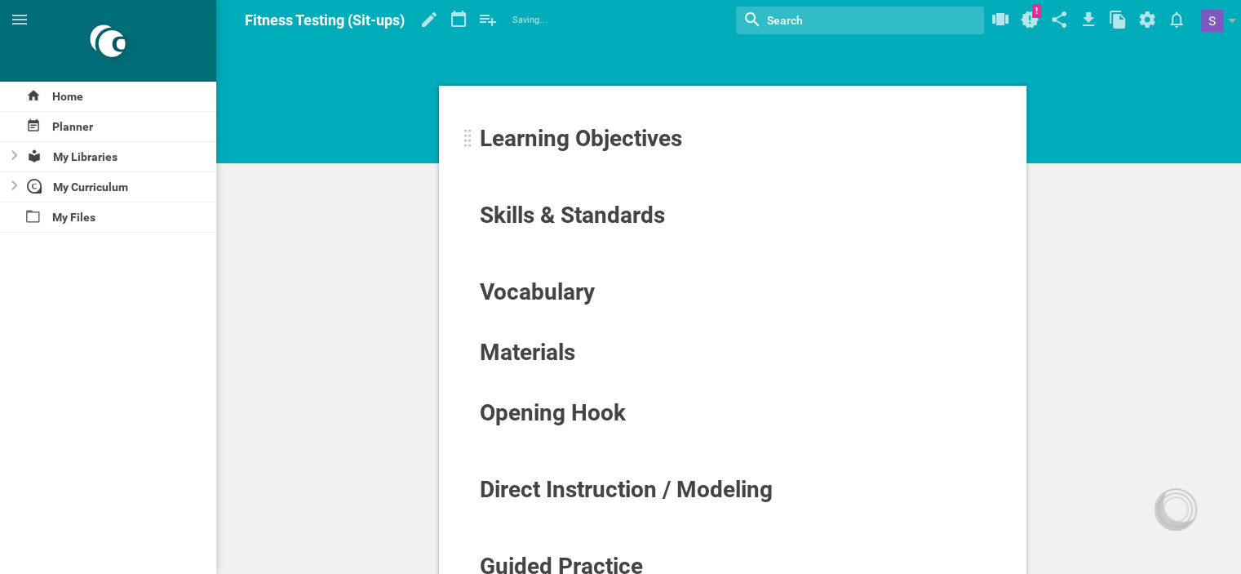
click at [729, 150] on div "Learning Objectives" at bounding box center [682, 139] width 405 height 26
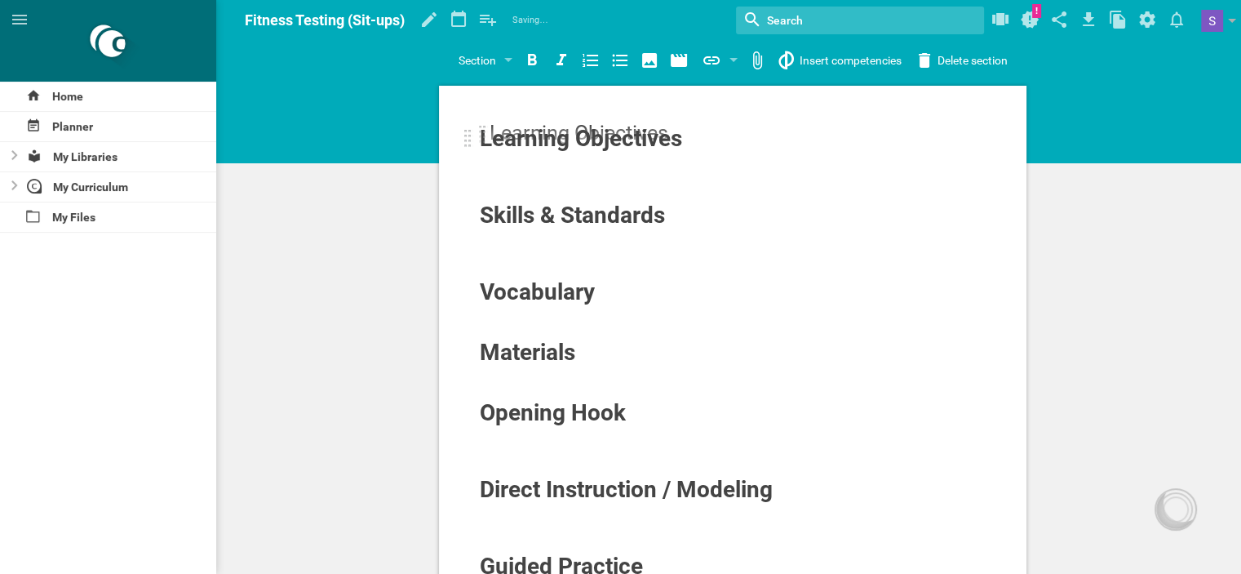
click at [468, 139] on div at bounding box center [468, 139] width 8 height 20
click at [688, 135] on div "Learning Objectives" at bounding box center [682, 139] width 405 height 26
click at [462, 166] on icon at bounding box center [462, 162] width 20 height 20
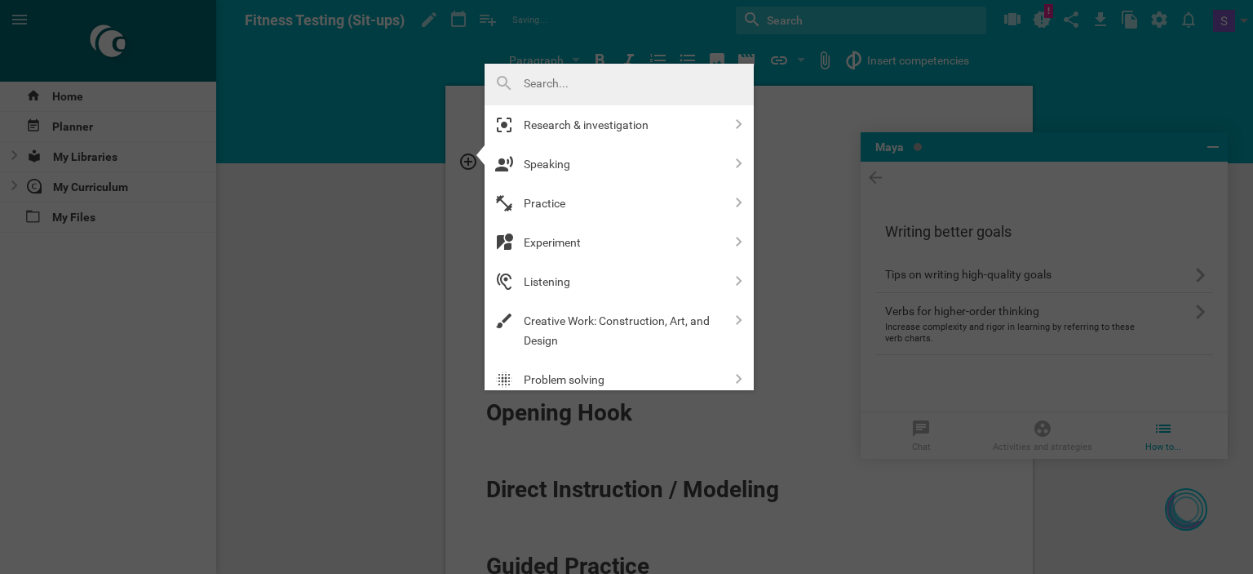
click at [246, 165] on div at bounding box center [626, 287] width 1253 height 574
